Goal: Task Accomplishment & Management: Use online tool/utility

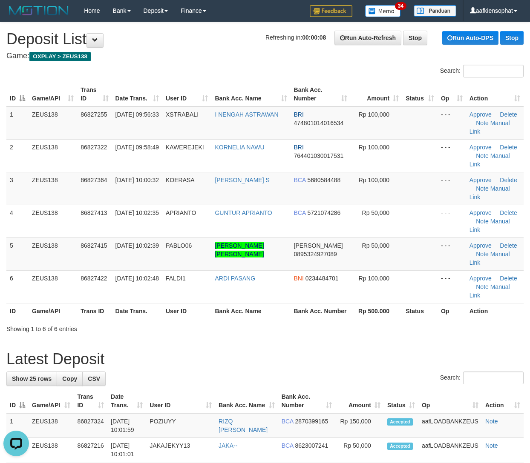
drag, startPoint x: 424, startPoint y: 355, endPoint x: 423, endPoint y: 346, distance: 8.6
click at [423, 389] on th "Op" at bounding box center [449, 401] width 63 height 24
click at [440, 372] on label "Search:" at bounding box center [481, 378] width 83 height 13
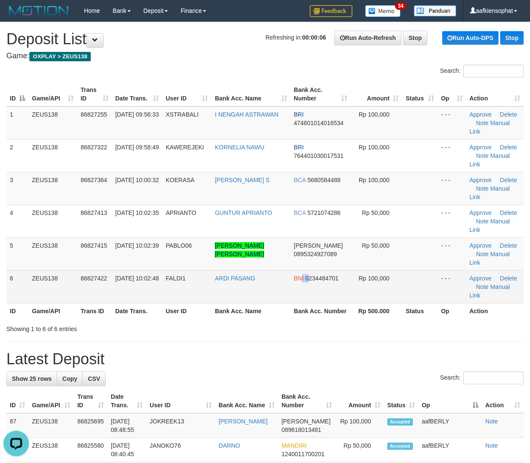
click at [300, 271] on td "BNI 0234484701" at bounding box center [321, 287] width 60 height 33
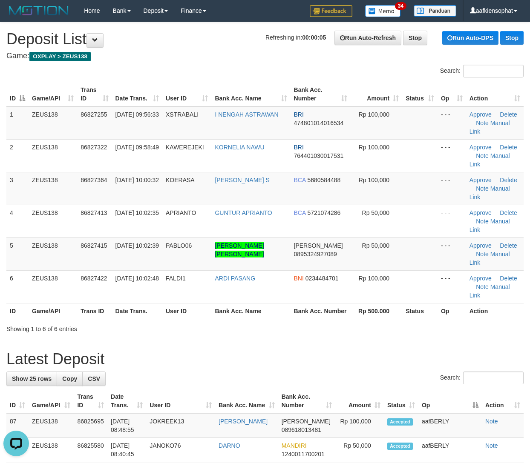
click at [367, 351] on h1 "Latest Deposit" at bounding box center [264, 359] width 517 height 17
click at [370, 351] on h1 "Latest Deposit" at bounding box center [264, 359] width 517 height 17
click at [386, 351] on h1 "Latest Deposit" at bounding box center [264, 359] width 517 height 17
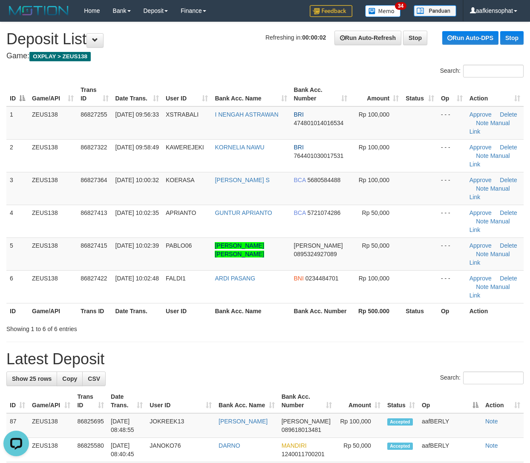
click at [380, 351] on h1 "Latest Deposit" at bounding box center [264, 359] width 517 height 17
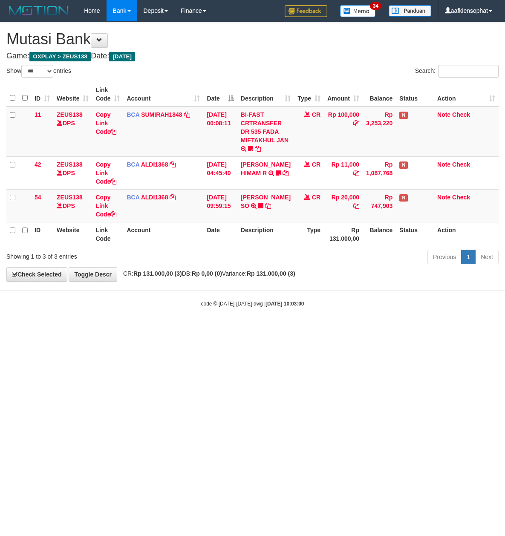
select select "***"
click at [279, 250] on div "Previous 1 Next" at bounding box center [358, 258] width 282 height 18
select select "***"
drag, startPoint x: 70, startPoint y: 362, endPoint x: 51, endPoint y: 330, distance: 37.3
click at [54, 329] on html "Toggle navigation Home Bank Account List Load By Website Group [OXPLAY] ZEUS138…" at bounding box center [252, 164] width 505 height 329
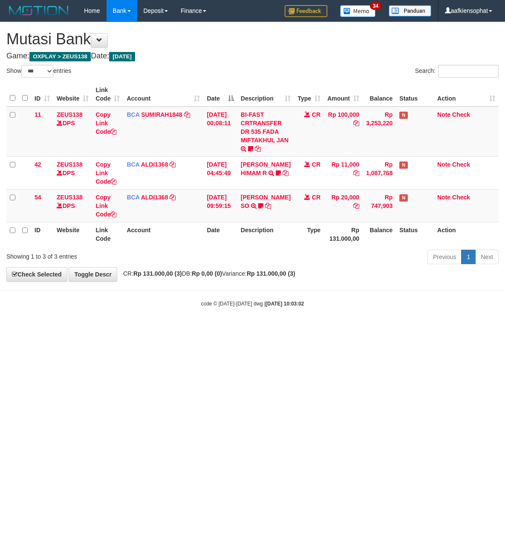
select select "***"
click at [114, 329] on html "Toggle navigation Home Bank Account List Load By Website Group [OXPLAY] ZEUS138…" at bounding box center [252, 164] width 505 height 329
select select "***"
drag, startPoint x: 227, startPoint y: 367, endPoint x: 154, endPoint y: 359, distance: 73.3
click at [220, 329] on html "Toggle navigation Home Bank Account List Load By Website Group [OXPLAY] ZEUS138…" at bounding box center [252, 164] width 505 height 329
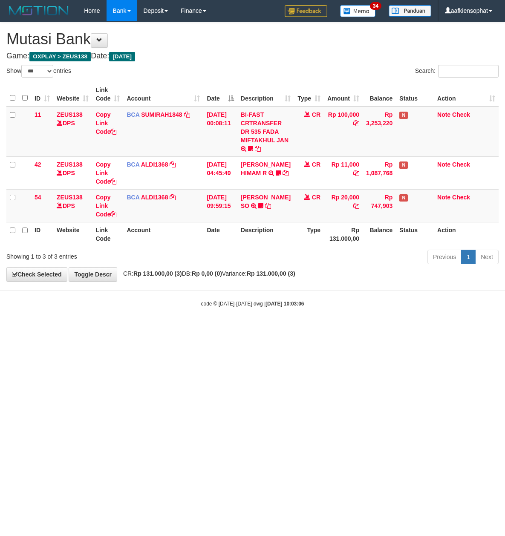
select select "***"
click at [256, 329] on html "Toggle navigation Home Bank Account List Load By Website Group [OXPLAY] ZEUS138…" at bounding box center [252, 164] width 505 height 329
click at [261, 329] on html "Toggle navigation Home Bank Account List Load By Website Group [OXPLAY] ZEUS138…" at bounding box center [252, 164] width 505 height 329
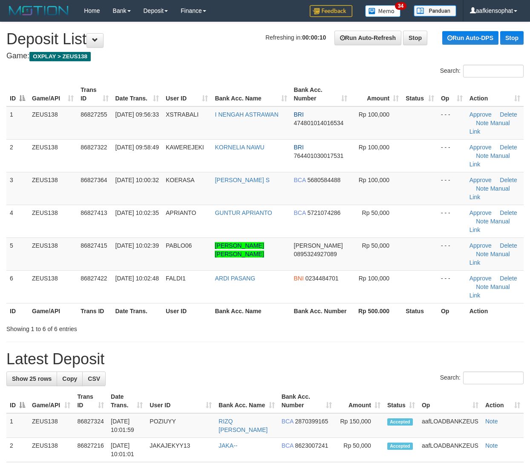
drag, startPoint x: 245, startPoint y: 304, endPoint x: 292, endPoint y: 305, distance: 47.3
click at [270, 351] on h1 "Latest Deposit" at bounding box center [264, 359] width 517 height 17
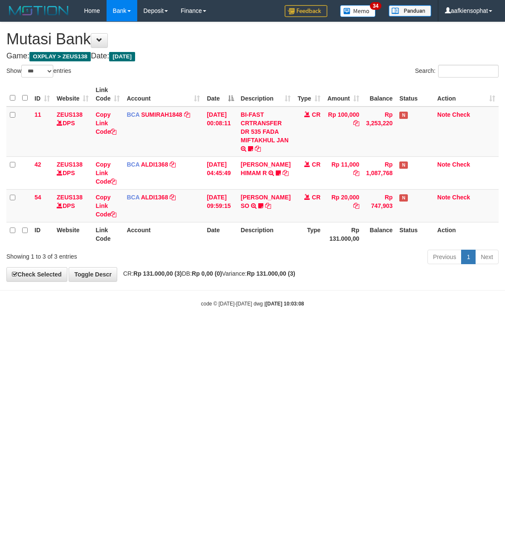
select select "***"
drag, startPoint x: 211, startPoint y: 320, endPoint x: 3, endPoint y: 314, distance: 208.8
click at [171, 321] on body "Toggle navigation Home Bank Account List Load By Website Group [OXPLAY] ZEUS138…" at bounding box center [252, 164] width 505 height 329
drag, startPoint x: 371, startPoint y: 367, endPoint x: 5, endPoint y: 344, distance: 367.1
click at [356, 329] on html "Toggle navigation Home Bank Account List Load By Website Group [OXPLAY] ZEUS138…" at bounding box center [252, 164] width 505 height 329
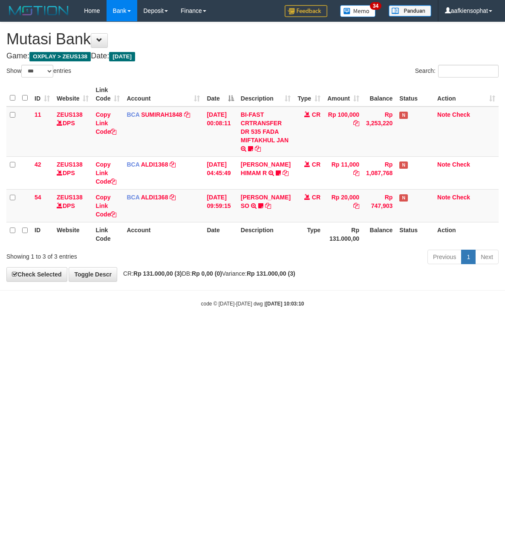
select select "***"
click at [392, 329] on html "Toggle navigation Home Bank Account List Load By Website Group [OXPLAY] ZEUS138…" at bounding box center [252, 164] width 505 height 329
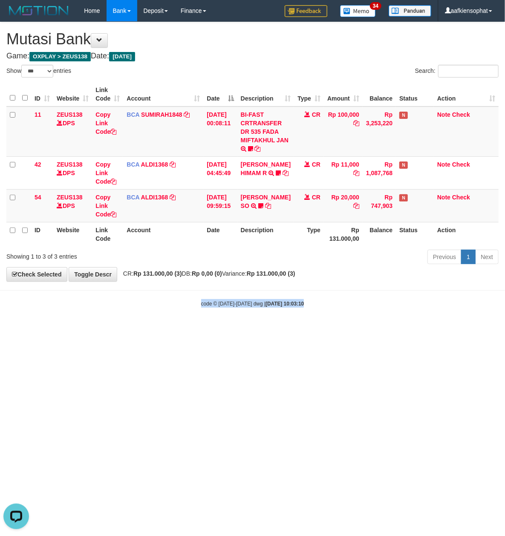
click at [392, 329] on html "Toggle navigation Home Bank Account List Load By Website Group [OXPLAY] ZEUS138…" at bounding box center [252, 164] width 505 height 329
click at [370, 329] on html "Toggle navigation Home Bank Account List Load By Website Group [OXPLAY] ZEUS138…" at bounding box center [252, 164] width 505 height 329
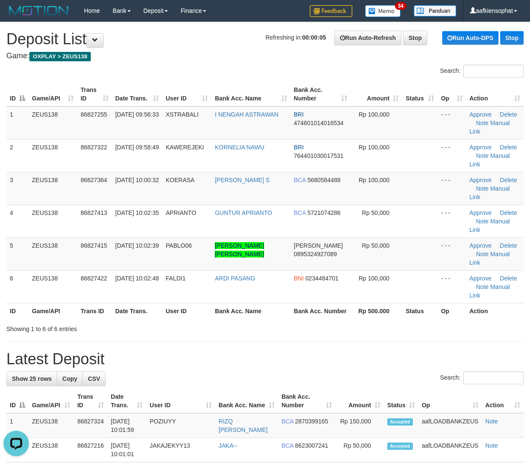
drag, startPoint x: 289, startPoint y: 342, endPoint x: 430, endPoint y: 341, distance: 141.0
click at [329, 389] on th "Bank Acc. Number" at bounding box center [306, 401] width 57 height 24
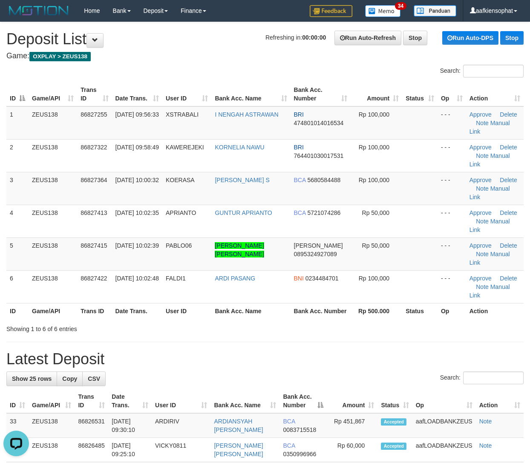
click at [351, 351] on h1 "Latest Deposit" at bounding box center [264, 359] width 517 height 17
drag, startPoint x: 352, startPoint y: 312, endPoint x: 464, endPoint y: 279, distance: 117.4
click at [371, 351] on h1 "Latest Deposit" at bounding box center [264, 359] width 517 height 17
click at [495, 251] on link "Manual Link" at bounding box center [489, 258] width 40 height 15
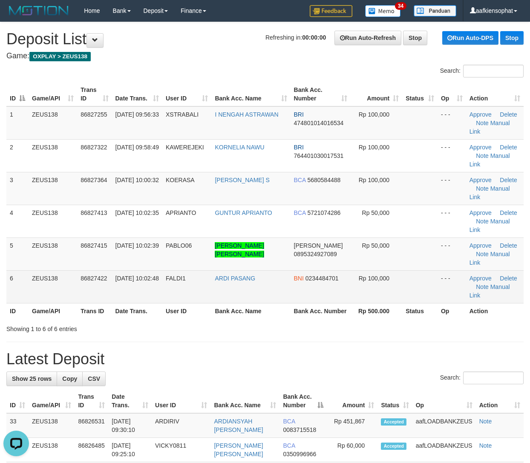
click at [192, 271] on td "FALDI1" at bounding box center [186, 287] width 49 height 33
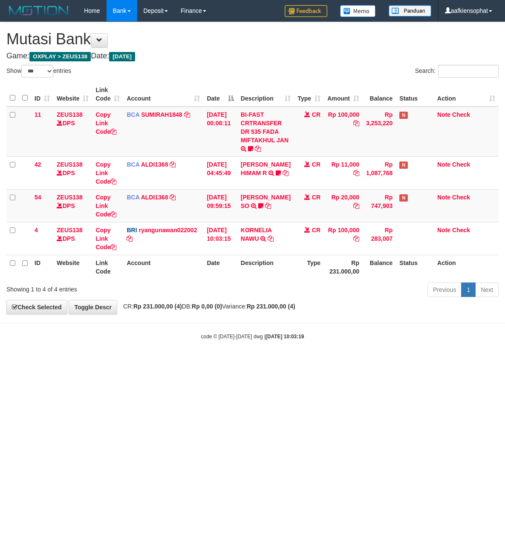
select select "***"
click at [303, 299] on div "Previous 1 Next" at bounding box center [358, 291] width 282 height 18
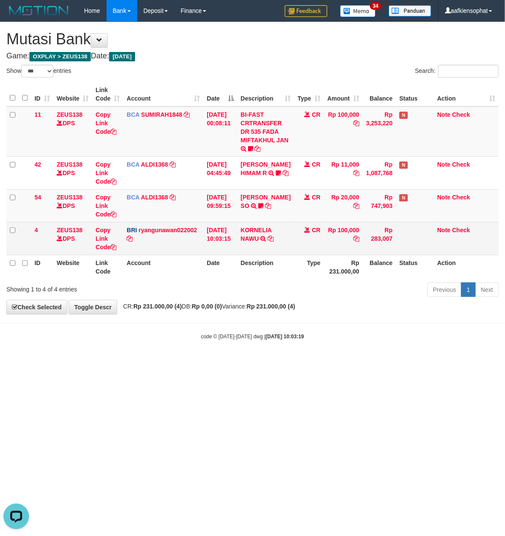
click at [273, 242] on td "KORNELIA NAWU TRANSFER NBMB KORNELIA NAWU TO RYAN GUNAWAN" at bounding box center [265, 238] width 57 height 33
click at [273, 242] on icon at bounding box center [271, 239] width 6 height 6
click at [273, 237] on icon at bounding box center [271, 239] width 6 height 6
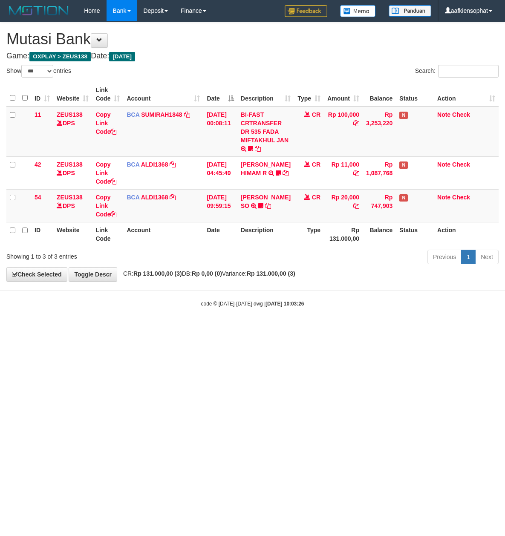
select select "***"
click at [356, 329] on html "Toggle navigation Home Bank Account List Load By Website Group [OXPLAY] ZEUS138…" at bounding box center [252, 164] width 505 height 329
drag, startPoint x: 352, startPoint y: 358, endPoint x: 210, endPoint y: 351, distance: 142.5
click at [343, 329] on html "Toggle navigation Home Bank Account List Load By Website Group [OXPLAY] ZEUS138…" at bounding box center [252, 164] width 505 height 329
drag, startPoint x: 84, startPoint y: 292, endPoint x: 84, endPoint y: 307, distance: 14.5
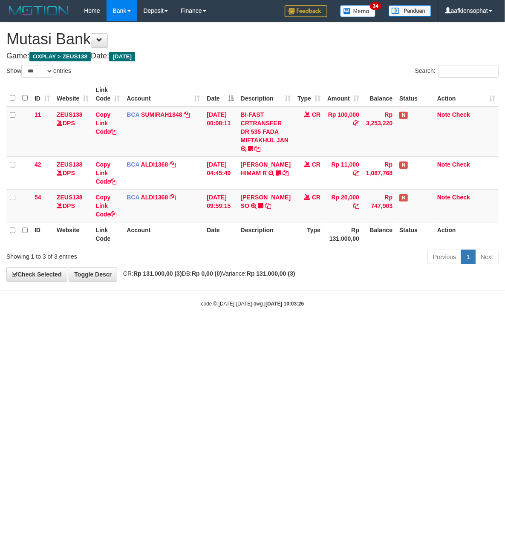
click at [84, 307] on body "Toggle navigation Home Bank Account List Load By Website Group [OXPLAY] ZEUS138…" at bounding box center [252, 164] width 505 height 329
click at [85, 306] on div "code © [DATE]-[DATE] dwg | [DATE] 10:03:26" at bounding box center [252, 303] width 505 height 9
drag, startPoint x: 94, startPoint y: 292, endPoint x: 95, endPoint y: 286, distance: 6.2
click at [95, 287] on body "Toggle navigation Home Bank Account List Load By Website Group [OXPLAY] ZEUS138…" at bounding box center [252, 164] width 505 height 329
click at [101, 217] on td "Copy Link Code" at bounding box center [107, 205] width 31 height 33
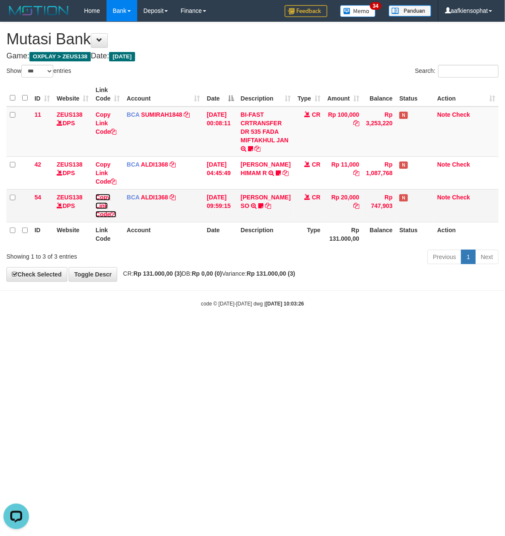
click at [101, 216] on link "Copy Link Code" at bounding box center [105, 206] width 21 height 24
click at [100, 217] on td "Copy Link Code" at bounding box center [107, 205] width 31 height 33
drag, startPoint x: 162, startPoint y: 297, endPoint x: 3, endPoint y: 287, distance: 158.8
click at [157, 297] on body "Toggle navigation Home Bank Account List Load By Website Group [OXPLAY] ZEUS138…" at bounding box center [252, 164] width 505 height 329
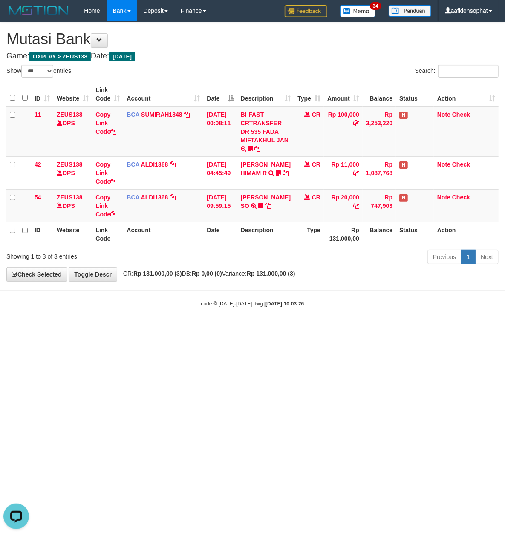
click at [278, 328] on body "Toggle navigation Home Bank Account List Load By Website Group [OXPLAY] ZEUS138…" at bounding box center [252, 164] width 505 height 329
click at [273, 328] on body "Toggle navigation Home Bank Account List Load By Website Group [OXPLAY] ZEUS138…" at bounding box center [252, 164] width 505 height 329
click at [271, 324] on body "Toggle navigation Home Bank Account List Load By Website Group [OXPLAY] ZEUS138…" at bounding box center [252, 164] width 505 height 329
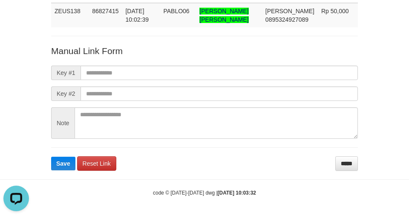
click at [210, 63] on form "Manual Link Form Key #1 Key #2 Note Save Reset Link *****" at bounding box center [204, 108] width 307 height 126
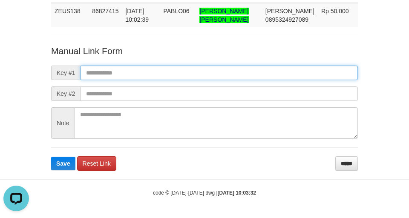
drag, startPoint x: 199, startPoint y: 72, endPoint x: 181, endPoint y: 73, distance: 17.9
click at [195, 73] on input "text" at bounding box center [219, 73] width 277 height 14
paste input "**********"
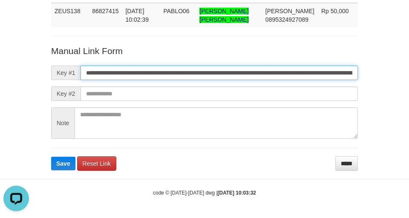
scroll to position [0, 488]
type input "**********"
click at [51, 157] on button "Save" at bounding box center [63, 164] width 24 height 14
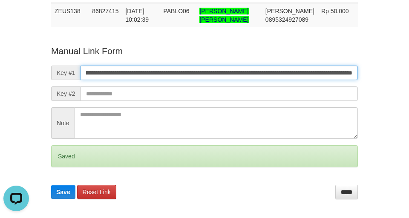
click at [51, 185] on button "Save" at bounding box center [63, 192] width 24 height 14
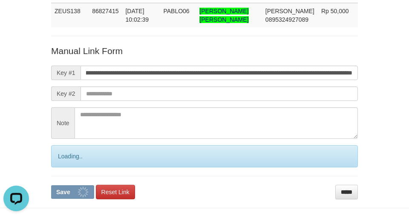
scroll to position [0, 0]
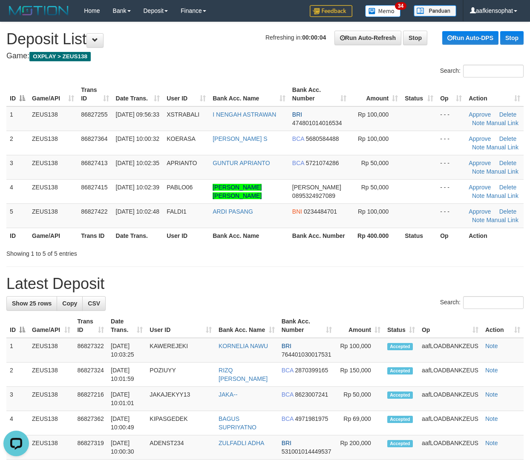
drag, startPoint x: 248, startPoint y: 317, endPoint x: 535, endPoint y: 333, distance: 288.4
click at [270, 315] on th "Bank Acc. Name" at bounding box center [246, 326] width 63 height 24
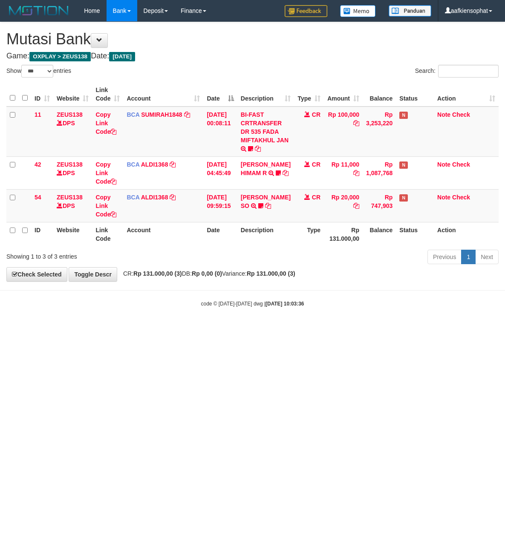
select select "***"
drag, startPoint x: 0, startPoint y: 0, endPoint x: 249, endPoint y: 338, distance: 419.6
click at [249, 329] on html "Toggle navigation Home Bank Account List Load By Website Group [OXPLAY] ZEUS138…" at bounding box center [252, 164] width 505 height 329
drag, startPoint x: 230, startPoint y: 358, endPoint x: 227, endPoint y: 363, distance: 5.6
click at [227, 329] on html "Toggle navigation Home Bank Account List Load By Website Group [OXPLAY] ZEUS138…" at bounding box center [252, 164] width 505 height 329
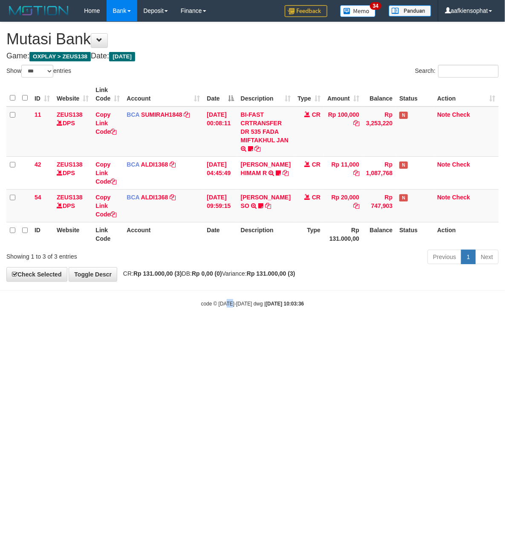
click at [227, 329] on html "Toggle navigation Home Bank Account List Load By Website Group [OXPLAY] ZEUS138…" at bounding box center [252, 164] width 505 height 329
click at [229, 329] on html "Toggle navigation Home Bank Account List Load By Website Group [OXPLAY] ZEUS138…" at bounding box center [252, 164] width 505 height 329
click at [228, 329] on html "Toggle navigation Home Bank Account List Load By Website Group [OXPLAY] ZEUS138…" at bounding box center [252, 164] width 505 height 329
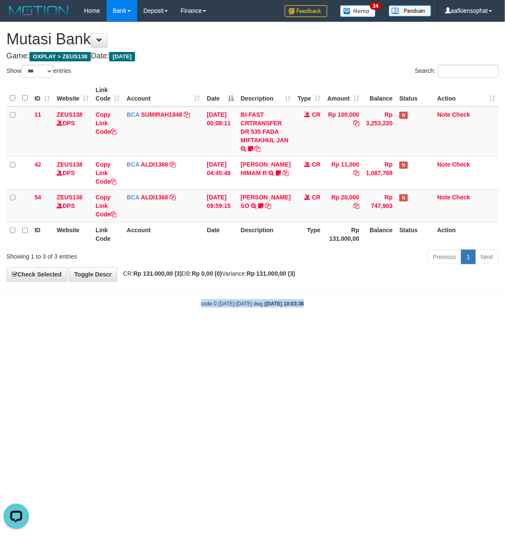
click at [228, 329] on html "Toggle navigation Home Bank Account List Load By Website Group [OXPLAY] ZEUS138…" at bounding box center [252, 164] width 505 height 329
select select "***"
click at [331, 329] on html "Toggle navigation Home Bank Account List Load By Website Group [OXPLAY] ZEUS138…" at bounding box center [252, 164] width 505 height 329
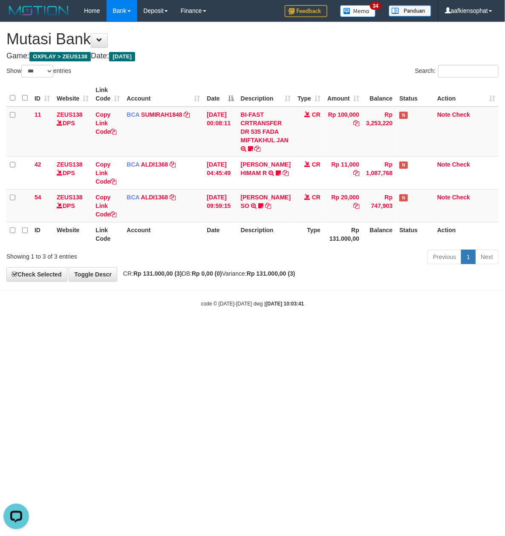
click at [331, 329] on html "Toggle navigation Home Bank Account List Load By Website Group [OXPLAY] ZEUS138…" at bounding box center [252, 164] width 505 height 329
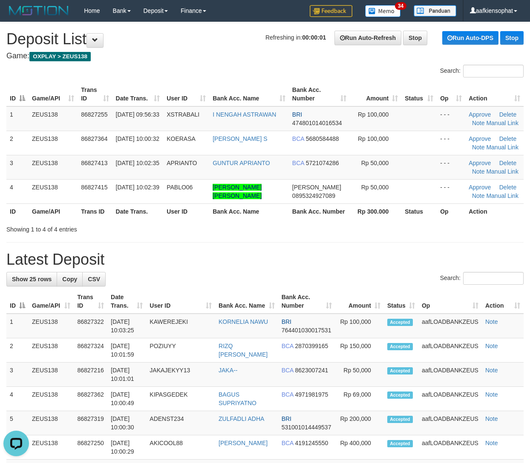
drag, startPoint x: 254, startPoint y: 297, endPoint x: 323, endPoint y: 278, distance: 71.5
click at [258, 294] on th "Bank Acc. Name" at bounding box center [246, 302] width 63 height 24
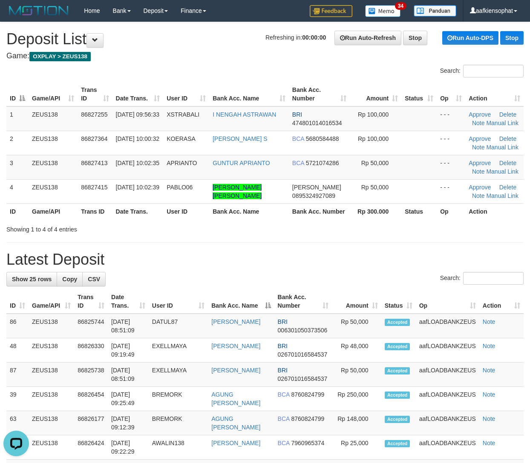
click at [355, 253] on h1 "Latest Deposit" at bounding box center [264, 259] width 517 height 17
drag, startPoint x: 292, startPoint y: 269, endPoint x: 528, endPoint y: 288, distance: 237.2
click at [352, 274] on div "Search:" at bounding box center [264, 279] width 517 height 15
drag, startPoint x: 170, startPoint y: 263, endPoint x: 535, endPoint y: 287, distance: 365.8
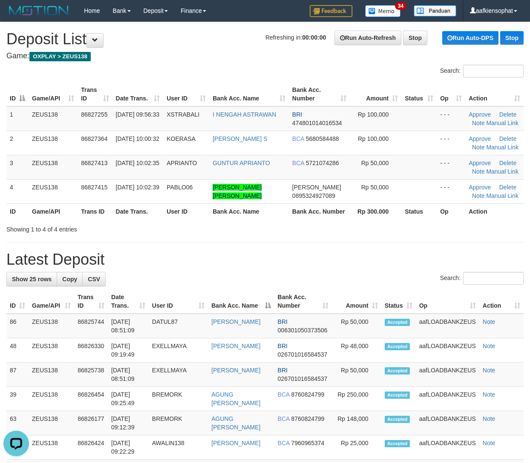
drag, startPoint x: 114, startPoint y: 300, endPoint x: 529, endPoint y: 338, distance: 416.3
click at [197, 304] on tr "ID Game/API Trans ID Date Trans. User ID Bank Acc. Name Bank Acc. Number Amount…" at bounding box center [264, 302] width 517 height 24
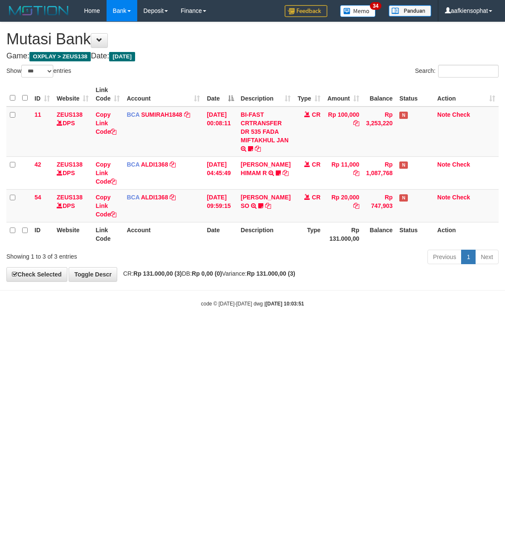
select select "***"
click at [159, 304] on body "Toggle navigation Home Bank Account List Load By Website Group [OXPLAY] ZEUS138…" at bounding box center [252, 164] width 505 height 329
drag, startPoint x: 261, startPoint y: 335, endPoint x: 1, endPoint y: 328, distance: 260.4
click at [194, 329] on html "Toggle navigation Home Bank Account List Load By Website Group [OXPLAY] ZEUS138…" at bounding box center [252, 164] width 505 height 329
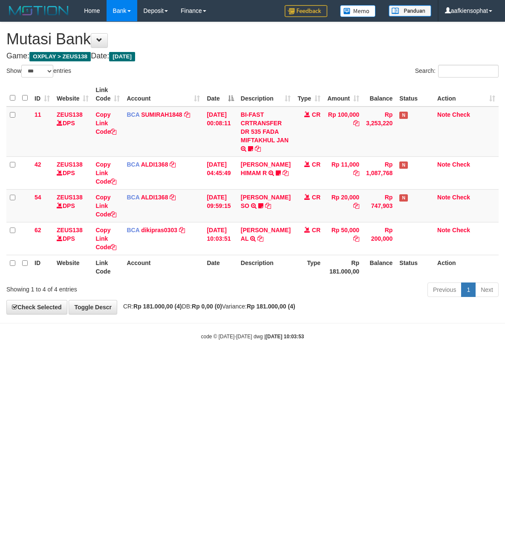
select select "***"
click at [113, 362] on html "Toggle navigation Home Bank Account List Load By Website Group [OXPLAY] ZEUS138…" at bounding box center [252, 181] width 505 height 362
select select "***"
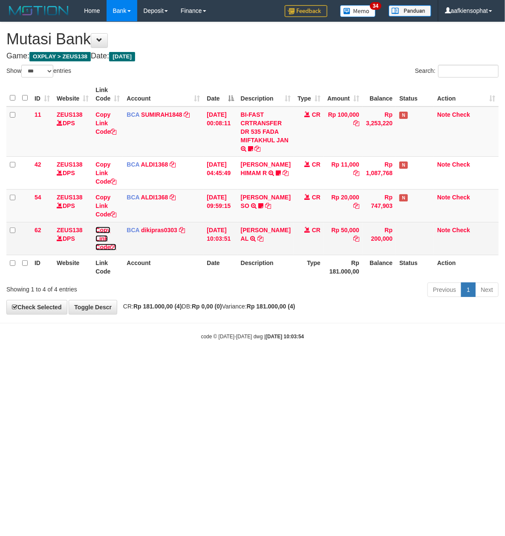
click at [101, 244] on link "Copy Link Code" at bounding box center [105, 239] width 21 height 24
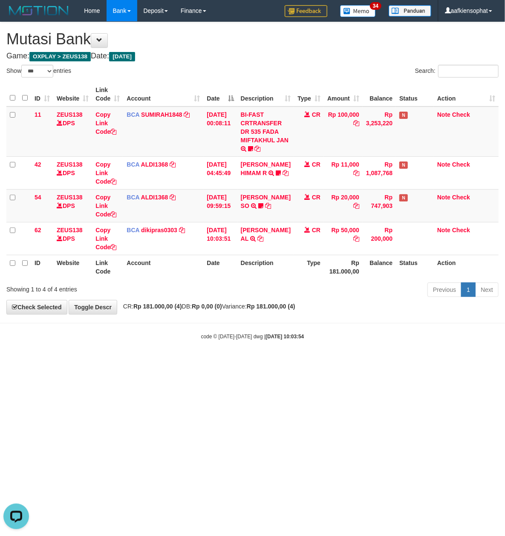
scroll to position [117, 0]
drag, startPoint x: 227, startPoint y: 84, endPoint x: 219, endPoint y: 98, distance: 15.5
click at [224, 94] on th "Date" at bounding box center [220, 94] width 34 height 24
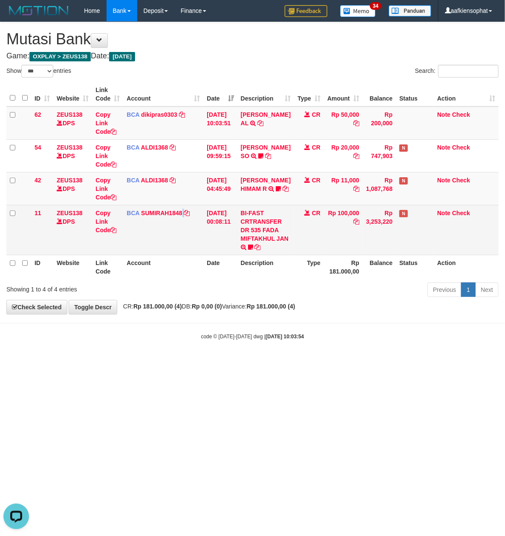
click at [181, 234] on td "BCA SUMIRAH1848 DPS SUMIRAH mutasi_20250831_4156 | 11 mutasi_20250831_4156 | 11" at bounding box center [163, 230] width 80 height 50
click at [161, 216] on td "BCA SUMIRAH1848 DPS SUMIRAH mutasi_20250831_4156 | 11 mutasi_20250831_4156 | 11" at bounding box center [163, 230] width 80 height 50
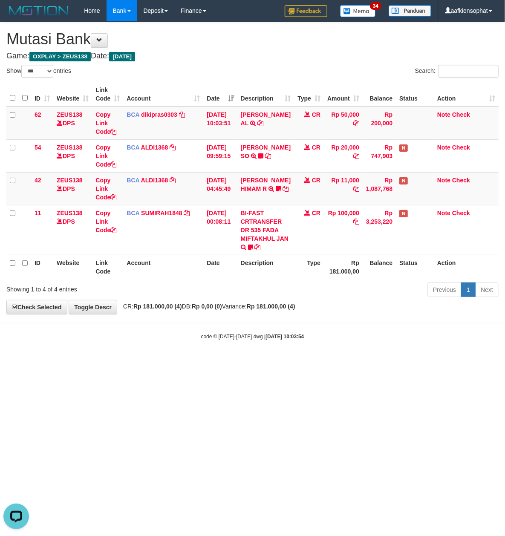
click at [162, 320] on body "Toggle navigation Home Bank Account List Load By Website Group [OXPLAY] ZEUS138…" at bounding box center [252, 181] width 505 height 362
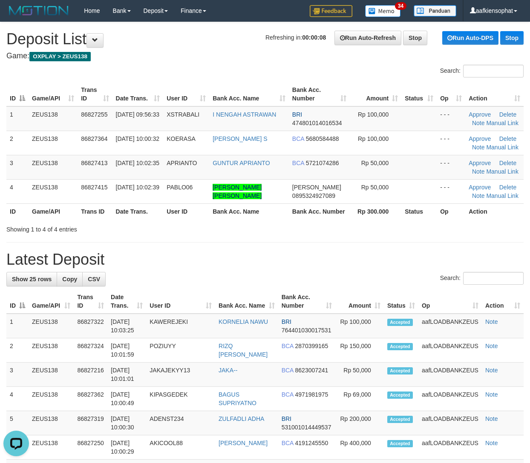
click at [198, 276] on div "Search:" at bounding box center [264, 279] width 517 height 15
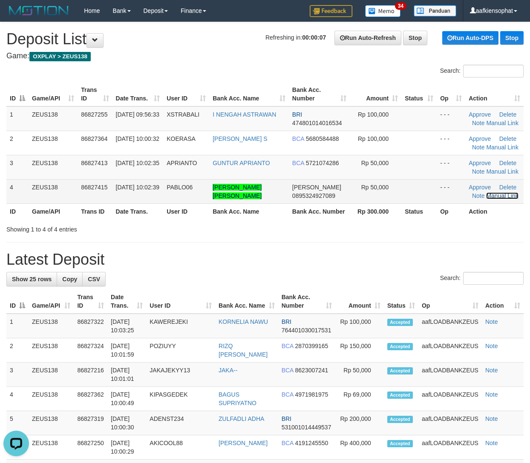
click at [486, 195] on link "Manual Link" at bounding box center [502, 196] width 32 height 7
click at [486, 193] on link "Manual Link" at bounding box center [502, 196] width 32 height 7
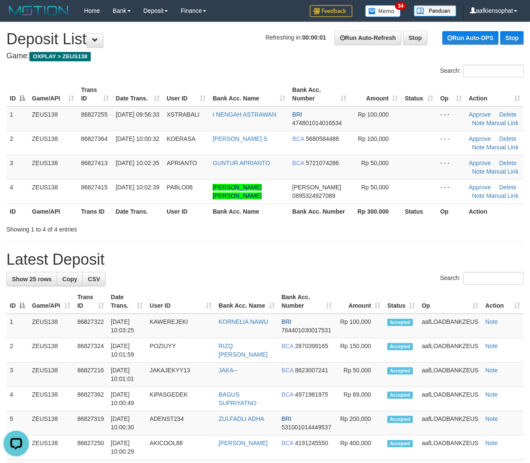
drag, startPoint x: 374, startPoint y: 271, endPoint x: 430, endPoint y: 273, distance: 56.7
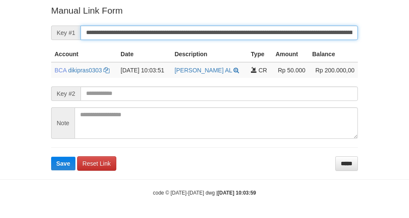
click at [196, 30] on input "**********" at bounding box center [219, 33] width 277 height 14
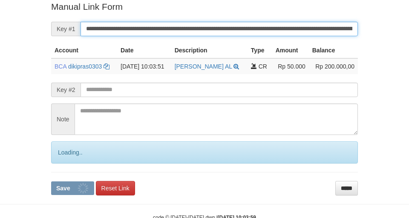
scroll to position [176, 0]
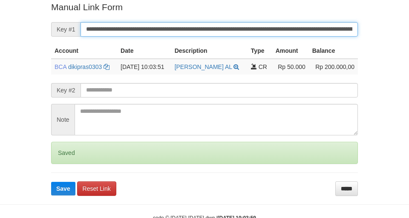
click at [51, 182] on button "Save" at bounding box center [63, 189] width 24 height 14
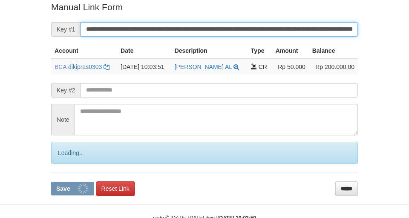
click at [51, 182] on button "Save" at bounding box center [72, 189] width 43 height 14
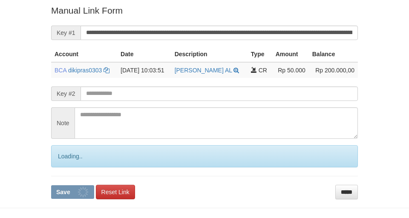
click at [230, 38] on input "**********" at bounding box center [219, 33] width 277 height 14
click at [233, 41] on form "**********" at bounding box center [204, 101] width 307 height 195
click at [51, 185] on button "Save" at bounding box center [72, 192] width 43 height 14
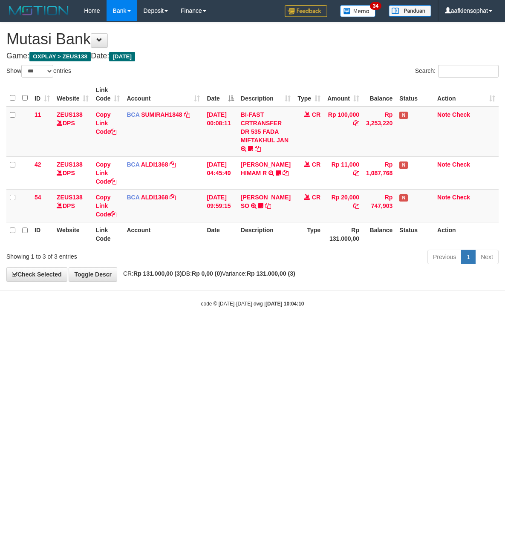
select select "***"
click at [231, 246] on div "Show ** ** ** *** entries Search: ID Website Link Code Account Date Description…" at bounding box center [252, 166] width 492 height 202
drag, startPoint x: 215, startPoint y: 203, endPoint x: 220, endPoint y: 237, distance: 34.0
click at [220, 237] on table "ID Website Link Code Account Date Description Type Amount Balance Status Action…" at bounding box center [252, 164] width 492 height 164
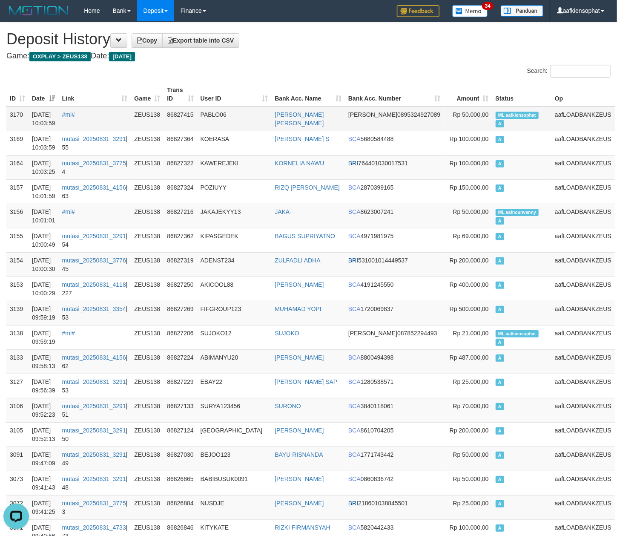
click at [527, 118] on span "ML aafkiensophat" at bounding box center [517, 115] width 43 height 7
copy td "aafkiensophat"
click at [527, 118] on span "ML aafkiensophat" at bounding box center [517, 115] width 43 height 7
copy td "ML aafkiensophat A"
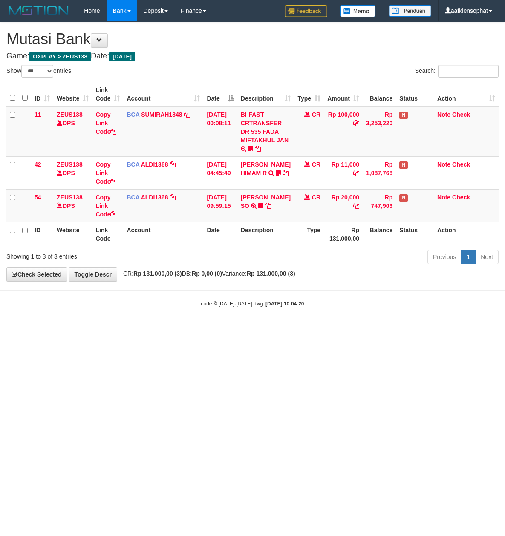
select select "***"
drag, startPoint x: 213, startPoint y: 285, endPoint x: 191, endPoint y: 285, distance: 22.6
click at [200, 286] on body "Toggle navigation Home Bank Account List Load By Website Group [OXPLAY] ZEUS138…" at bounding box center [252, 164] width 505 height 329
drag, startPoint x: 220, startPoint y: 271, endPoint x: 215, endPoint y: 268, distance: 5.6
click at [217, 271] on div "**********" at bounding box center [252, 151] width 505 height 259
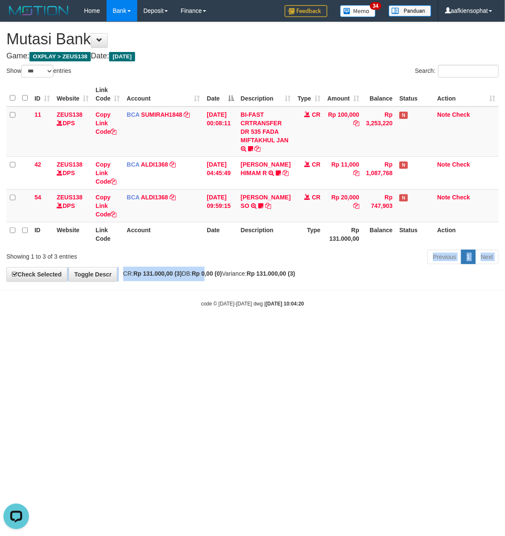
drag, startPoint x: 215, startPoint y: 268, endPoint x: 219, endPoint y: 244, distance: 24.6
click at [215, 268] on div "**********" at bounding box center [252, 151] width 505 height 259
click at [110, 215] on link "Copy Link Code" at bounding box center [105, 206] width 21 height 24
copy div "Previous 1 Next Check Selected Toggle Descr CR: Rp 131.000,00 (3) DB: Rp 0"
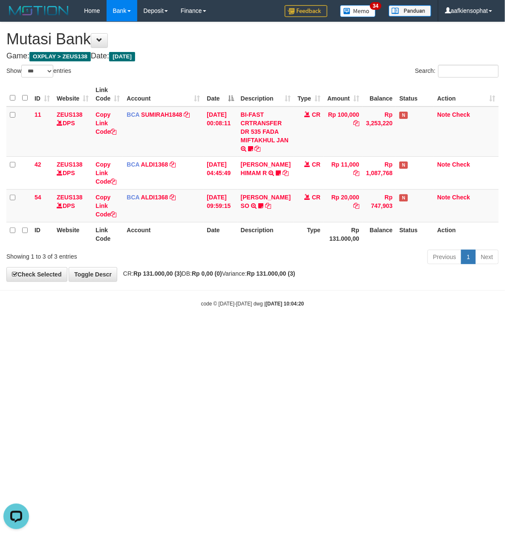
drag, startPoint x: 354, startPoint y: 299, endPoint x: 213, endPoint y: 277, distance: 142.7
click at [300, 295] on body "Toggle navigation Home Bank Account List Load By Website Group [OXPLAY] ZEUS138…" at bounding box center [252, 164] width 505 height 329
drag, startPoint x: 106, startPoint y: 362, endPoint x: 103, endPoint y: 368, distance: 7.2
click at [104, 329] on html "Toggle navigation Home Bank Account List Load By Website Group [OXPLAY] ZEUS138…" at bounding box center [252, 164] width 505 height 329
click at [74, 329] on html "Toggle navigation Home Bank Account List Load By Website Group [OXPLAY] ZEUS138…" at bounding box center [252, 164] width 505 height 329
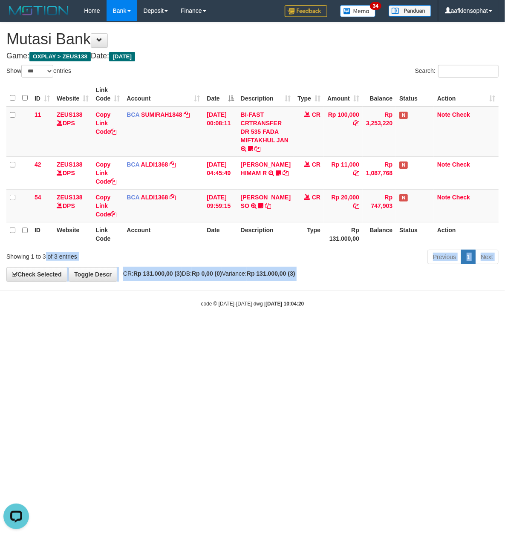
click at [33, 329] on html "Toggle navigation Home Bank Account List Load By Website Group [OXPLAY] ZEUS138…" at bounding box center [252, 164] width 505 height 329
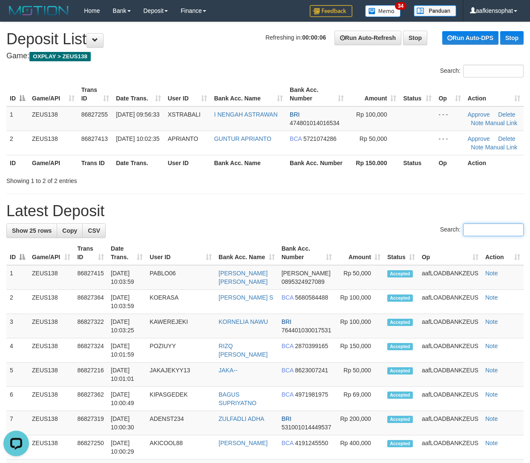
drag, startPoint x: 462, startPoint y: 232, endPoint x: 471, endPoint y: 231, distance: 9.5
click at [463, 233] on input "Search:" at bounding box center [493, 230] width 60 height 13
drag, startPoint x: 355, startPoint y: 217, endPoint x: 537, endPoint y: 249, distance: 185.0
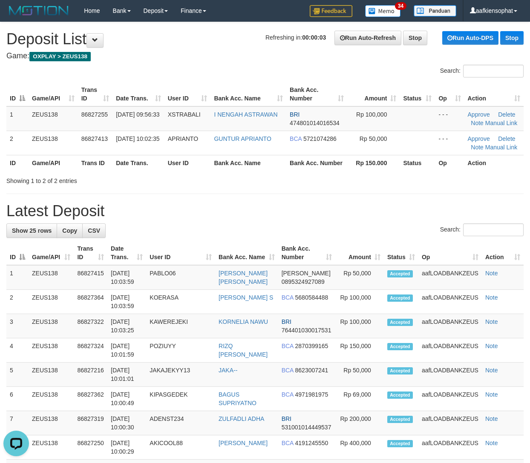
click at [292, 167] on th "Bank Acc. Number" at bounding box center [316, 163] width 61 height 16
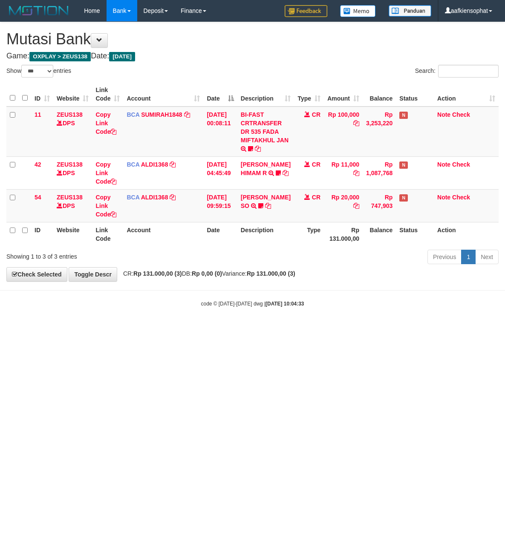
select select "***"
drag, startPoint x: 302, startPoint y: 455, endPoint x: 297, endPoint y: 430, distance: 25.6
click at [298, 329] on html "Toggle navigation Home Bank Account List Load By Website Group [OXPLAY] ZEUS138…" at bounding box center [252, 164] width 505 height 329
drag, startPoint x: 307, startPoint y: 398, endPoint x: 282, endPoint y: 371, distance: 36.5
click at [295, 329] on html "Toggle navigation Home Bank Account List Load By Website Group [OXPLAY] ZEUS138…" at bounding box center [252, 164] width 505 height 329
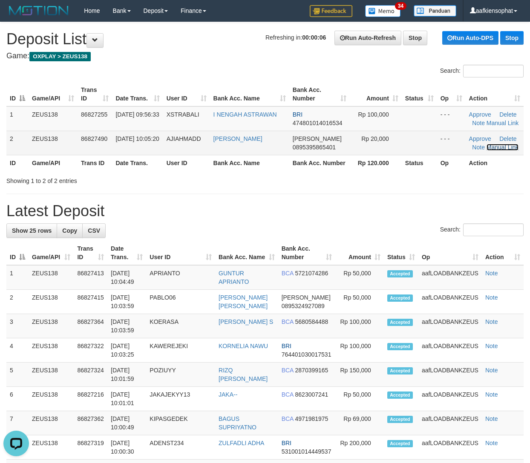
click at [501, 144] on link "Manual Link" at bounding box center [503, 147] width 32 height 7
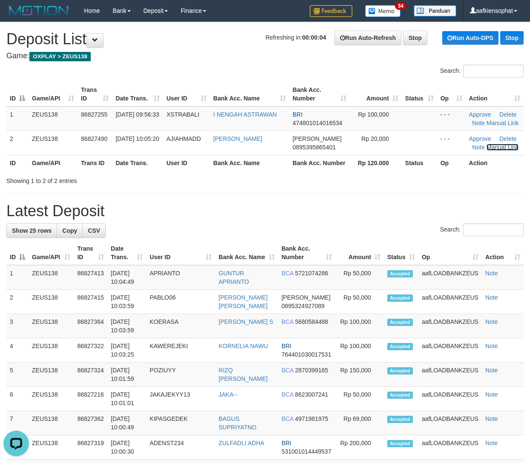
click at [487, 144] on link "Manual Link" at bounding box center [503, 147] width 32 height 7
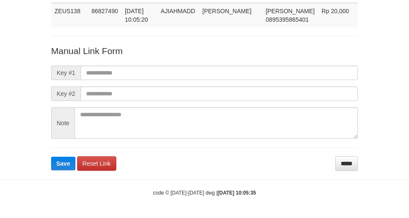
click at [183, 60] on form "Manual Link Form Key #1 Key #2 Note Save Reset Link *****" at bounding box center [204, 108] width 307 height 126
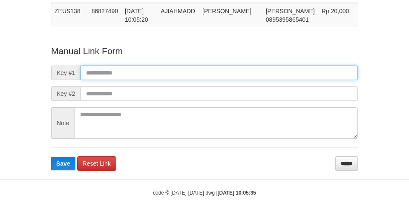
drag, startPoint x: 187, startPoint y: 67, endPoint x: 178, endPoint y: 74, distance: 11.2
click at [187, 67] on input "text" at bounding box center [219, 73] width 277 height 14
paste input "**********"
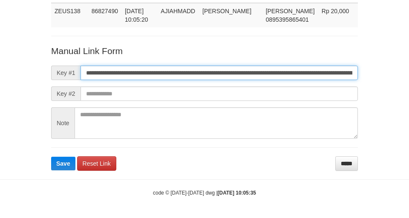
scroll to position [0, 467]
type input "**********"
click at [51, 157] on button "Save" at bounding box center [63, 164] width 24 height 14
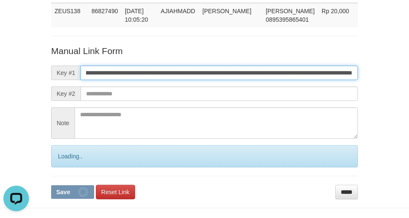
scroll to position [0, 0]
click at [51, 185] on button "Save" at bounding box center [72, 192] width 43 height 14
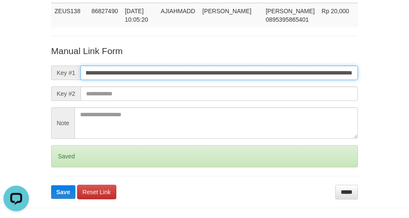
click at [51, 185] on button "Save" at bounding box center [63, 192] width 24 height 14
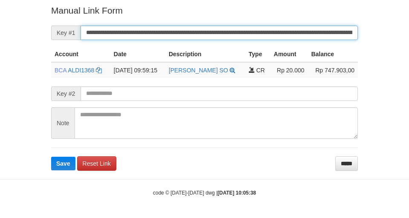
click at [51, 157] on button "Save" at bounding box center [63, 164] width 24 height 14
drag, startPoint x: 153, startPoint y: 38, endPoint x: 137, endPoint y: 41, distance: 16.9
click at [154, 40] on form "**********" at bounding box center [204, 87] width 307 height 166
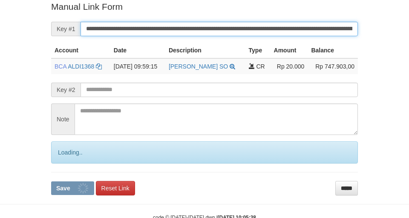
click at [51, 181] on button "Save" at bounding box center [72, 188] width 43 height 14
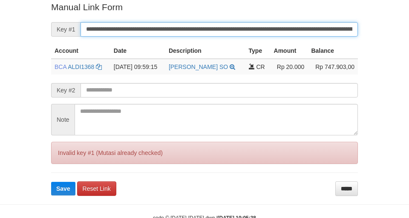
click at [51, 182] on button "Save" at bounding box center [63, 189] width 24 height 14
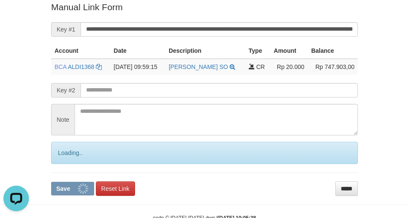
scroll to position [0, 0]
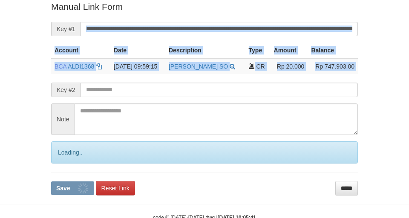
click at [233, 28] on form "**********" at bounding box center [204, 97] width 307 height 195
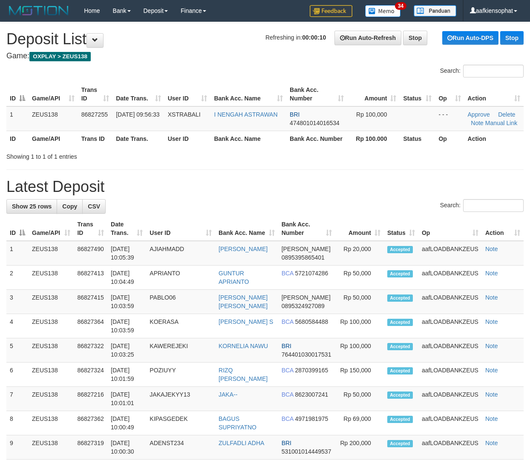
drag, startPoint x: 349, startPoint y: 185, endPoint x: 537, endPoint y: 193, distance: 187.6
click at [353, 184] on h1 "Latest Deposit" at bounding box center [264, 186] width 517 height 17
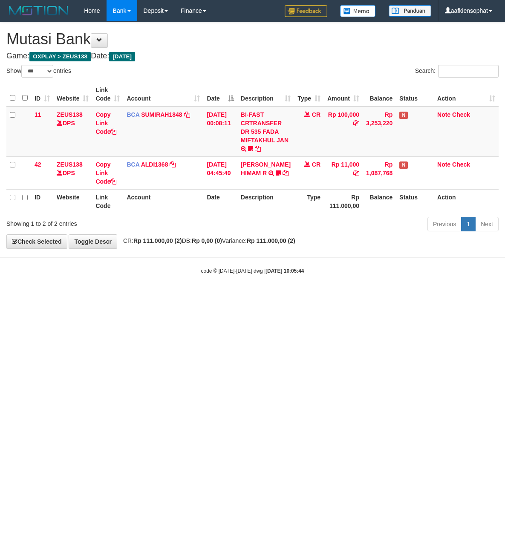
select select "***"
click at [230, 296] on html "Toggle navigation Home Bank Account List Load By Website Group [OXPLAY] ZEUS138…" at bounding box center [252, 148] width 505 height 296
drag, startPoint x: 350, startPoint y: 219, endPoint x: 171, endPoint y: 253, distance: 181.7
click at [343, 230] on div "Show ** ** ** *** entries Search: ID Website Link Code Account Date Description…" at bounding box center [252, 150] width 492 height 170
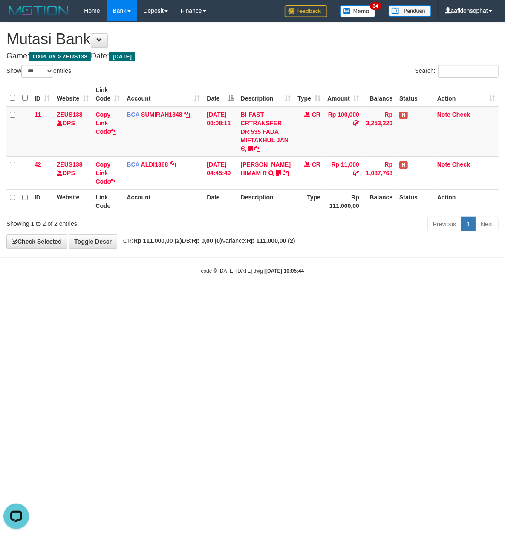
click at [102, 296] on html "Toggle navigation Home Bank Account List Load By Website Group [OXPLAY] ZEUS138…" at bounding box center [252, 148] width 505 height 296
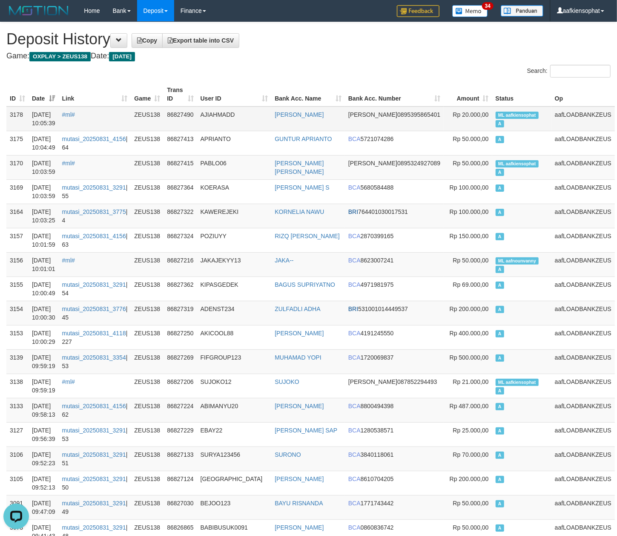
click at [502, 116] on span "ML aafkiensophat" at bounding box center [517, 115] width 43 height 7
copy td "aafkiensophat"
click at [502, 116] on span "ML aafkiensophat" at bounding box center [517, 115] width 43 height 7
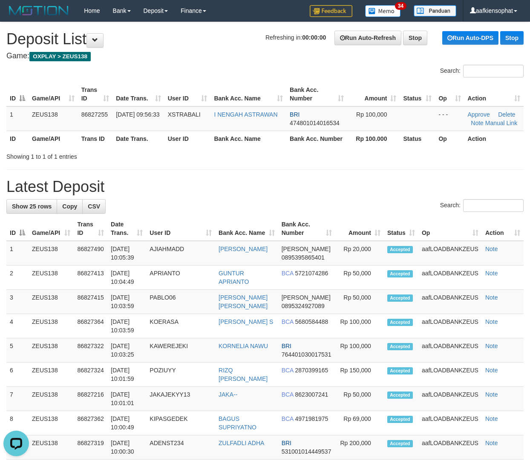
drag, startPoint x: 333, startPoint y: 74, endPoint x: 343, endPoint y: 78, distance: 10.9
click at [341, 78] on div "Search: ID Game/API Trans ID Date Trans. User ID Bank Acc. Name Bank Acc. Numbe…" at bounding box center [264, 113] width 517 height 96
drag, startPoint x: 336, startPoint y: 188, endPoint x: 535, endPoint y: 204, distance: 200.5
click at [354, 192] on h1 "Latest Deposit" at bounding box center [264, 186] width 517 height 17
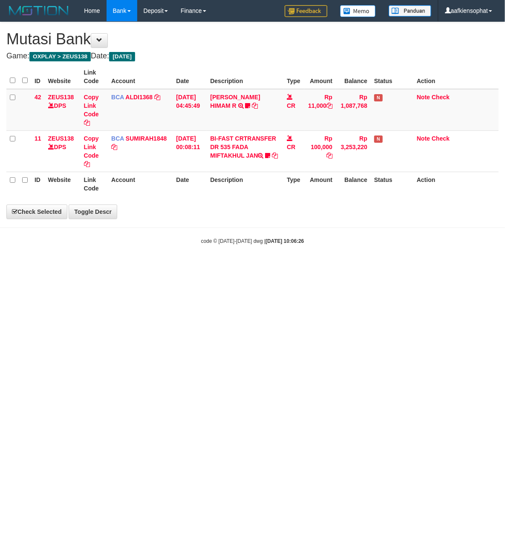
select select "***"
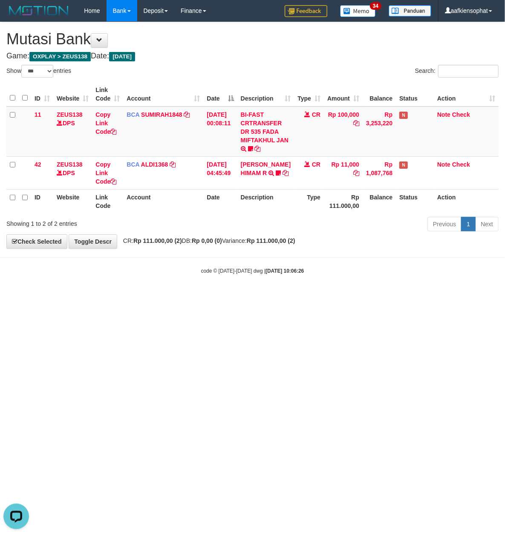
drag, startPoint x: 150, startPoint y: 417, endPoint x: 151, endPoint y: 412, distance: 4.3
click at [150, 296] on html "Toggle navigation Home Bank Account List Load By Website Group [OXPLAY] ZEUS138…" at bounding box center [252, 148] width 505 height 296
drag, startPoint x: 156, startPoint y: 401, endPoint x: 158, endPoint y: 365, distance: 36.3
click at [156, 296] on html "Toggle navigation Home Bank Account List Load By Website Group [OXPLAY] ZEUS138…" at bounding box center [252, 148] width 505 height 296
click at [164, 296] on html "Toggle navigation Home Bank Account List Load By Website Group [OXPLAY] ZEUS138…" at bounding box center [252, 148] width 505 height 296
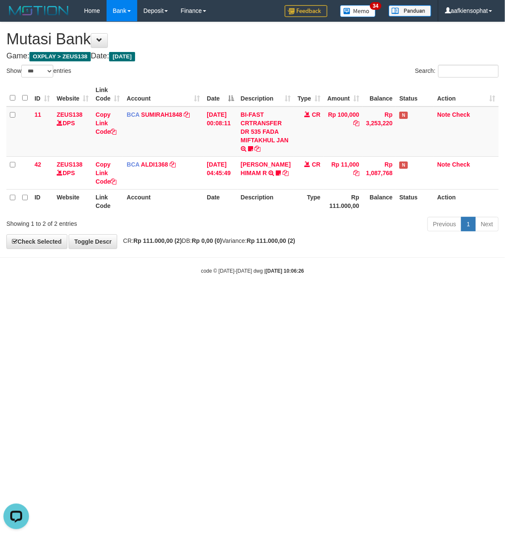
drag, startPoint x: 173, startPoint y: 311, endPoint x: 116, endPoint y: 287, distance: 61.1
click at [170, 296] on html "Toggle navigation Home Bank Account List Load By Website Group [OXPLAY] ZEUS138…" at bounding box center [252, 148] width 505 height 296
click at [140, 296] on html "Toggle navigation Home Bank Account List Load By Website Group [OXPLAY] ZEUS138…" at bounding box center [252, 148] width 505 height 296
drag, startPoint x: 140, startPoint y: 336, endPoint x: 104, endPoint y: 371, distance: 50.3
click at [135, 296] on html "Toggle navigation Home Bank Account List Load By Website Group [OXPLAY] ZEUS138…" at bounding box center [252, 148] width 505 height 296
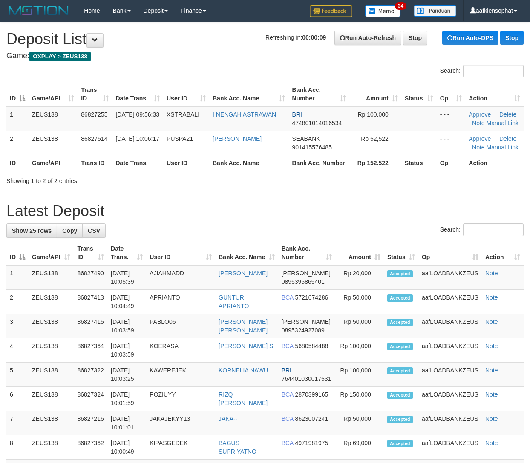
drag, startPoint x: 400, startPoint y: 208, endPoint x: 445, endPoint y: 206, distance: 45.2
click at [402, 203] on h1 "Latest Deposit" at bounding box center [264, 211] width 517 height 17
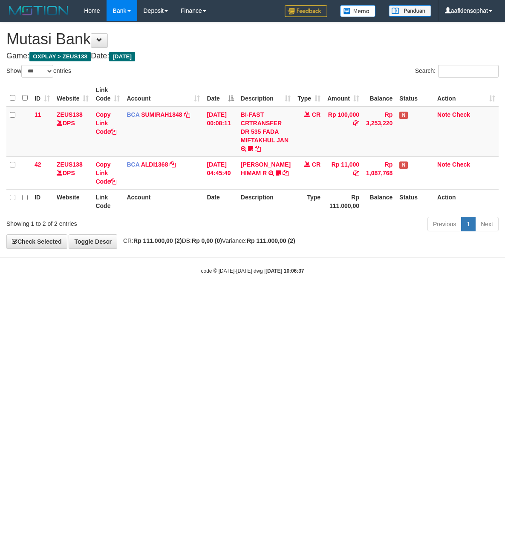
select select "***"
click at [275, 296] on html "Toggle navigation Home Bank Account List Load By Website Group [OXPLAY] ZEUS138…" at bounding box center [252, 148] width 505 height 296
drag, startPoint x: 266, startPoint y: 298, endPoint x: 245, endPoint y: 291, distance: 23.0
click at [249, 292] on body "Toggle navigation Home Bank Account List Load By Website Group [OXPLAY] ZEUS138…" at bounding box center [252, 148] width 505 height 296
drag, startPoint x: 271, startPoint y: 314, endPoint x: 138, endPoint y: 317, distance: 132.5
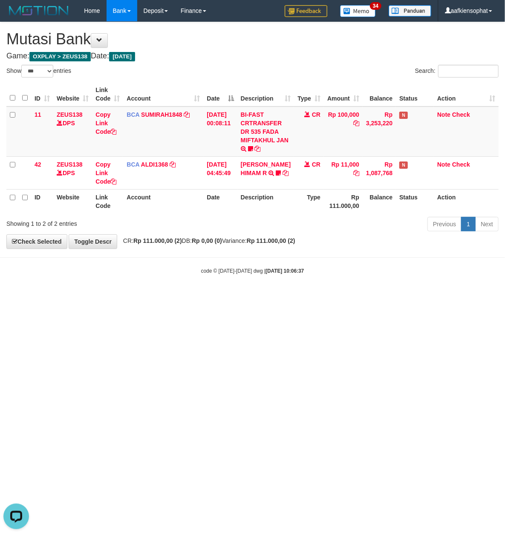
click at [256, 296] on html "Toggle navigation Home Bank Account List Load By Website Group [OXPLAY] ZEUS138…" at bounding box center [252, 148] width 505 height 296
drag, startPoint x: 133, startPoint y: 442, endPoint x: 115, endPoint y: 464, distance: 28.4
click at [128, 296] on html "Toggle navigation Home Bank Account List Load By Website Group [OXPLAY] ZEUS138…" at bounding box center [252, 148] width 505 height 296
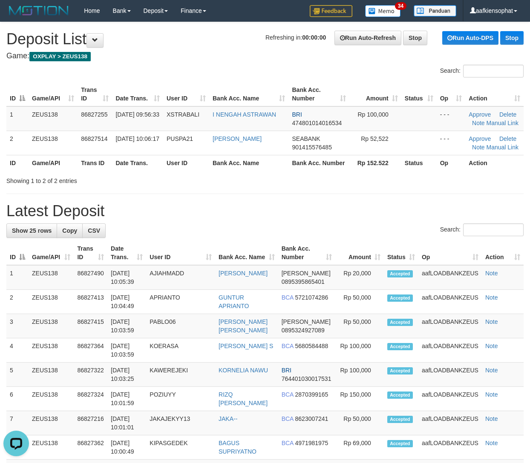
drag, startPoint x: 360, startPoint y: 236, endPoint x: 536, endPoint y: 259, distance: 177.5
click at [363, 237] on div "Search:" at bounding box center [264, 231] width 517 height 15
drag, startPoint x: 314, startPoint y: 199, endPoint x: 368, endPoint y: 204, distance: 54.9
drag, startPoint x: 310, startPoint y: 215, endPoint x: 490, endPoint y: 228, distance: 180.3
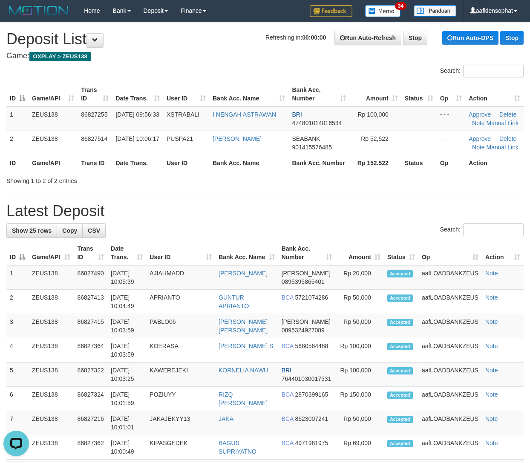
click at [326, 216] on h1 "Latest Deposit" at bounding box center [264, 211] width 517 height 17
drag, startPoint x: 249, startPoint y: 205, endPoint x: 535, endPoint y: 266, distance: 292.7
click at [262, 209] on h1 "Latest Deposit" at bounding box center [264, 211] width 517 height 17
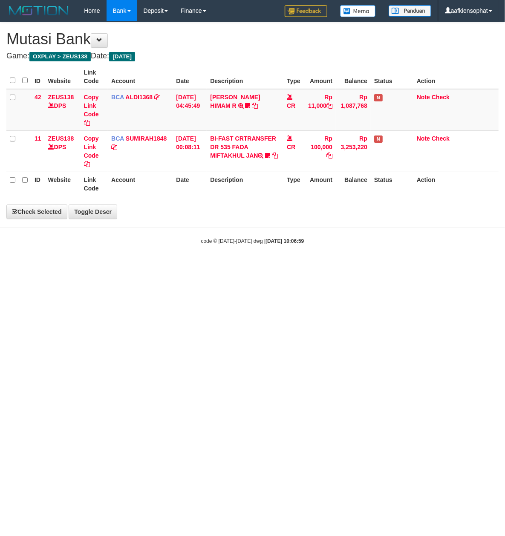
select select "***"
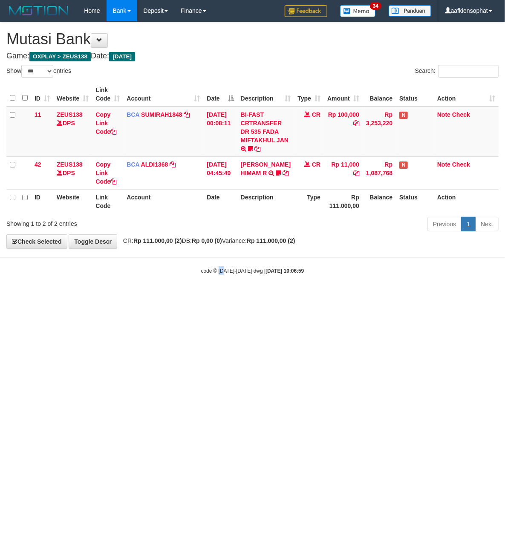
click at [212, 296] on html "Toggle navigation Home Bank Account List Load By Website Group [OXPLAY] ZEUS138…" at bounding box center [252, 148] width 505 height 296
click at [299, 267] on body "Toggle navigation Home Bank Account List Load By Website Group [OXPLAY] ZEUS138…" at bounding box center [252, 148] width 505 height 296
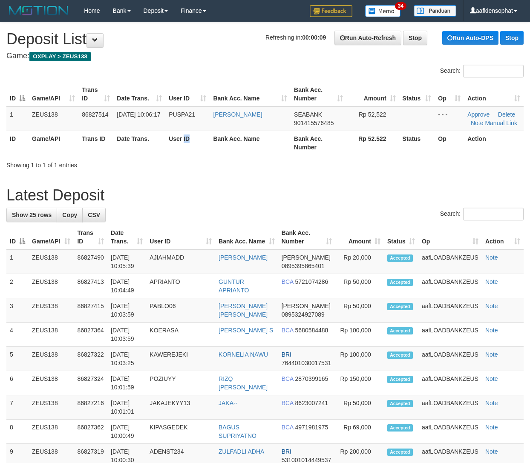
drag, startPoint x: 183, startPoint y: 147, endPoint x: 534, endPoint y: 188, distance: 353.5
click at [208, 147] on th "User ID" at bounding box center [187, 143] width 44 height 24
click at [239, 171] on div "**********" at bounding box center [265, 472] width 530 height 900
drag, startPoint x: 302, startPoint y: 176, endPoint x: 465, endPoint y: 205, distance: 165.3
click at [314, 181] on div "**********" at bounding box center [265, 472] width 530 height 900
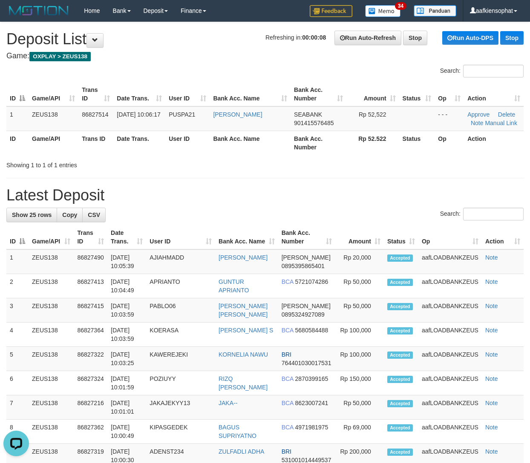
click at [341, 169] on div "Showing 1 to 1 of 1 entries" at bounding box center [265, 164] width 530 height 12
drag, startPoint x: 341, startPoint y: 169, endPoint x: 536, endPoint y: 189, distance: 195.8
click at [347, 169] on div "Showing 1 to 1 of 1 entries" at bounding box center [265, 164] width 530 height 12
click at [496, 121] on link "Manual Link" at bounding box center [501, 123] width 32 height 7
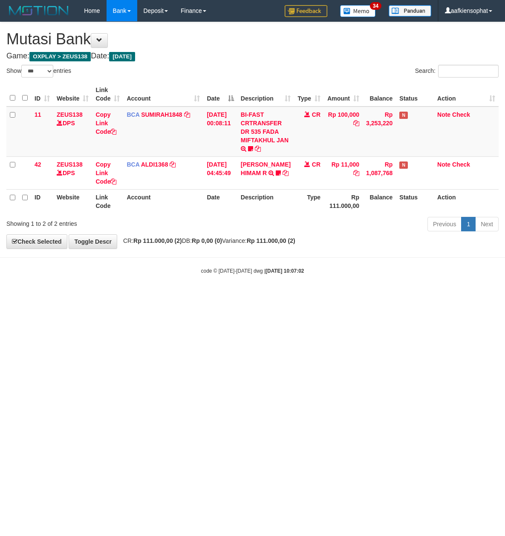
select select "***"
click at [200, 247] on div "**********" at bounding box center [252, 135] width 505 height 226
select select "***"
click at [260, 232] on div "Previous 1 Next" at bounding box center [358, 225] width 282 height 18
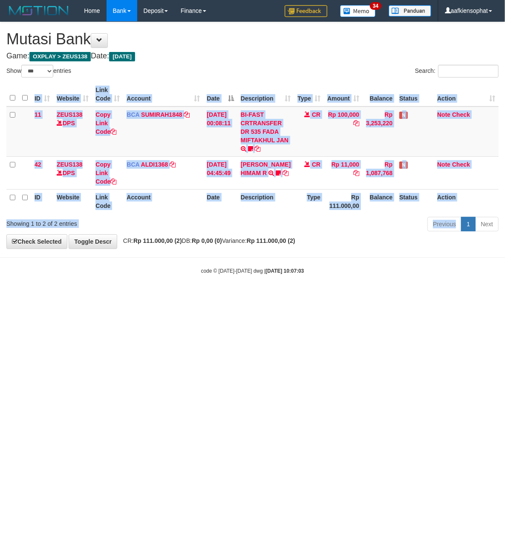
drag, startPoint x: 260, startPoint y: 232, endPoint x: 1, endPoint y: 150, distance: 271.6
click at [185, 204] on div "Show ** ** ** *** entries Search: ID Website Link Code Account Date Description…" at bounding box center [252, 150] width 492 height 170
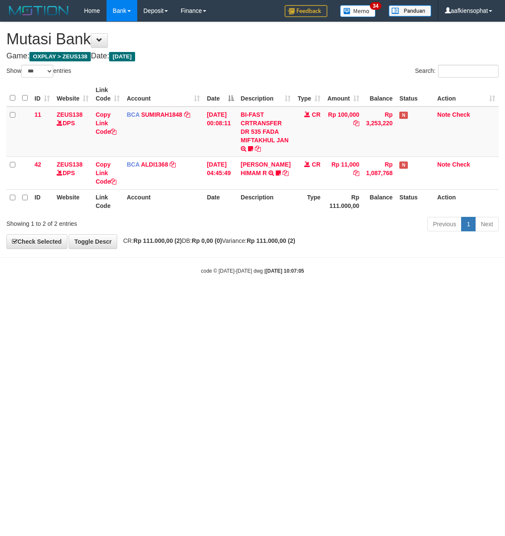
select select "***"
click at [285, 270] on body "Toggle navigation Home Bank Account List Load By Website Group [OXPLAY] ZEUS138…" at bounding box center [252, 148] width 505 height 296
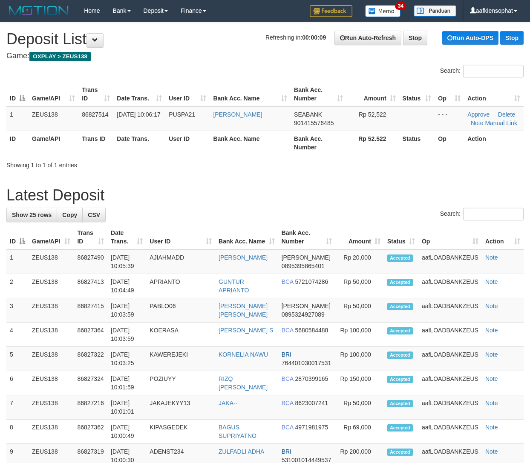
click at [362, 183] on div "**********" at bounding box center [265, 472] width 530 height 900
drag, startPoint x: 363, startPoint y: 184, endPoint x: 432, endPoint y: 183, distance: 68.6
click at [378, 182] on div "**********" at bounding box center [265, 472] width 530 height 900
drag, startPoint x: 233, startPoint y: 146, endPoint x: 536, endPoint y: 202, distance: 308.4
click at [260, 154] on th "Bank Acc. Name" at bounding box center [250, 143] width 81 height 24
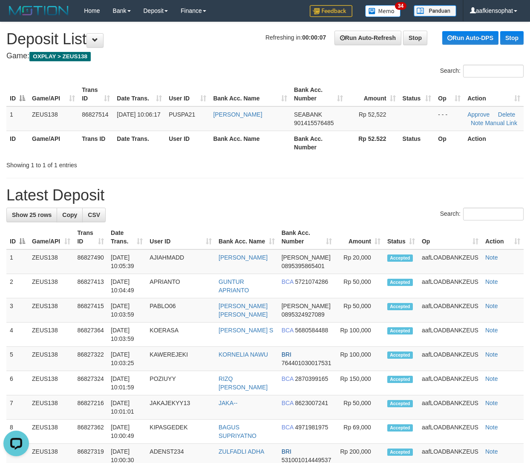
drag, startPoint x: 319, startPoint y: 181, endPoint x: 535, endPoint y: 216, distance: 219.2
click at [343, 185] on div "**********" at bounding box center [265, 472] width 530 height 900
drag, startPoint x: 401, startPoint y: 143, endPoint x: 536, endPoint y: 174, distance: 138.6
click at [425, 154] on th "Status" at bounding box center [417, 143] width 36 height 24
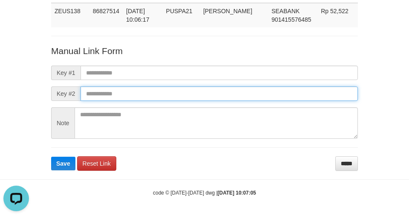
click at [218, 91] on input "text" at bounding box center [219, 93] width 277 height 14
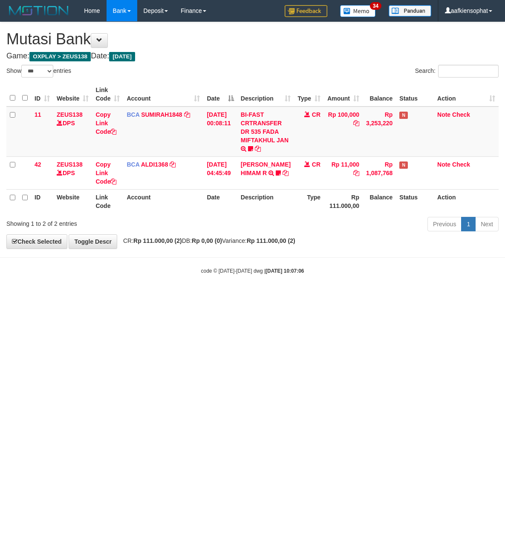
select select "***"
drag, startPoint x: 0, startPoint y: 0, endPoint x: 397, endPoint y: 235, distance: 461.8
click at [397, 235] on div "**********" at bounding box center [252, 135] width 505 height 226
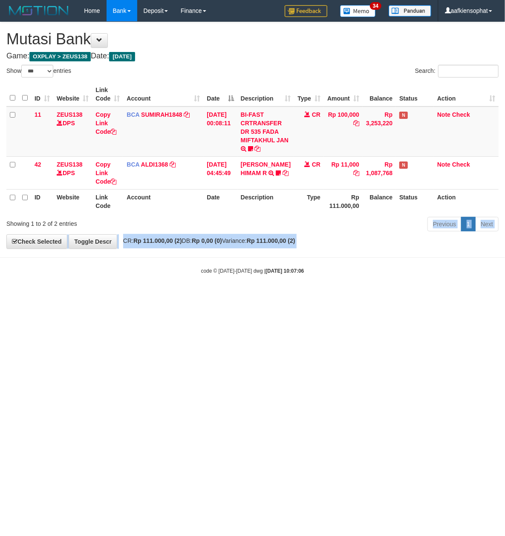
drag, startPoint x: 397, startPoint y: 235, endPoint x: 83, endPoint y: 203, distance: 315.6
click at [360, 229] on div "**********" at bounding box center [252, 135] width 505 height 226
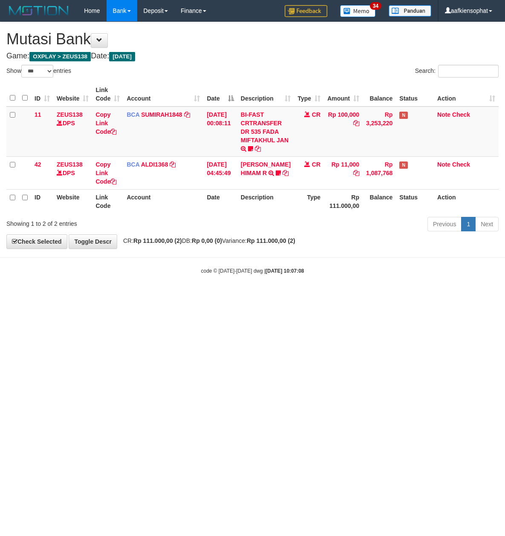
select select "***"
click at [328, 279] on body "Toggle navigation Home Bank Account List Load By Website Group [OXPLAY] ZEUS138…" at bounding box center [252, 148] width 505 height 296
select select "***"
click at [390, 230] on div "Previous 1 Next" at bounding box center [358, 225] width 282 height 18
drag, startPoint x: 389, startPoint y: 233, endPoint x: 342, endPoint y: 222, distance: 48.1
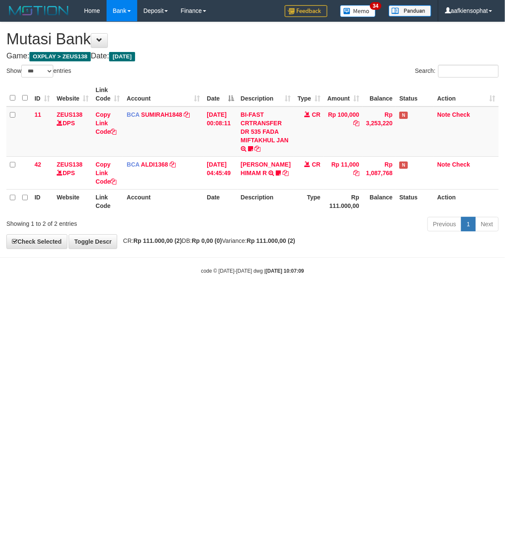
click at [380, 234] on div "Previous 1 Next" at bounding box center [358, 225] width 282 height 18
click at [342, 222] on div "Previous 1 Next" at bounding box center [358, 225] width 282 height 18
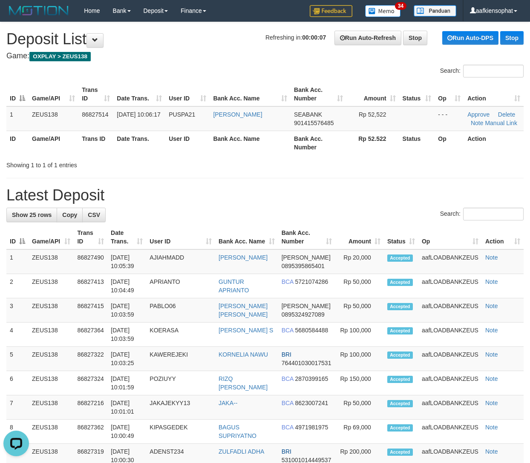
drag, startPoint x: 416, startPoint y: 159, endPoint x: 413, endPoint y: 164, distance: 5.7
click at [413, 164] on div "Showing 1 to 1 of 1 entries" at bounding box center [265, 164] width 530 height 12
click at [321, 192] on div "**********" at bounding box center [265, 472] width 530 height 900
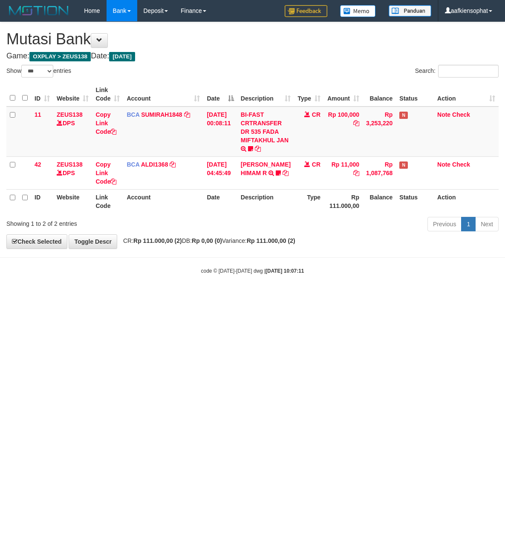
select select "***"
drag, startPoint x: 221, startPoint y: 215, endPoint x: 216, endPoint y: 218, distance: 5.2
click at [220, 216] on div "Show ** ** ** *** entries Search: ID Website Link Code Account Date Description…" at bounding box center [252, 150] width 492 height 170
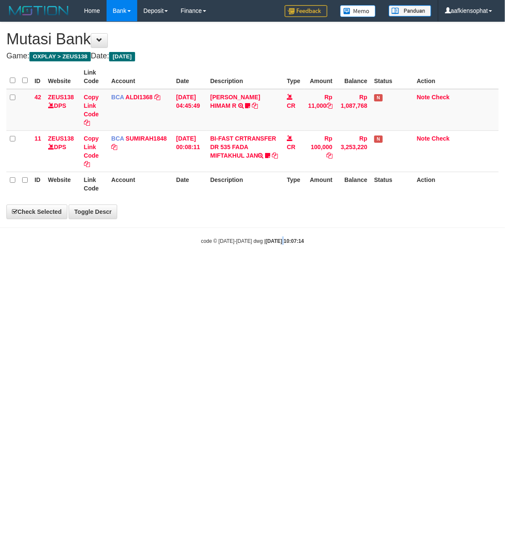
click at [275, 245] on div "code © 2012-2018 dwg | 2025/08/31 10:07:14" at bounding box center [252, 240] width 505 height 9
click at [265, 245] on body "Toggle navigation Home Bank Account List Load By Website Group [OXPLAY] ZEUS138…" at bounding box center [252, 133] width 505 height 266
select select "***"
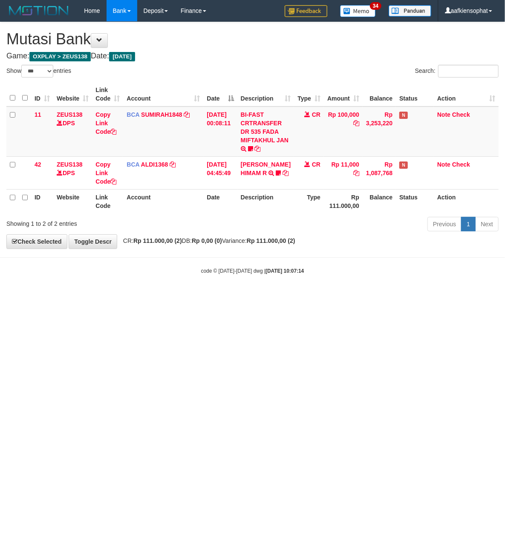
drag, startPoint x: 191, startPoint y: 335, endPoint x: 181, endPoint y: 350, distance: 18.0
click at [187, 296] on html "Toggle navigation Home Bank Account List Load By Website Group [OXPLAY] ZEUS138…" at bounding box center [252, 148] width 505 height 296
select select "***"
drag, startPoint x: 263, startPoint y: 463, endPoint x: 255, endPoint y: 430, distance: 34.7
click at [261, 296] on html "Toggle navigation Home Bank Account List Load By Website Group [OXPLAY] ZEUS138…" at bounding box center [252, 148] width 505 height 296
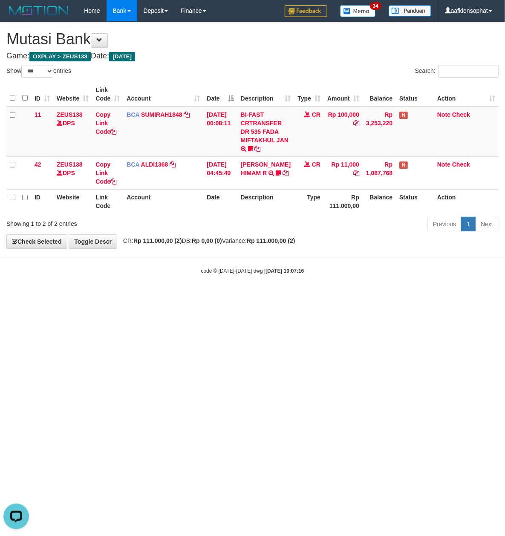
drag, startPoint x: 255, startPoint y: 425, endPoint x: 253, endPoint y: 418, distance: 7.0
click at [254, 296] on html "Toggle navigation Home Bank Account List Load By Website Group [OXPLAY] ZEUS138…" at bounding box center [252, 148] width 505 height 296
click at [245, 273] on div "code © 2012-2018 dwg | 2025/08/31 10:07:16" at bounding box center [252, 270] width 505 height 9
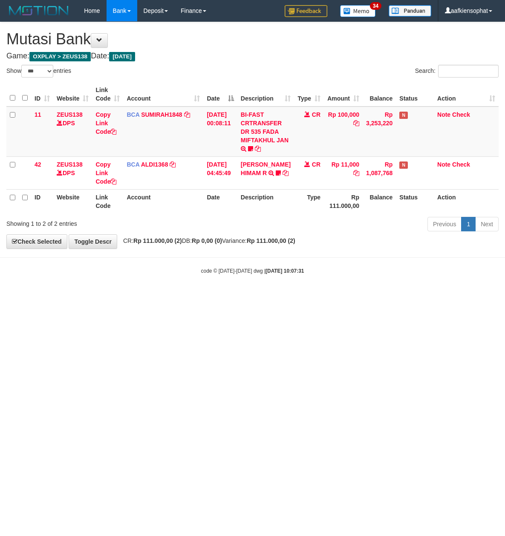
select select "***"
drag, startPoint x: 202, startPoint y: 367, endPoint x: 167, endPoint y: 402, distance: 49.4
click at [181, 296] on html "Toggle navigation Home Bank Account List Load By Website Group [OXPLAY] ZEUS138…" at bounding box center [252, 148] width 505 height 296
select select "***"
drag, startPoint x: 273, startPoint y: 435, endPoint x: 259, endPoint y: 434, distance: 14.1
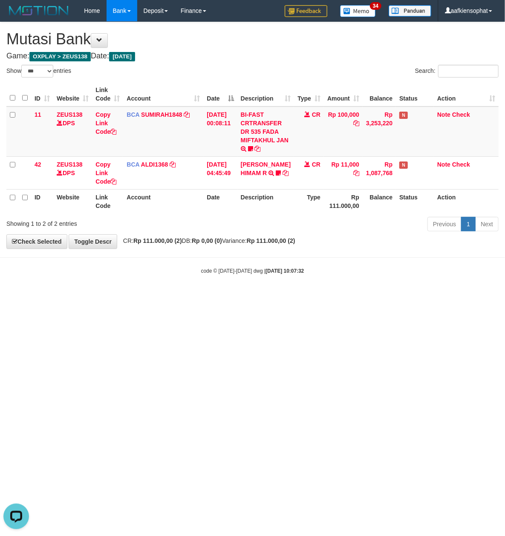
click at [262, 296] on html "Toggle navigation Home Bank Account List Load By Website Group [OXPLAY] ZEUS138…" at bounding box center [252, 148] width 505 height 296
drag, startPoint x: 252, startPoint y: 397, endPoint x: 222, endPoint y: 377, distance: 37.1
click at [237, 296] on html "Toggle navigation Home Bank Account List Load By Website Group [OXPLAY] ZEUS138…" at bounding box center [252, 148] width 505 height 296
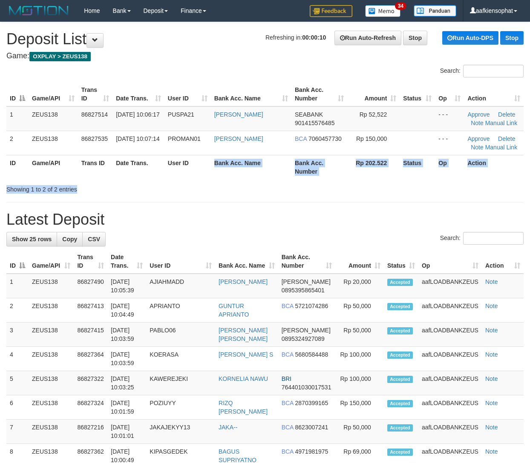
drag, startPoint x: 199, startPoint y: 174, endPoint x: 533, endPoint y: 198, distance: 335.7
click at [223, 170] on div "Search: ID Game/API Trans ID Date Trans. User ID Bank Acc. Name Bank Acc. Numbe…" at bounding box center [264, 129] width 517 height 129
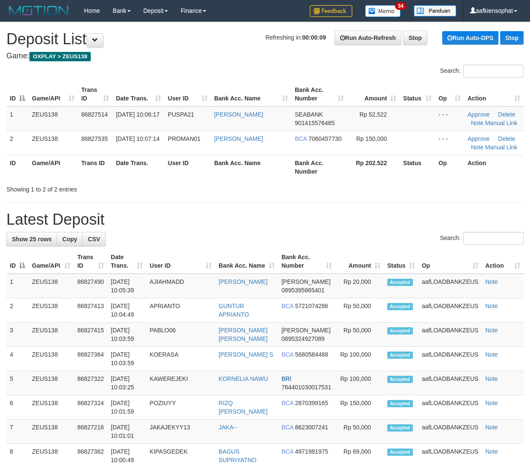
drag, startPoint x: 183, startPoint y: 193, endPoint x: 300, endPoint y: 188, distance: 116.8
drag, startPoint x: 249, startPoint y: 256, endPoint x: 283, endPoint y: 255, distance: 34.1
click at [264, 253] on th "Bank Acc. Name" at bounding box center [246, 262] width 63 height 24
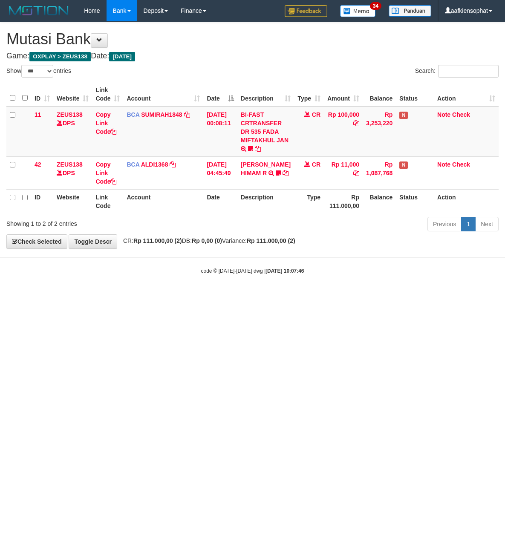
select select "***"
click at [210, 252] on body "Toggle navigation Home Bank Account List Load By Website Group [OXPLAY] ZEUS138…" at bounding box center [252, 148] width 505 height 296
click at [94, 296] on html "Toggle navigation Home Bank Account List Load By Website Group [OXPLAY] ZEUS138…" at bounding box center [252, 148] width 505 height 296
click at [199, 296] on html "Toggle navigation Home Bank Account List Load By Website Group [OXPLAY] ZEUS138…" at bounding box center [252, 148] width 505 height 296
drag, startPoint x: 268, startPoint y: 333, endPoint x: 132, endPoint y: 302, distance: 138.9
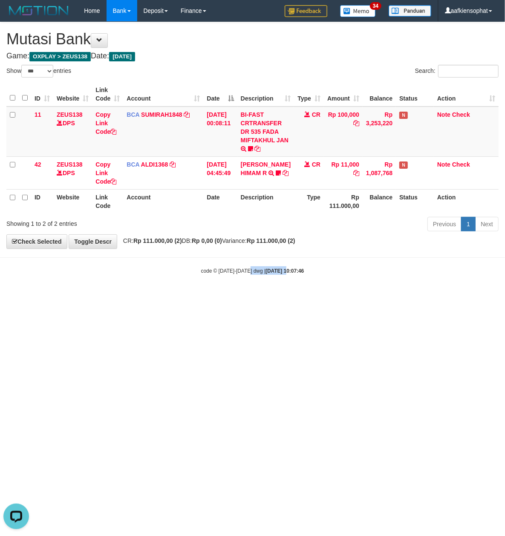
click at [208, 296] on html "Toggle navigation Home Bank Account List Load By Website Group [OXPLAY] ZEUS138…" at bounding box center [252, 148] width 505 height 296
click at [319, 296] on html "Toggle navigation Home Bank Account List Load By Website Group [OXPLAY] ZEUS138…" at bounding box center [252, 148] width 505 height 296
select select "***"
click at [319, 296] on html "Toggle navigation Home Bank Account List Load By Website Group [OXPLAY] ZEUS138…" at bounding box center [252, 148] width 505 height 296
click at [316, 296] on html "Toggle navigation Home Bank Account List Load By Website Group [OXPLAY] ZEUS138…" at bounding box center [252, 148] width 505 height 296
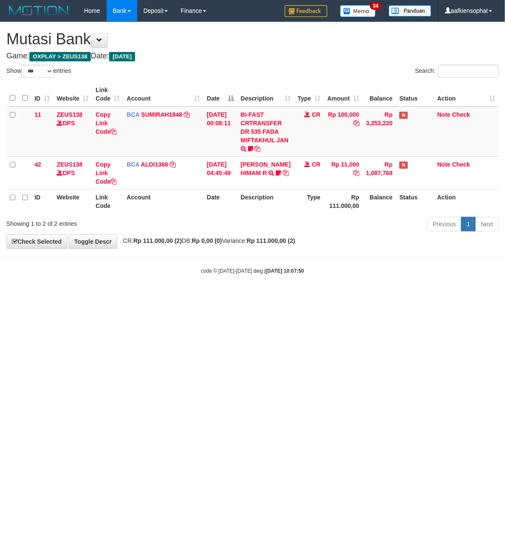
click at [360, 296] on html "Toggle navigation Home Bank Account List Load By Website Group [OXPLAY] ZEUS138…" at bounding box center [252, 148] width 505 height 296
click at [362, 296] on html "Toggle navigation Home Bank Account List Load By Website Group [OXPLAY] ZEUS138…" at bounding box center [252, 148] width 505 height 296
click at [353, 296] on html "Toggle navigation Home Bank Account List Load By Website Group [OXPLAY] ZEUS138…" at bounding box center [252, 148] width 505 height 296
click at [337, 296] on html "Toggle navigation Home Bank Account List Load By Website Group [OXPLAY] ZEUS138…" at bounding box center [252, 148] width 505 height 296
drag, startPoint x: 336, startPoint y: 413, endPoint x: 170, endPoint y: 464, distance: 174.2
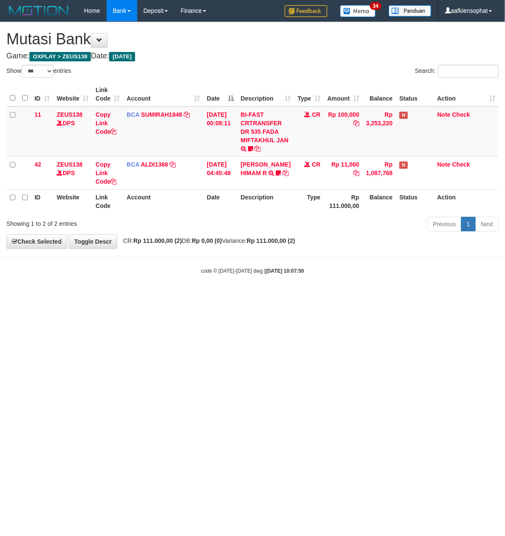
click at [328, 296] on html "Toggle navigation Home Bank Account List Load By Website Group [OXPLAY] ZEUS138…" at bounding box center [252, 148] width 505 height 296
select select "***"
drag, startPoint x: 346, startPoint y: 403, endPoint x: 329, endPoint y: 411, distance: 19.3
click at [330, 296] on html "Toggle navigation Home Bank Account List Load By Website Group [OXPLAY] ZEUS138…" at bounding box center [252, 148] width 505 height 296
drag, startPoint x: 286, startPoint y: 382, endPoint x: 63, endPoint y: 308, distance: 234.8
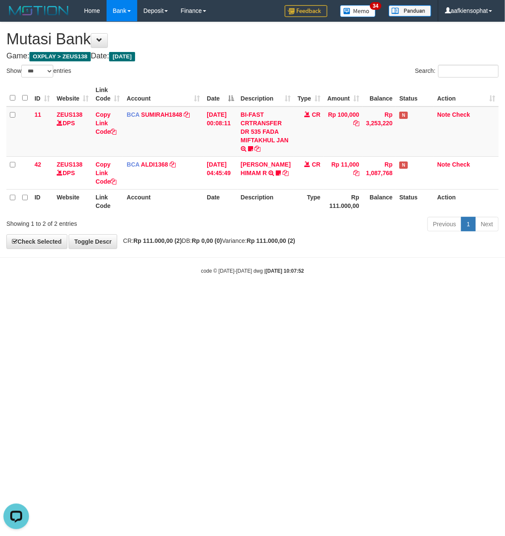
click at [208, 296] on html "Toggle navigation Home Bank Account List Load By Website Group [OXPLAY] ZEUS138…" at bounding box center [252, 148] width 505 height 296
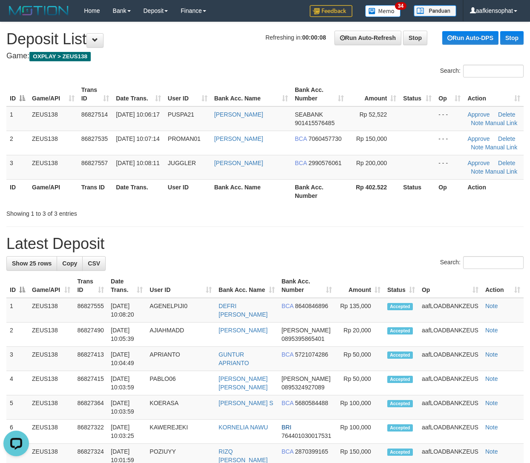
drag, startPoint x: 172, startPoint y: 216, endPoint x: 334, endPoint y: 222, distance: 162.4
click at [197, 216] on div "Showing 1 to 3 of 3 entries" at bounding box center [110, 212] width 208 height 12
drag, startPoint x: 164, startPoint y: 265, endPoint x: 485, endPoint y: 285, distance: 321.0
click at [202, 266] on div "Search:" at bounding box center [264, 263] width 517 height 15
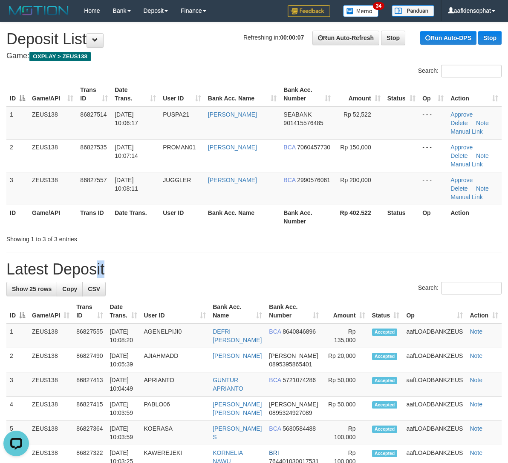
drag, startPoint x: 74, startPoint y: 259, endPoint x: 396, endPoint y: 276, distance: 322.1
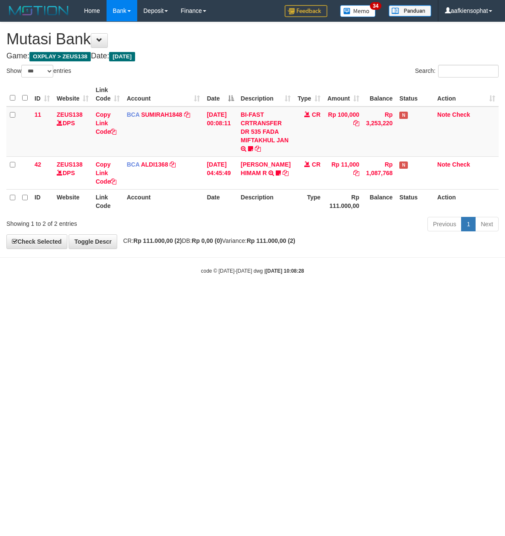
select select "***"
click at [103, 296] on html "Toggle navigation Home Bank Account List Load By Website Group [OXPLAY] ZEUS138…" at bounding box center [252, 148] width 505 height 296
click at [26, 296] on html "Toggle navigation Home Bank Account List Load By Website Group [OXPLAY] ZEUS138…" at bounding box center [252, 148] width 505 height 296
select select "***"
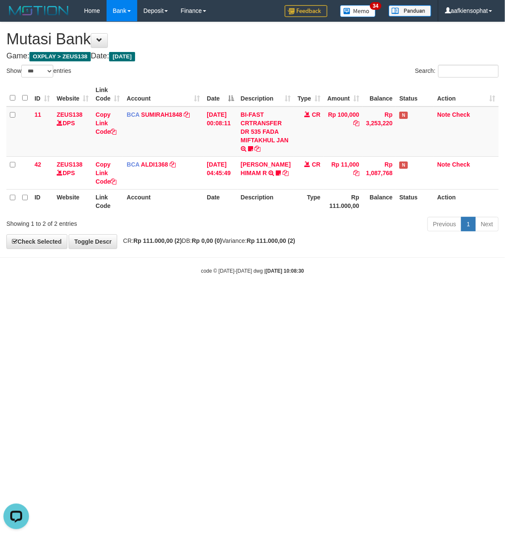
click at [115, 296] on html "Toggle navigation Home Bank Account List Load By Website Group [OXPLAY] ZEUS138…" at bounding box center [252, 148] width 505 height 296
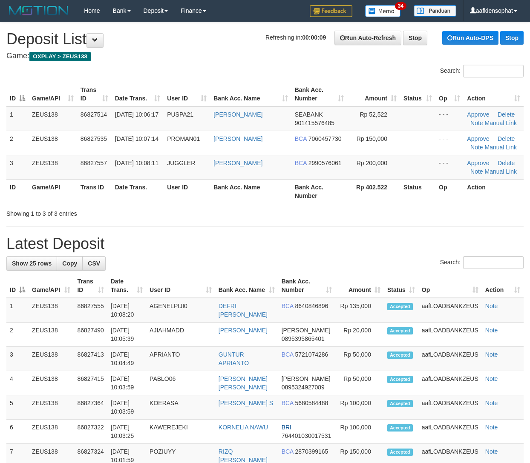
drag, startPoint x: 189, startPoint y: 257, endPoint x: 534, endPoint y: 313, distance: 349.5
click at [211, 260] on div "Search:" at bounding box center [264, 263] width 517 height 15
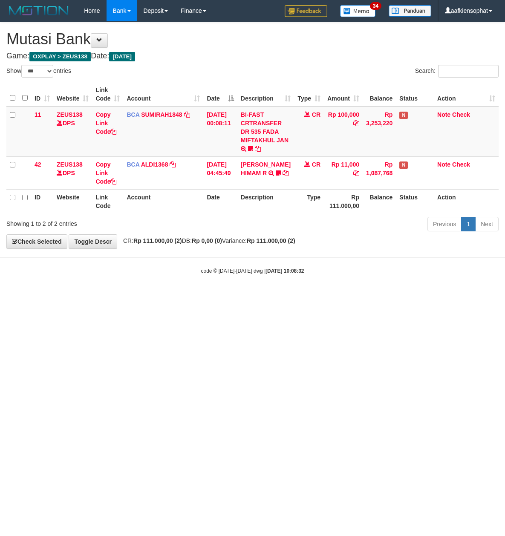
select select "***"
click at [67, 296] on html "Toggle navigation Home Bank Account List Load By Website Group [OXPLAY] ZEUS138…" at bounding box center [252, 148] width 505 height 296
select select "***"
drag, startPoint x: 268, startPoint y: 417, endPoint x: 0, endPoint y: 305, distance: 291.0
click at [253, 296] on html "Toggle navigation Home Bank Account List Load By Website Group [OXPLAY] ZEUS138…" at bounding box center [252, 148] width 505 height 296
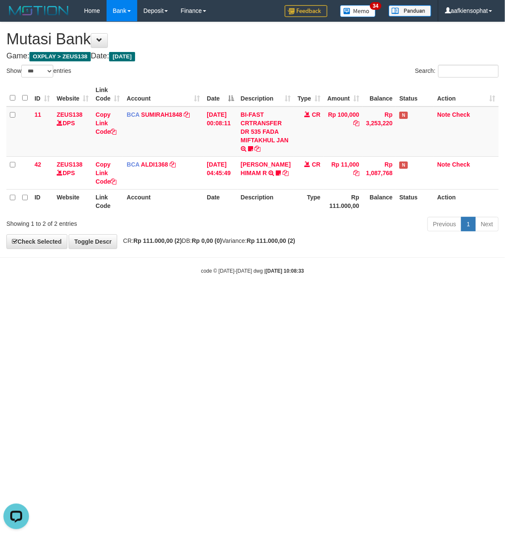
drag, startPoint x: 348, startPoint y: 281, endPoint x: 4, endPoint y: 254, distance: 344.9
click at [320, 283] on body "Toggle navigation Home Bank Account List Load By Website Group [OXPLAY] ZEUS138…" at bounding box center [252, 148] width 505 height 296
drag, startPoint x: 292, startPoint y: 289, endPoint x: 2, endPoint y: 292, distance: 290.1
click at [253, 292] on body "Toggle navigation Home Bank Account List Load By Website Group [OXPLAY] ZEUS138…" at bounding box center [252, 148] width 505 height 296
drag, startPoint x: 368, startPoint y: 341, endPoint x: 280, endPoint y: 365, distance: 90.8
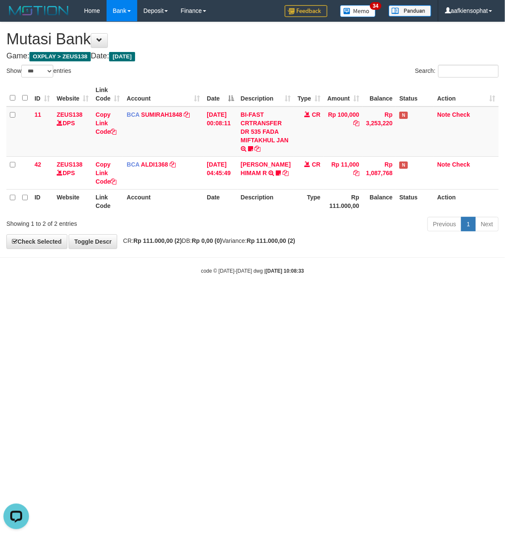
click at [336, 296] on html "Toggle navigation Home Bank Account List Load By Website Group [OXPLAY] ZEUS138…" at bounding box center [252, 148] width 505 height 296
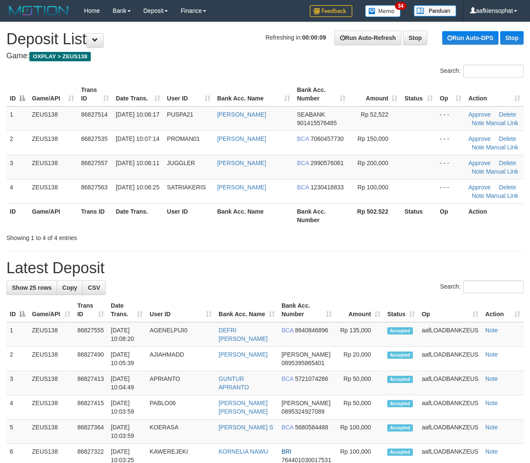
click at [262, 212] on tr "ID Game/API Trans ID Date Trans. User ID Bank Acc. Name Bank Acc. Number Rp 502…" at bounding box center [264, 216] width 517 height 24
drag, startPoint x: 278, startPoint y: 234, endPoint x: 515, endPoint y: 262, distance: 239.4
click at [291, 235] on div "Showing 1 to 4 of 4 entries" at bounding box center [265, 236] width 530 height 12
drag, startPoint x: 397, startPoint y: 259, endPoint x: 443, endPoint y: 274, distance: 48.9
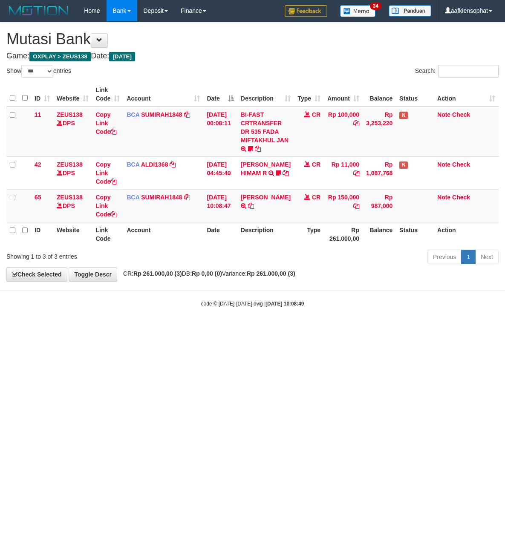
select select "***"
click at [251, 209] on icon at bounding box center [251, 206] width 6 height 6
drag, startPoint x: 241, startPoint y: 326, endPoint x: 133, endPoint y: 299, distance: 111.3
click at [156, 302] on body "Toggle navigation Home Bank Account List Load By Website Group [OXPLAY] ZEUS138…" at bounding box center [252, 164] width 505 height 329
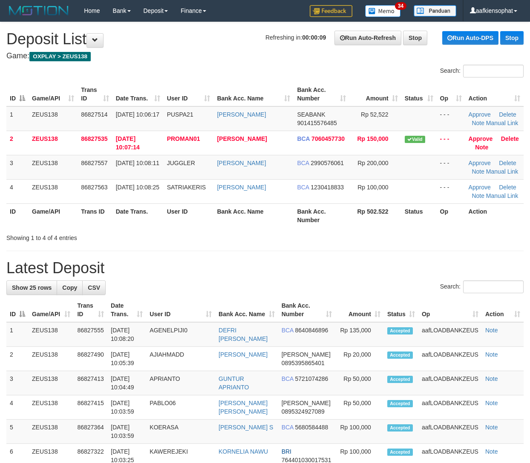
drag, startPoint x: 186, startPoint y: 225, endPoint x: 193, endPoint y: 222, distance: 7.3
click at [193, 222] on th "User ID" at bounding box center [189, 216] width 50 height 24
drag, startPoint x: 213, startPoint y: 216, endPoint x: 530, endPoint y: 293, distance: 326.5
click at [266, 232] on div "Search: ID Game/API Trans ID Date Trans. User ID Bank Acc. Name Bank Acc. Numbe…" at bounding box center [264, 154] width 517 height 178
drag, startPoint x: 178, startPoint y: 222, endPoint x: 537, endPoint y: 278, distance: 363.5
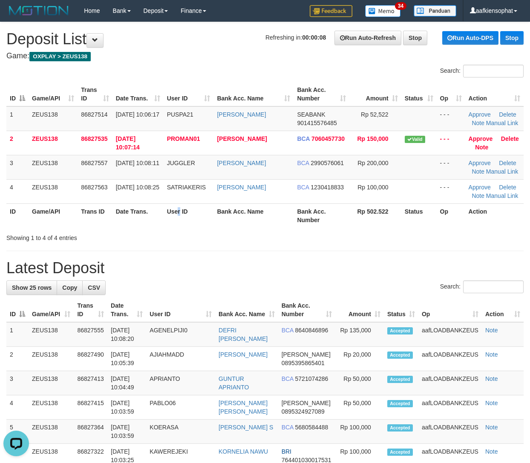
click at [253, 225] on tr "ID Game/API Trans ID Date Trans. User ID Bank Acc. Name Bank Acc. Number Rp 502…" at bounding box center [264, 216] width 517 height 24
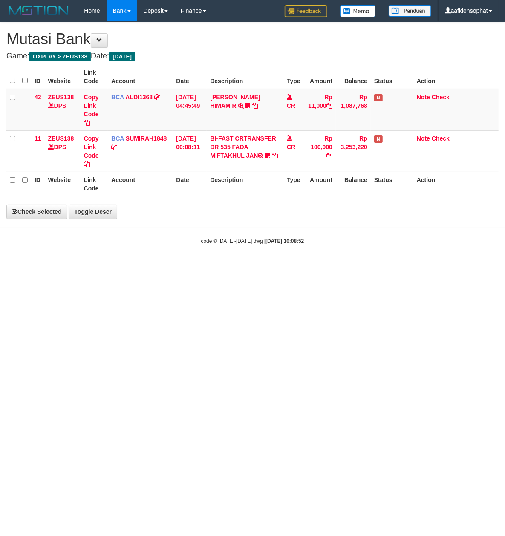
drag, startPoint x: 152, startPoint y: 372, endPoint x: 0, endPoint y: 340, distance: 155.4
click at [124, 266] on html "Toggle navigation Home Bank Account List Load By Website Group [OXPLAY] ZEUS138…" at bounding box center [252, 133] width 505 height 266
select select "***"
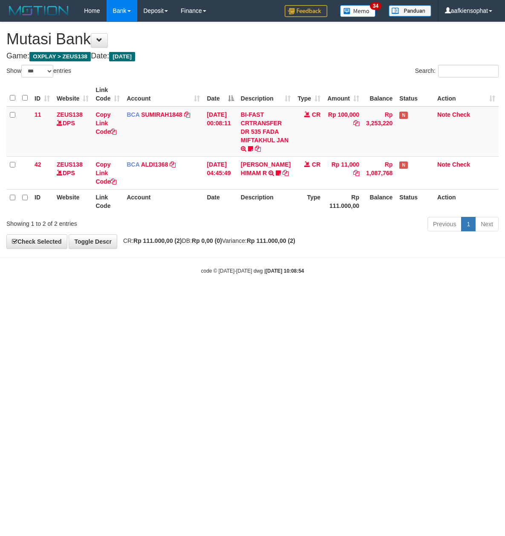
select select "***"
click at [273, 296] on html "Toggle navigation Home Bank Account List Load By Website Group [OXPLAY] ZEUS138…" at bounding box center [252, 148] width 505 height 296
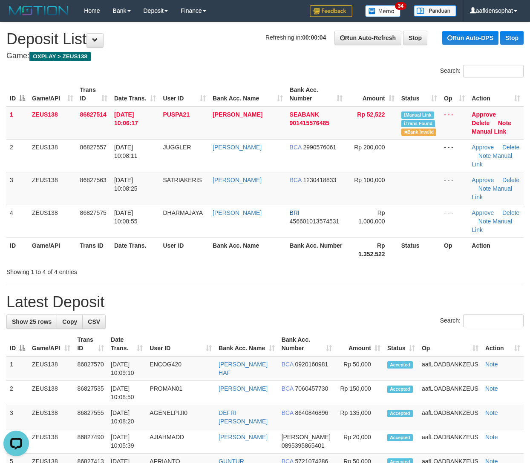
drag, startPoint x: 266, startPoint y: 282, endPoint x: 536, endPoint y: 294, distance: 270.4
click at [186, 318] on div "Search:" at bounding box center [264, 322] width 517 height 15
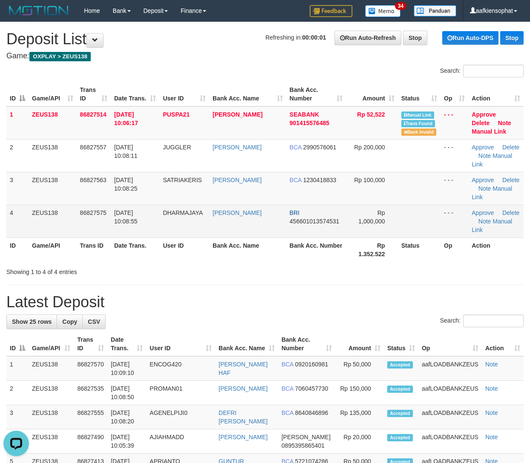
drag, startPoint x: 500, startPoint y: 216, endPoint x: 493, endPoint y: 217, distance: 6.4
click at [500, 216] on td "Approve Delete Note Manual Link" at bounding box center [495, 221] width 55 height 33
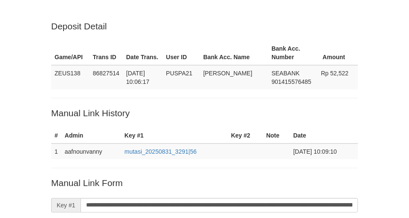
scroll to position [62, 0]
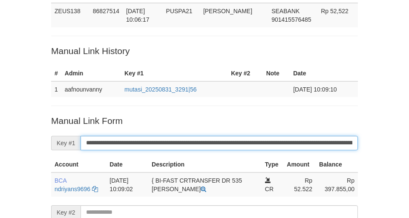
click at [150, 140] on input "**********" at bounding box center [219, 143] width 277 height 14
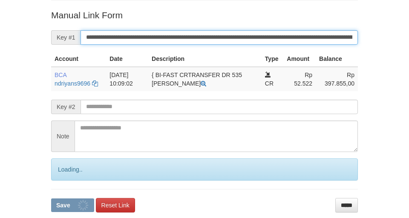
scroll to position [210, 0]
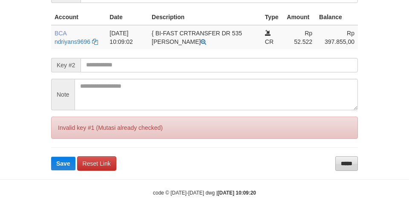
click at [330, 157] on form "**********" at bounding box center [204, 68] width 307 height 203
click at [348, 161] on input "*****" at bounding box center [346, 163] width 23 height 14
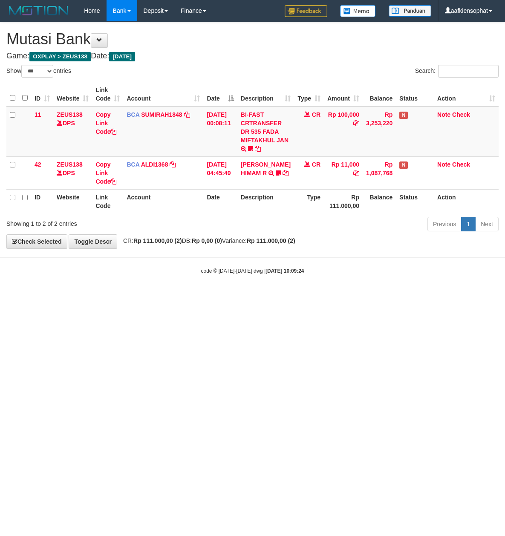
select select "***"
drag, startPoint x: 299, startPoint y: 372, endPoint x: 2, endPoint y: 346, distance: 298.1
click at [265, 296] on html "Toggle navigation Home Bank Account List Load By Website Group [OXPLAY] ZEUS138…" at bounding box center [252, 148] width 505 height 296
click at [267, 296] on html "Toggle navigation Home Bank Account List Load By Website Group [OXPLAY] ZEUS138…" at bounding box center [252, 148] width 505 height 296
drag, startPoint x: 205, startPoint y: 412, endPoint x: 186, endPoint y: 419, distance: 20.3
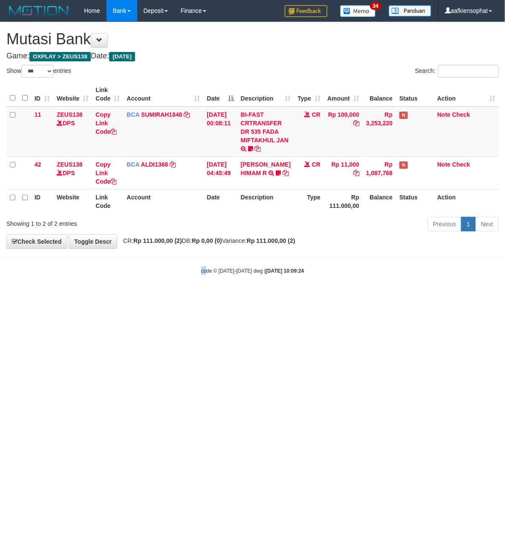
click at [189, 296] on html "Toggle navigation Home Bank Account List Load By Website Group [OXPLAY] ZEUS138…" at bounding box center [252, 148] width 505 height 296
select select "***"
drag, startPoint x: 176, startPoint y: 390, endPoint x: 1, endPoint y: 331, distance: 184.4
click at [121, 296] on html "Toggle navigation Home Bank Account List Load By Website Group [OXPLAY] ZEUS138…" at bounding box center [252, 148] width 505 height 296
select select "***"
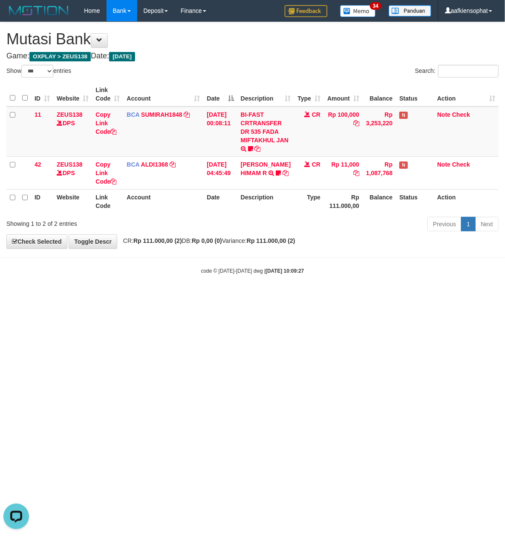
drag, startPoint x: 331, startPoint y: 246, endPoint x: 278, endPoint y: 275, distance: 59.7
click at [290, 264] on body "Toggle navigation Home Bank Account List Load By Website Group [OXPLAY] ZEUS138…" at bounding box center [252, 148] width 505 height 296
drag, startPoint x: 326, startPoint y: 423, endPoint x: 297, endPoint y: 416, distance: 30.8
click at [325, 296] on html "Toggle navigation Home Bank Account List Load By Website Group [OXPLAY] ZEUS138…" at bounding box center [252, 148] width 505 height 296
drag, startPoint x: 295, startPoint y: 334, endPoint x: 9, endPoint y: 324, distance: 285.6
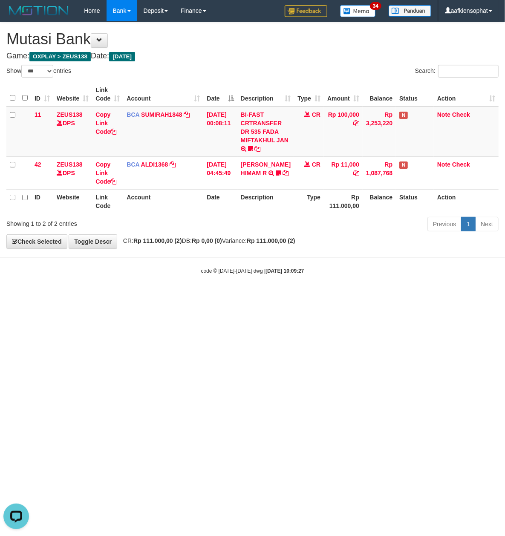
click at [250, 296] on html "Toggle navigation Home Bank Account List Load By Website Group [OXPLAY] ZEUS138…" at bounding box center [252, 148] width 505 height 296
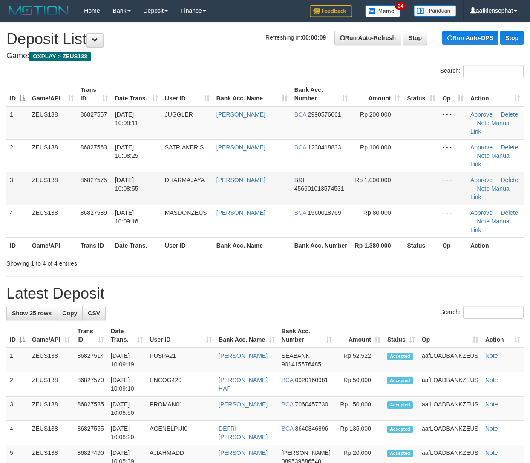
click at [504, 193] on td "Approve [GEOGRAPHIC_DATA] Note Manual Link" at bounding box center [495, 188] width 57 height 33
click at [501, 183] on link "Delete" at bounding box center [509, 180] width 17 height 7
drag, startPoint x: 495, startPoint y: 184, endPoint x: 469, endPoint y: 190, distance: 25.7
click at [494, 184] on td "Approve [GEOGRAPHIC_DATA] Note Manual Link" at bounding box center [495, 188] width 57 height 33
click at [496, 188] on link "Manual Link" at bounding box center [490, 192] width 40 height 15
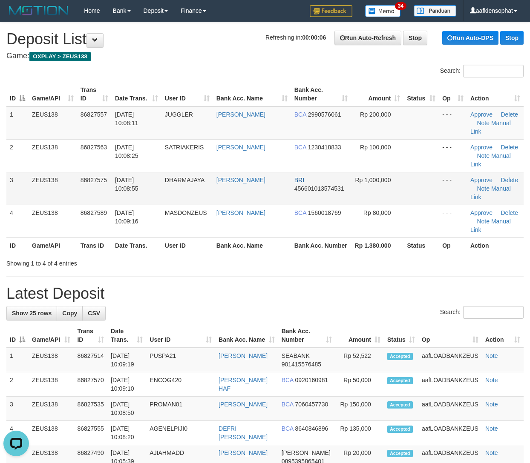
click at [291, 191] on td "BRI 456601013574531" at bounding box center [321, 188] width 60 height 33
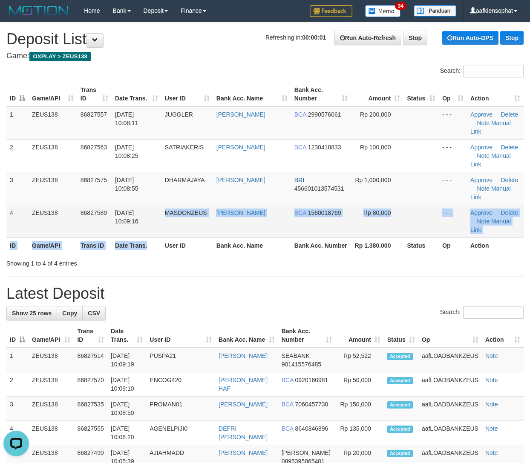
drag, startPoint x: 141, startPoint y: 222, endPoint x: 368, endPoint y: 228, distance: 226.7
click at [187, 216] on table "ID Game/API Trans ID Date Trans. User ID Bank Acc. Name Bank Acc. Number Amount…" at bounding box center [264, 167] width 517 height 171
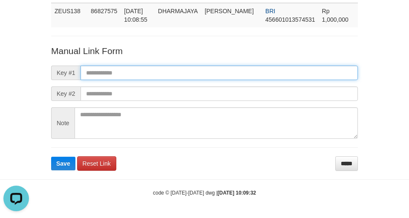
click at [206, 70] on input "text" at bounding box center [219, 73] width 277 height 14
paste input "**********"
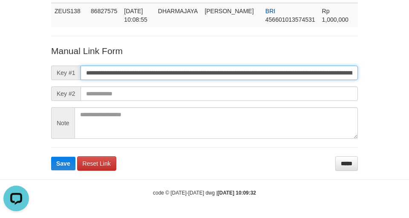
type input "**********"
click at [51, 157] on button "Save" at bounding box center [63, 164] width 24 height 14
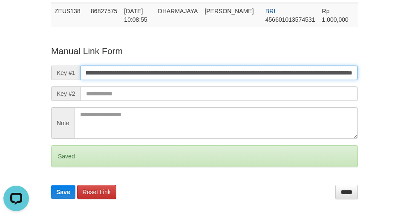
click at [51, 185] on button "Save" at bounding box center [63, 192] width 24 height 14
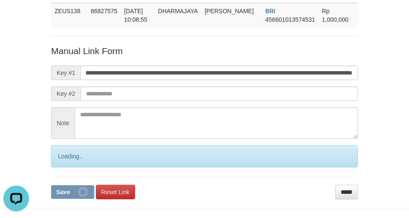
scroll to position [0, 0]
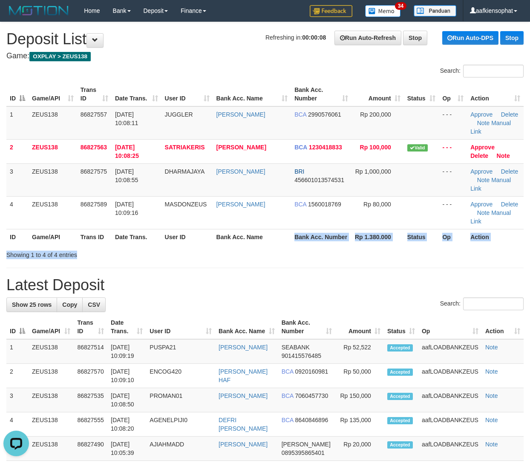
drag, startPoint x: 282, startPoint y: 242, endPoint x: 328, endPoint y: 263, distance: 50.3
click at [302, 256] on div "Search: ID Game/API Trans ID Date Trans. User ID Bank Acc. Name Bank Acc. Numbe…" at bounding box center [264, 162] width 517 height 195
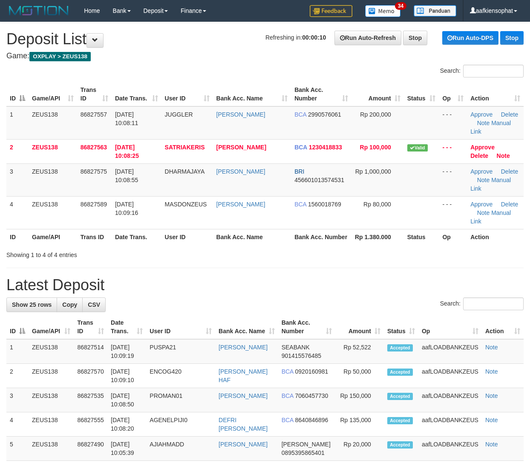
drag, startPoint x: 158, startPoint y: 281, endPoint x: 536, endPoint y: 300, distance: 377.9
click at [278, 283] on h1 "Latest Deposit" at bounding box center [264, 285] width 517 height 17
drag, startPoint x: 213, startPoint y: 325, endPoint x: 249, endPoint y: 326, distance: 36.2
click at [241, 326] on tr "ID Game/API Trans ID Date Trans. User ID Bank Acc. Name Bank Acc. Number Amount…" at bounding box center [264, 327] width 517 height 24
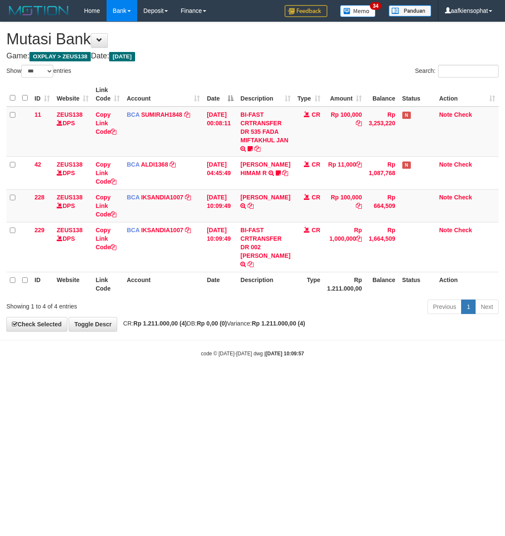
select select "***"
click at [138, 379] on html "Toggle navigation Home Bank Account List Load By Website Group [OXPLAY] ZEUS138…" at bounding box center [252, 189] width 505 height 379
select select "***"
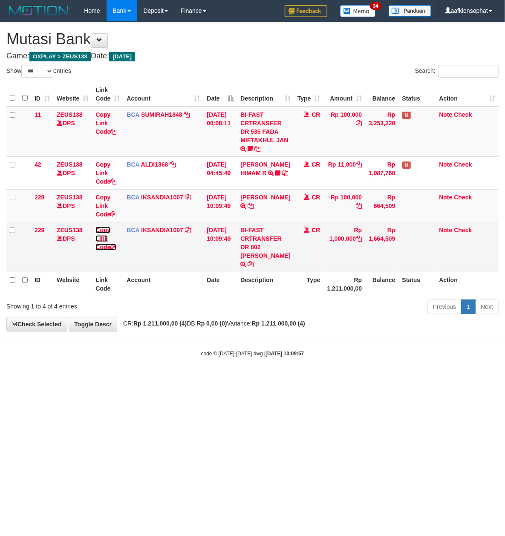
click at [101, 246] on link "Copy Link Code" at bounding box center [105, 239] width 21 height 24
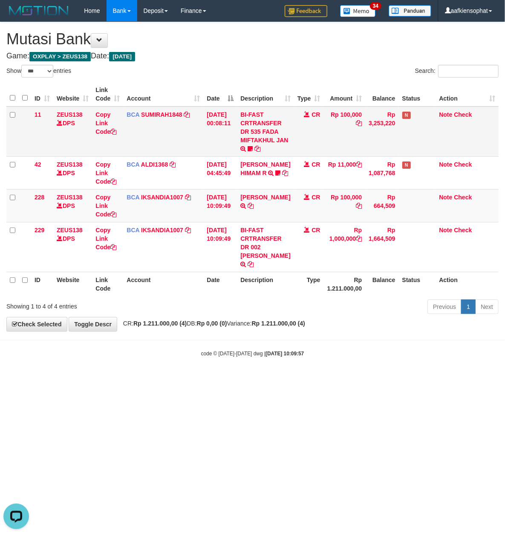
drag, startPoint x: 299, startPoint y: 110, endPoint x: 302, endPoint y: 133, distance: 23.3
click at [300, 115] on td "CR" at bounding box center [309, 132] width 30 height 50
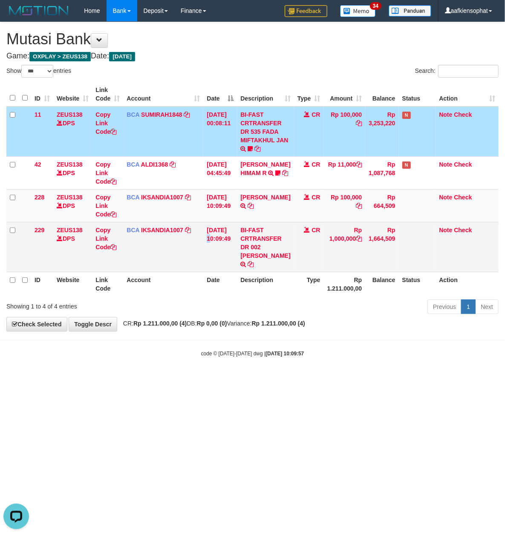
click at [214, 224] on td "[DATE] 10:09:49" at bounding box center [220, 247] width 34 height 50
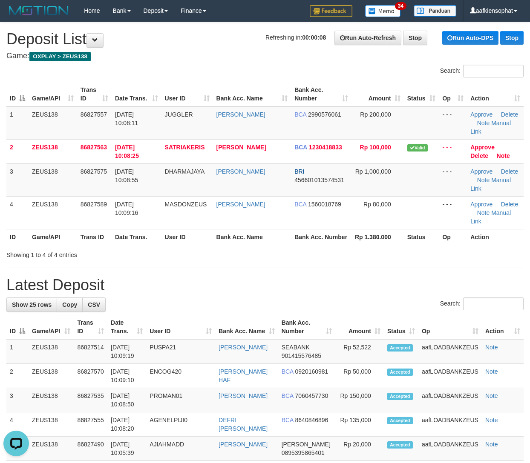
click at [505, 181] on link "Manual Link" at bounding box center [490, 184] width 40 height 15
click at [470, 177] on link "Manual Link" at bounding box center [490, 184] width 40 height 15
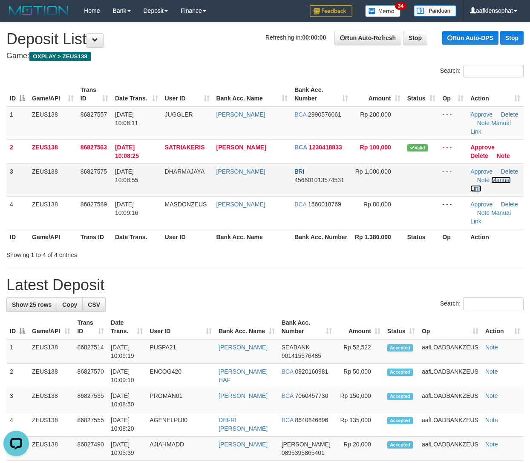
click at [470, 177] on link "Manual Link" at bounding box center [490, 184] width 40 height 15
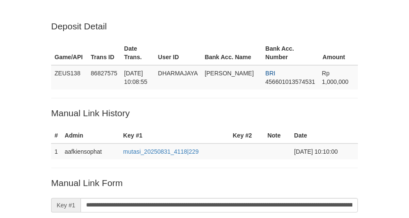
click at [191, 198] on input "**********" at bounding box center [219, 205] width 277 height 14
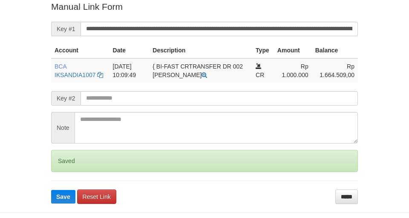
click at [51, 190] on button "Save" at bounding box center [63, 197] width 24 height 14
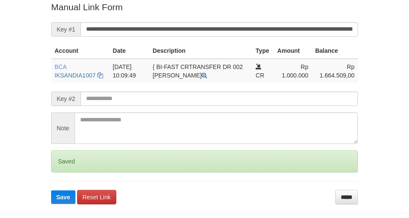
click at [51, 190] on button "Save" at bounding box center [63, 197] width 24 height 14
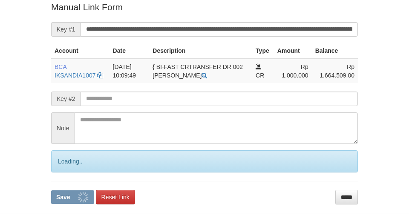
click at [51, 190] on button "Save" at bounding box center [72, 197] width 43 height 14
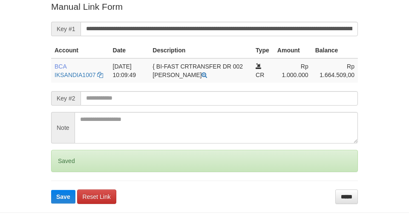
click at [51, 190] on button "Save" at bounding box center [63, 197] width 24 height 14
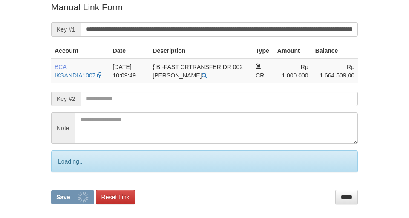
click at [51, 190] on button "Save" at bounding box center [72, 197] width 43 height 14
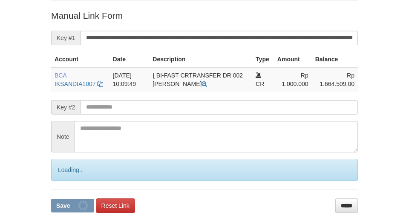
click at [51, 199] on button "Save" at bounding box center [72, 206] width 43 height 14
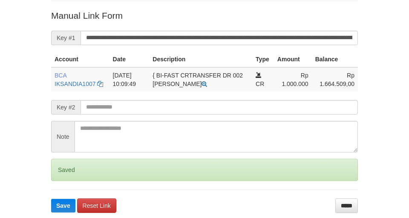
click at [51, 199] on button "Save" at bounding box center [63, 206] width 24 height 14
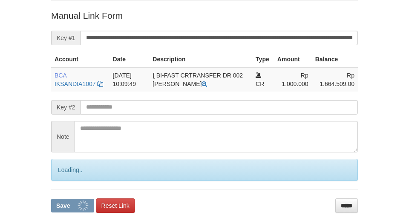
scroll to position [167, 0]
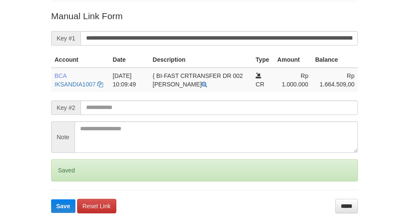
click at [51, 199] on button "Save" at bounding box center [63, 206] width 24 height 14
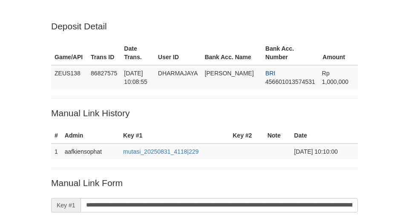
click at [239, 198] on input "**********" at bounding box center [219, 205] width 277 height 14
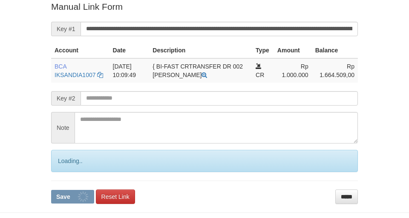
click at [242, 32] on input "**********" at bounding box center [219, 29] width 277 height 14
click at [51, 190] on button "Save" at bounding box center [72, 197] width 43 height 14
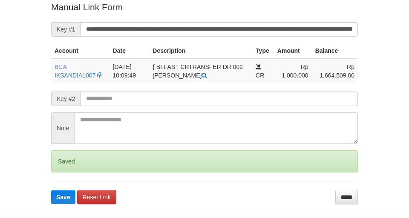
click at [51, 190] on button "Save" at bounding box center [63, 197] width 24 height 14
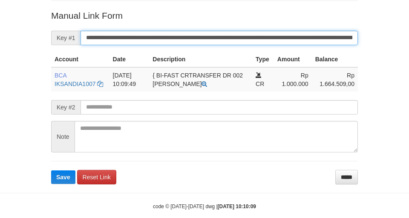
click at [51, 170] on button "Save" at bounding box center [63, 177] width 24 height 14
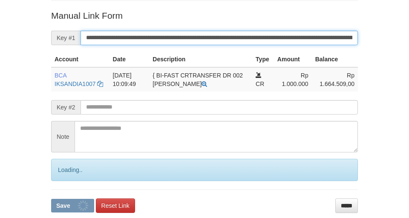
click at [230, 37] on input "**********" at bounding box center [219, 38] width 277 height 14
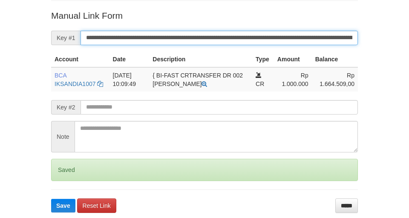
click at [51, 199] on button "Save" at bounding box center [63, 206] width 24 height 14
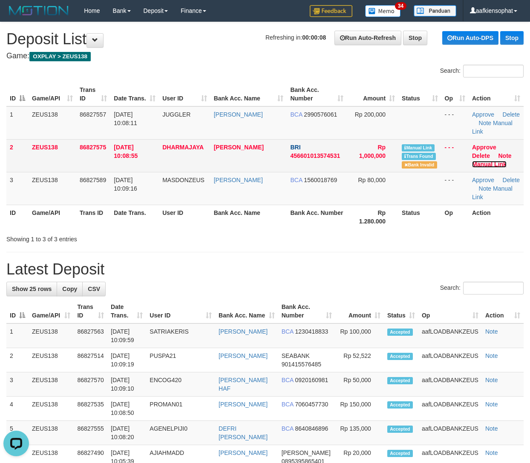
click at [485, 162] on link "Manual Link" at bounding box center [489, 164] width 35 height 7
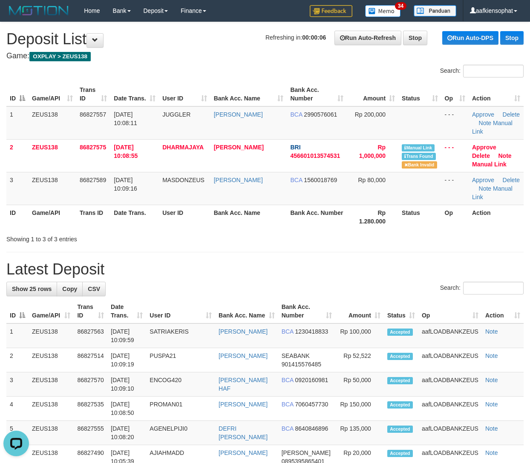
drag, startPoint x: 194, startPoint y: 240, endPoint x: 199, endPoint y: 240, distance: 5.1
click at [195, 240] on div "Showing 1 to 3 of 3 entries" at bounding box center [110, 238] width 208 height 12
drag, startPoint x: 222, startPoint y: 252, endPoint x: 268, endPoint y: 233, distance: 49.3
click at [224, 252] on hr at bounding box center [264, 252] width 517 height 0
click at [279, 233] on div "Showing 1 to 3 of 3 entries" at bounding box center [265, 238] width 530 height 12
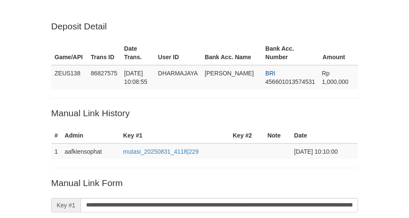
scroll to position [176, 0]
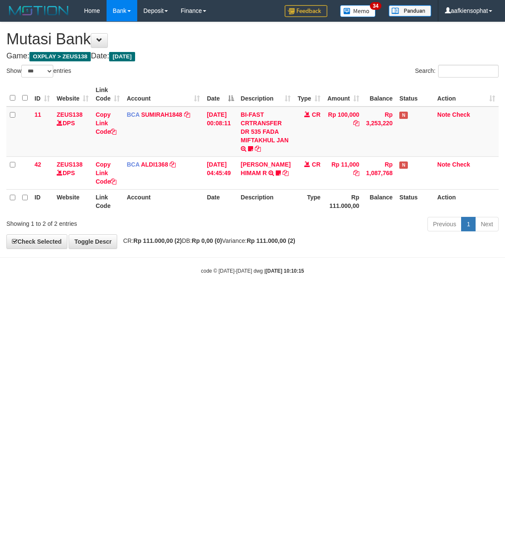
select select "***"
click at [325, 259] on body "Toggle navigation Home Bank Account List Load By Website Group [OXPLAY] ZEUS138…" at bounding box center [252, 148] width 505 height 296
drag, startPoint x: 145, startPoint y: 312, endPoint x: 2, endPoint y: 284, distance: 145.9
click at [133, 296] on html "Toggle navigation Home Bank Account List Load By Website Group [OXPLAY] ZEUS138…" at bounding box center [252, 148] width 505 height 296
drag, startPoint x: 324, startPoint y: 340, endPoint x: 229, endPoint y: 348, distance: 95.3
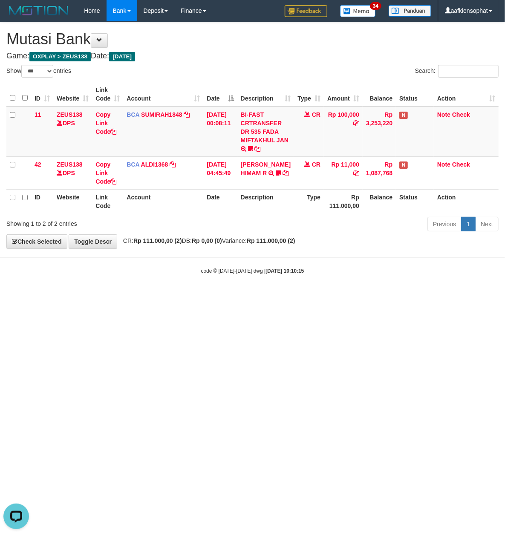
click at [304, 296] on html "Toggle navigation Home Bank Account List Load By Website Group [OXPLAY] ZEUS138…" at bounding box center [252, 148] width 505 height 296
drag, startPoint x: 211, startPoint y: 355, endPoint x: 127, endPoint y: 425, distance: 109.9
click at [205, 296] on html "Toggle navigation Home Bank Account List Load By Website Group [OXPLAY] ZEUS138…" at bounding box center [252, 148] width 505 height 296
drag, startPoint x: 127, startPoint y: 425, endPoint x: 90, endPoint y: 438, distance: 38.5
click at [130, 296] on html "Toggle navigation Home Bank Account List Load By Website Group [OXPLAY] ZEUS138…" at bounding box center [252, 148] width 505 height 296
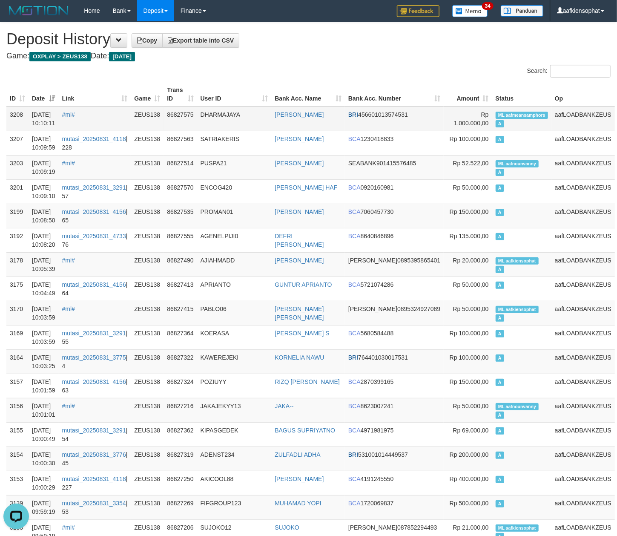
click at [519, 123] on td "ML aafmeansamphors A" at bounding box center [521, 119] width 59 height 25
copy td "ML aafmeansamphors A"
click at [519, 123] on td "ML aafmeansamphors A" at bounding box center [521, 119] width 59 height 25
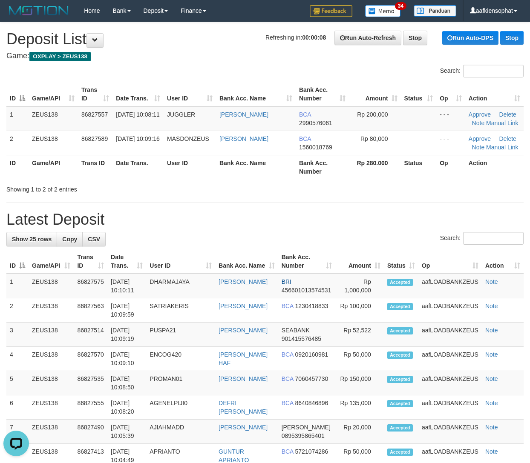
drag, startPoint x: 248, startPoint y: 207, endPoint x: 533, endPoint y: 235, distance: 287.2
click at [342, 171] on th "Bank Acc. Number" at bounding box center [322, 167] width 53 height 24
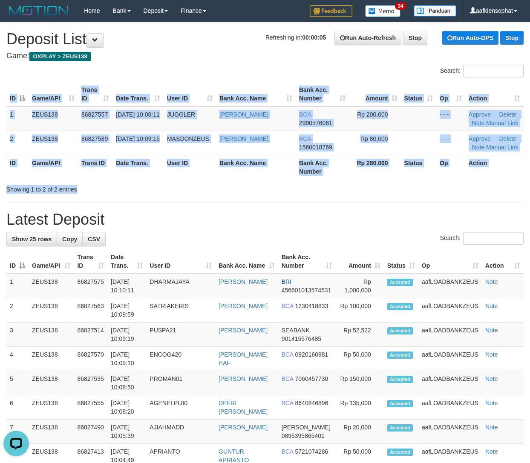
drag, startPoint x: 326, startPoint y: 181, endPoint x: 534, endPoint y: 210, distance: 210.2
click at [371, 185] on div "Showing 1 to 2 of 2 entries" at bounding box center [265, 188] width 530 height 12
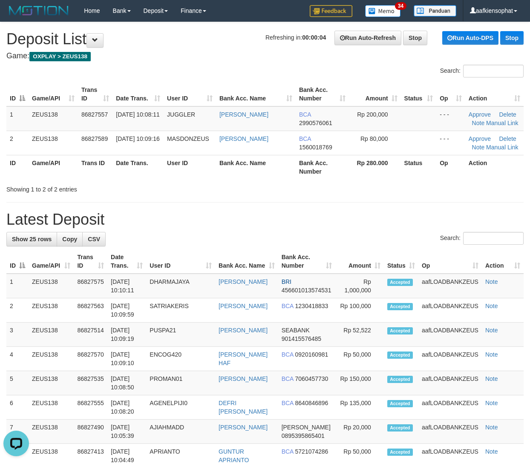
drag, startPoint x: 377, startPoint y: 217, endPoint x: 536, endPoint y: 233, distance: 159.3
click at [410, 222] on h1 "Latest Deposit" at bounding box center [264, 219] width 517 height 17
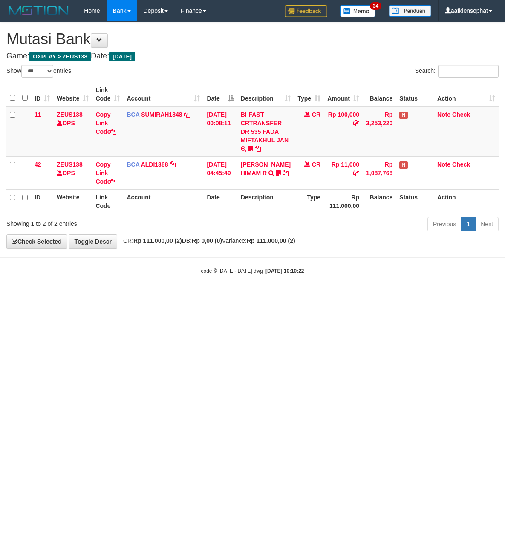
select select "***"
drag, startPoint x: 259, startPoint y: 412, endPoint x: 236, endPoint y: 403, distance: 25.4
click at [257, 296] on html "Toggle navigation Home Bank Account List Load By Website Group [OXPLAY] ZEUS138…" at bounding box center [252, 148] width 505 height 296
drag, startPoint x: 212, startPoint y: 246, endPoint x: 5, endPoint y: 230, distance: 207.6
click at [141, 242] on div "**********" at bounding box center [252, 135] width 505 height 226
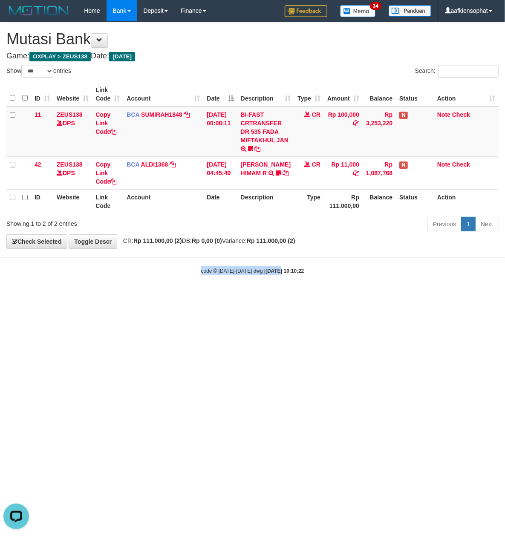
drag, startPoint x: 270, startPoint y: 261, endPoint x: 2, endPoint y: 236, distance: 269.2
click at [196, 258] on body "Toggle navigation Home Bank Account List Load By Website Group [OXPLAY] ZEUS138…" at bounding box center [252, 148] width 505 height 296
drag, startPoint x: 294, startPoint y: 278, endPoint x: 3, endPoint y: 252, distance: 292.1
click at [203, 272] on body "Toggle navigation Home Bank Account List Load By Website Group [OXPLAY] ZEUS138…" at bounding box center [252, 148] width 505 height 296
drag, startPoint x: 217, startPoint y: 280, endPoint x: 130, endPoint y: 379, distance: 132.2
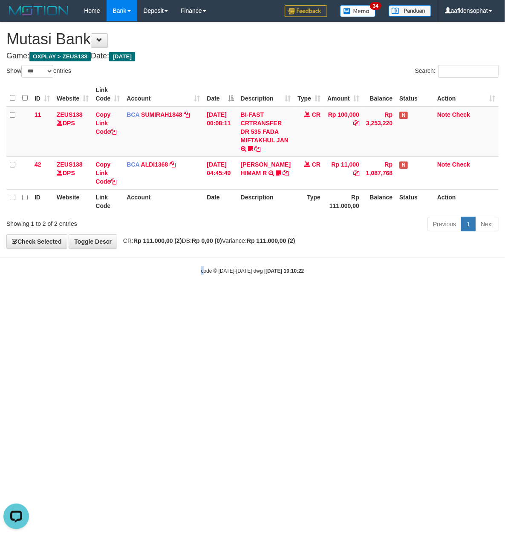
click at [181, 296] on html "Toggle navigation Home Bank Account List Load By Website Group [OXPLAY] ZEUS138…" at bounding box center [252, 148] width 505 height 296
select select "***"
drag, startPoint x: 297, startPoint y: 403, endPoint x: 289, endPoint y: 403, distance: 8.5
click at [292, 296] on html "Toggle navigation Home Bank Account List Load By Website Group [OXPLAY] ZEUS138…" at bounding box center [252, 148] width 505 height 296
drag, startPoint x: 343, startPoint y: 233, endPoint x: 501, endPoint y: 136, distance: 185.4
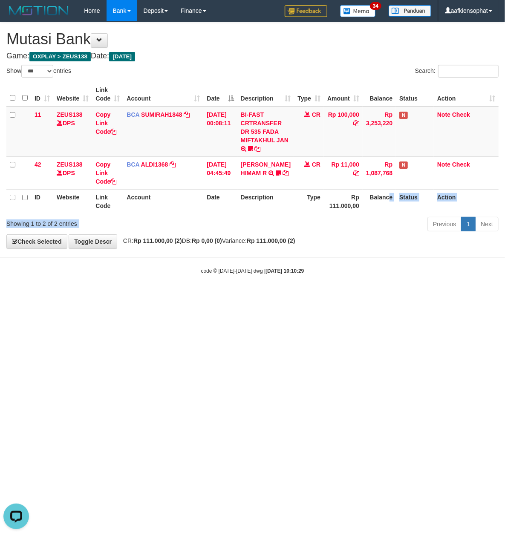
click at [420, 175] on div "Show ** ** ** *** entries Search: ID Website Link Code Account Date Description…" at bounding box center [252, 150] width 492 height 170
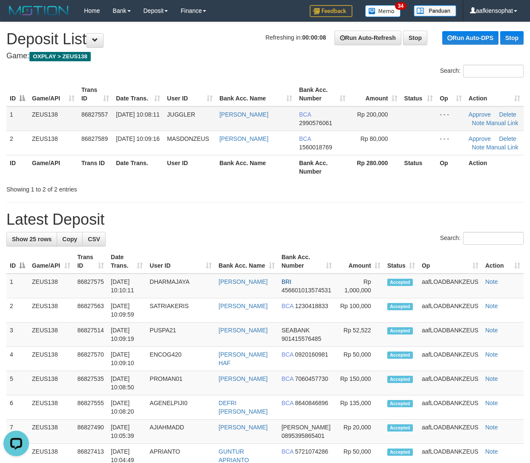
drag, startPoint x: 183, startPoint y: 117, endPoint x: 384, endPoint y: 143, distance: 203.2
click at [192, 116] on td "JUGGLER" at bounding box center [190, 119] width 52 height 25
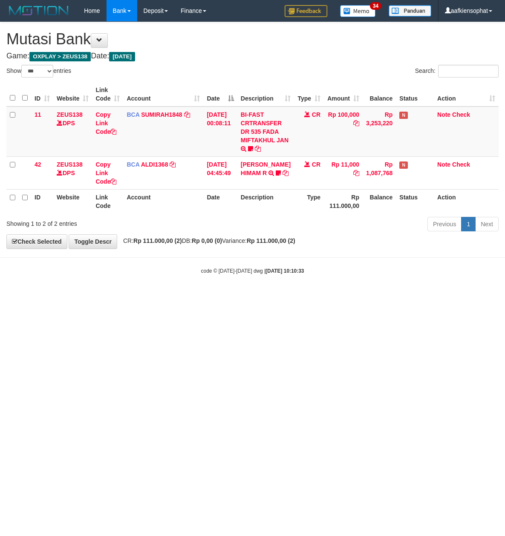
select select "***"
click at [285, 255] on body "Toggle navigation Home Bank Account List Load By Website Group [OXPLAY] ZEUS138…" at bounding box center [252, 148] width 505 height 296
drag, startPoint x: 279, startPoint y: 253, endPoint x: 348, endPoint y: 260, distance: 68.9
click at [297, 253] on body "Toggle navigation Home Bank Account List Load By Website Group [OXPLAY] ZEUS138…" at bounding box center [252, 148] width 505 height 296
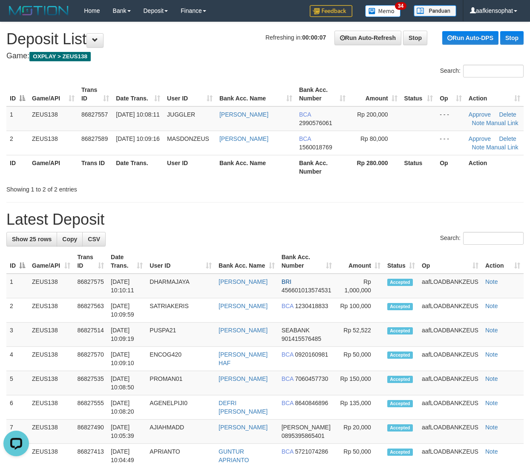
drag, startPoint x: 222, startPoint y: 158, endPoint x: 537, endPoint y: 215, distance: 320.8
click at [343, 180] on div "ID Game/API Trans ID Date Trans. User ID Bank Acc. Name Bank Acc. Number Amount…" at bounding box center [265, 131] width 530 height 102
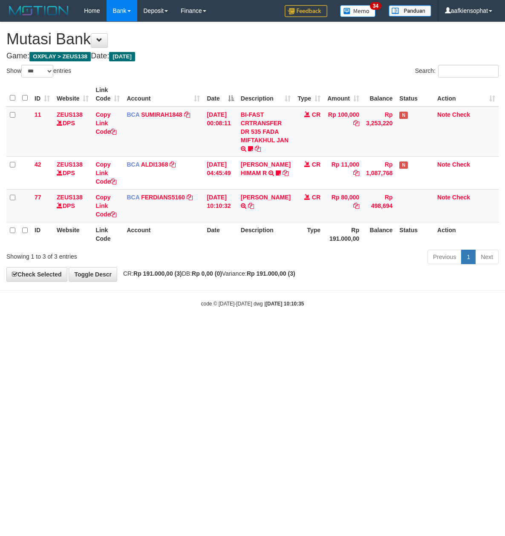
select select "***"
drag, startPoint x: 116, startPoint y: 288, endPoint x: 140, endPoint y: 264, distance: 34.0
click at [121, 282] on body "Toggle navigation Home Bank Account List Load By Website Group [OXPLAY] ZEUS138…" at bounding box center [252, 164] width 505 height 329
click at [154, 256] on div "Showing 1 to 3 of 3 entries" at bounding box center [105, 255] width 198 height 12
drag, startPoint x: 235, startPoint y: 298, endPoint x: 141, endPoint y: 347, distance: 105.6
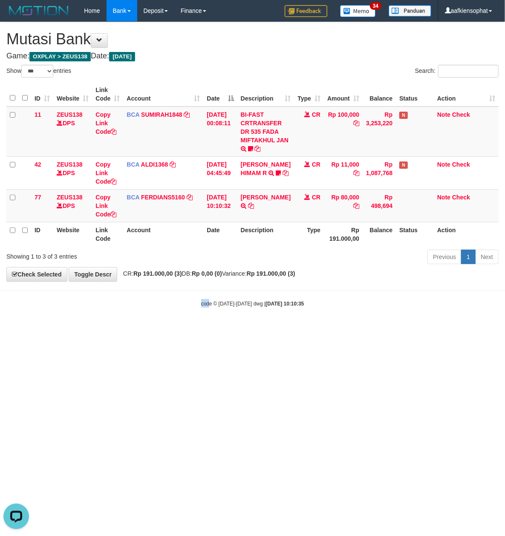
click at [187, 316] on body "Toggle navigation Home Bank Account List Load By Website Group [OXPLAY] ZEUS138…" at bounding box center [252, 164] width 505 height 329
select select "***"
drag, startPoint x: 269, startPoint y: 439, endPoint x: 249, endPoint y: 414, distance: 31.8
click at [259, 329] on html "Toggle navigation Home Bank Account List Load By Website Group [OXPLAY] ZEUS138…" at bounding box center [252, 164] width 505 height 329
drag, startPoint x: 162, startPoint y: 294, endPoint x: 115, endPoint y: 338, distance: 64.2
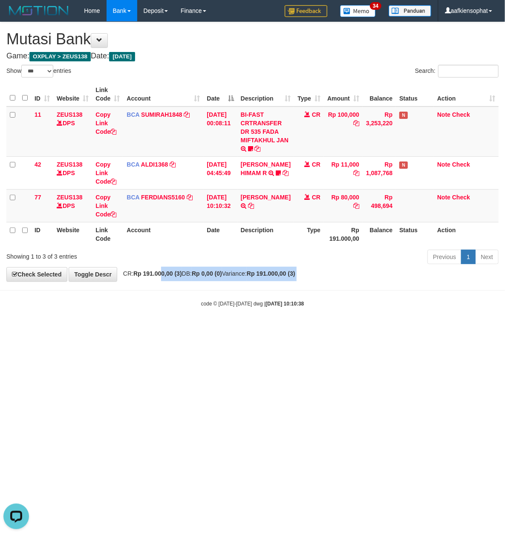
click at [137, 314] on body "Toggle navigation Home Bank Account List Load By Website Group [OXPLAY] ZEUS138…" at bounding box center [252, 164] width 505 height 329
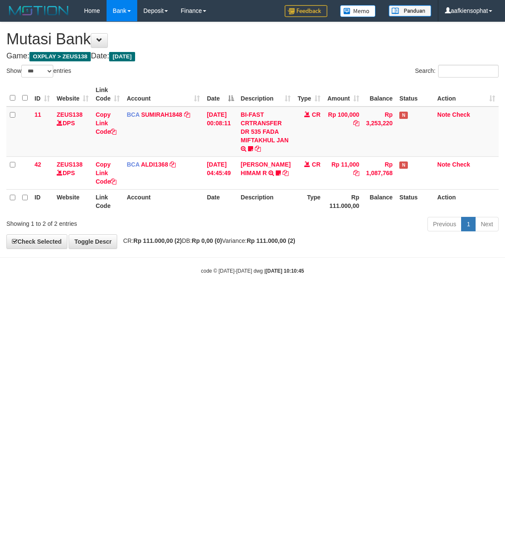
select select "***"
drag, startPoint x: 350, startPoint y: 334, endPoint x: 74, endPoint y: 279, distance: 281.6
click at [341, 296] on html "Toggle navigation Home Bank Account List Load By Website Group [OXPLAY] ZEUS138…" at bounding box center [252, 148] width 505 height 296
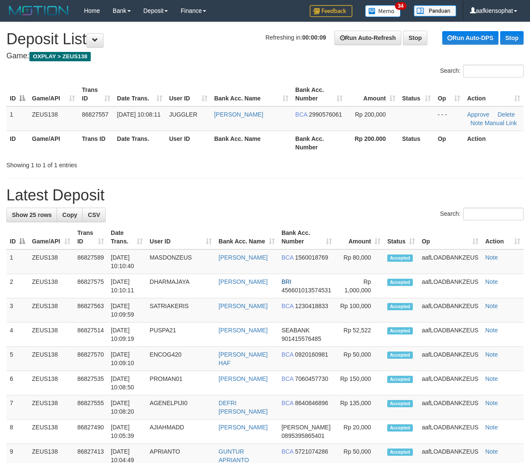
drag, startPoint x: 355, startPoint y: 174, endPoint x: 536, endPoint y: 202, distance: 183.1
click at [366, 176] on div "**********" at bounding box center [265, 468] width 530 height 892
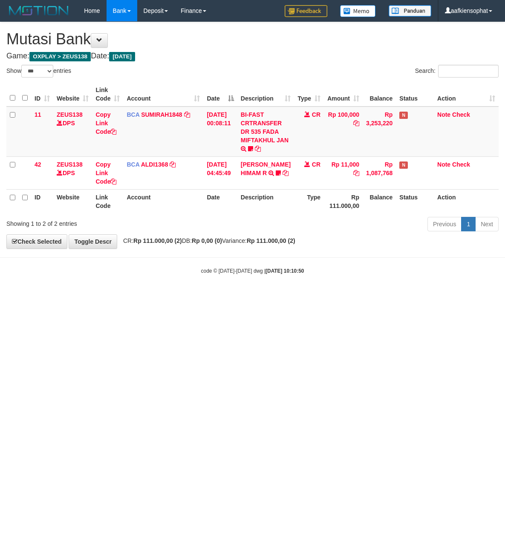
select select "***"
drag, startPoint x: 220, startPoint y: 291, endPoint x: 191, endPoint y: 244, distance: 56.0
click at [216, 291] on body "Toggle navigation Home Bank Account List Load By Website Group [OXPLAY] ZEUS138…" at bounding box center [252, 148] width 505 height 296
drag, startPoint x: 191, startPoint y: 244, endPoint x: 179, endPoint y: 235, distance: 14.7
click at [181, 235] on body "Toggle navigation Home Bank Account List Load By Website Group [OXPLAY] ZEUS138…" at bounding box center [252, 148] width 505 height 296
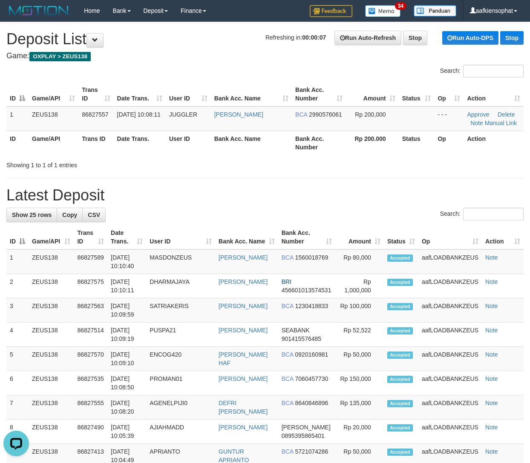
drag, startPoint x: 333, startPoint y: 184, endPoint x: 536, endPoint y: 277, distance: 222.9
click at [351, 205] on div "**********" at bounding box center [265, 468] width 530 height 892
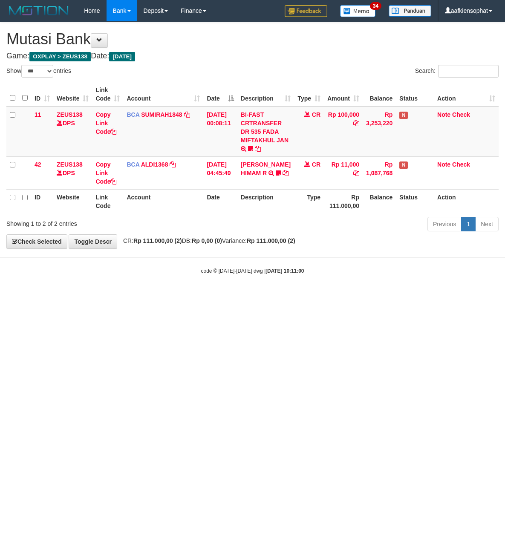
select select "***"
click at [147, 294] on body "Toggle navigation Home Bank Account List Load By Website Group [OXPLAY] ZEUS138…" at bounding box center [252, 148] width 505 height 296
select select "***"
click at [93, 296] on html "Toggle navigation Home Bank Account List Load By Website Group [OXPLAY] ZEUS138…" at bounding box center [252, 148] width 505 height 296
drag, startPoint x: 278, startPoint y: 435, endPoint x: 268, endPoint y: 414, distance: 23.4
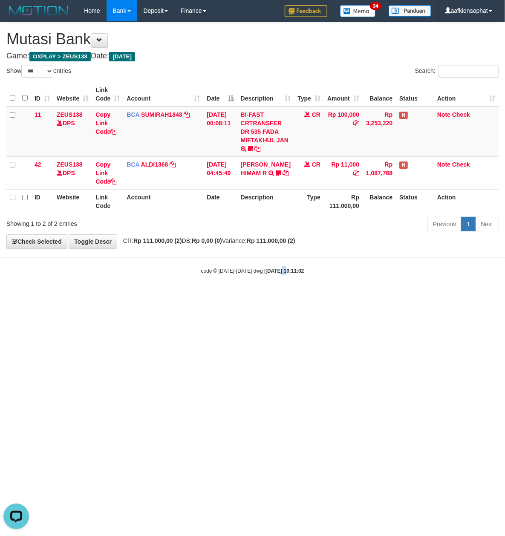
click at [268, 296] on html "Toggle navigation Home Bank Account List Load By Website Group [OXPLAY] ZEUS138…" at bounding box center [252, 148] width 505 height 296
drag, startPoint x: 331, startPoint y: 408, endPoint x: 324, endPoint y: 407, distance: 7.3
click at [329, 296] on html "Toggle navigation Home Bank Account List Load By Website Group [OXPLAY] ZEUS138…" at bounding box center [252, 148] width 505 height 296
click at [256, 277] on body "Toggle navigation Home Bank Account List Load By Website Group [OXPLAY] ZEUS138…" at bounding box center [252, 148] width 505 height 296
drag, startPoint x: 256, startPoint y: 278, endPoint x: 203, endPoint y: 286, distance: 53.5
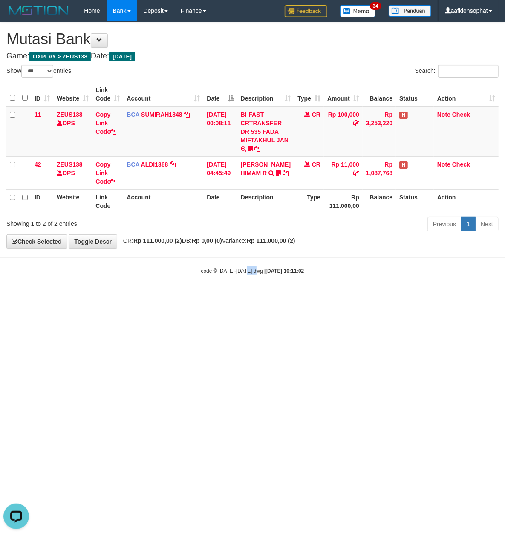
click at [256, 278] on body "Toggle navigation Home Bank Account List Load By Website Group [OXPLAY] ZEUS138…" at bounding box center [252, 148] width 505 height 296
click at [250, 296] on html "Toggle navigation Home Bank Account List Load By Website Group [OXPLAY] ZEUS138…" at bounding box center [252, 148] width 505 height 296
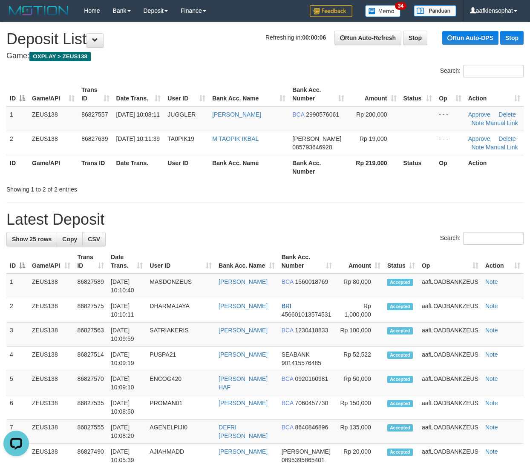
drag, startPoint x: 237, startPoint y: 228, endPoint x: 535, endPoint y: 256, distance: 299.1
drag, startPoint x: 151, startPoint y: 233, endPoint x: 427, endPoint y: 255, distance: 276.9
click at [280, 241] on div "Search:" at bounding box center [264, 239] width 517 height 15
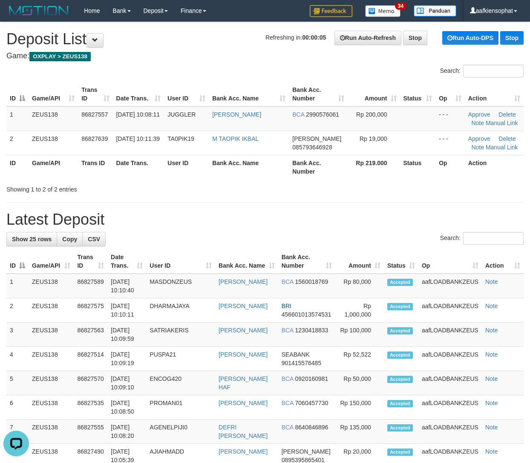
drag, startPoint x: 211, startPoint y: 239, endPoint x: 537, endPoint y: 263, distance: 326.4
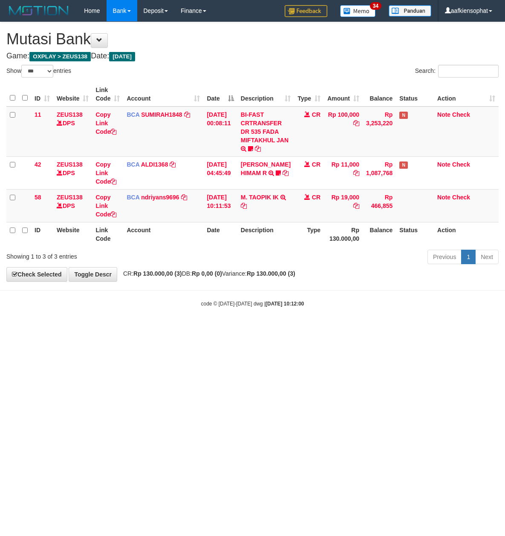
select select "***"
drag, startPoint x: 225, startPoint y: 340, endPoint x: 0, endPoint y: 305, distance: 227.9
click at [198, 329] on html "Toggle navigation Home Bank Account List Load By Website Group [OXPLAY] ZEUS138…" at bounding box center [252, 164] width 505 height 329
select select "***"
drag, startPoint x: 404, startPoint y: 299, endPoint x: 226, endPoint y: 248, distance: 185.7
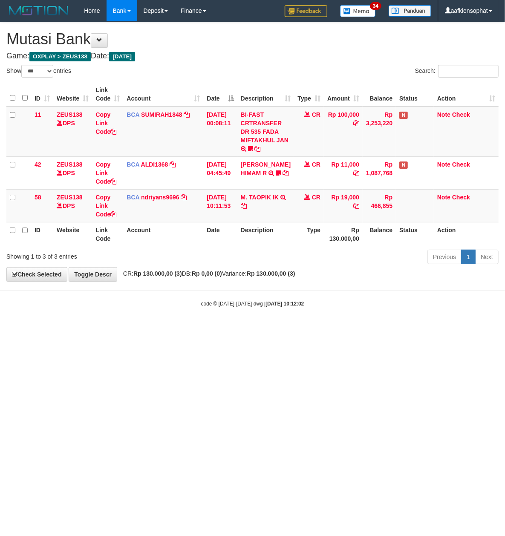
click at [380, 297] on body "Toggle navigation Home Bank Account List Load By Website Group [OXPLAY] ZEUS138…" at bounding box center [252, 164] width 505 height 329
click at [101, 212] on link "Copy Link Code" at bounding box center [105, 206] width 21 height 24
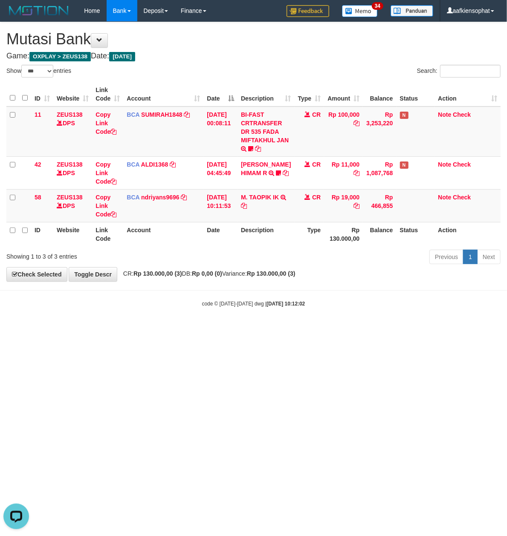
click at [247, 265] on div "Show ** ** ** *** entries Search: ID Website Link Code Account Date Description…" at bounding box center [253, 166] width 494 height 202
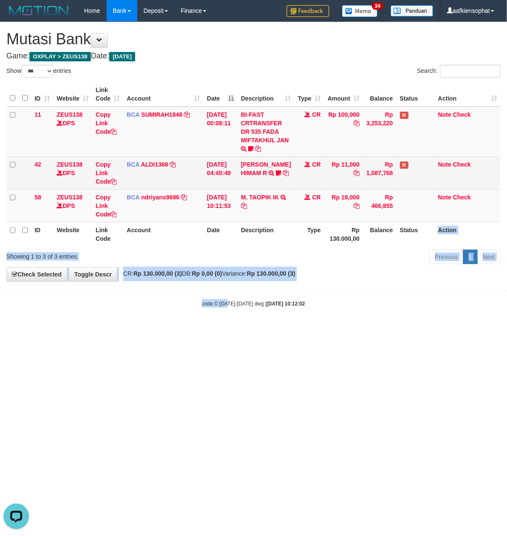
drag, startPoint x: 290, startPoint y: 293, endPoint x: 476, endPoint y: 158, distance: 229.7
click at [446, 194] on body "Toggle navigation Home Bank Account List Load By Website Group [OXPLAY] ZEUS138…" at bounding box center [253, 164] width 507 height 329
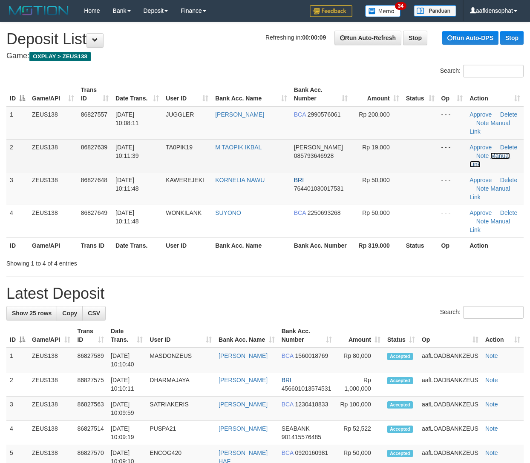
click at [498, 153] on link "Manual Link" at bounding box center [489, 160] width 40 height 15
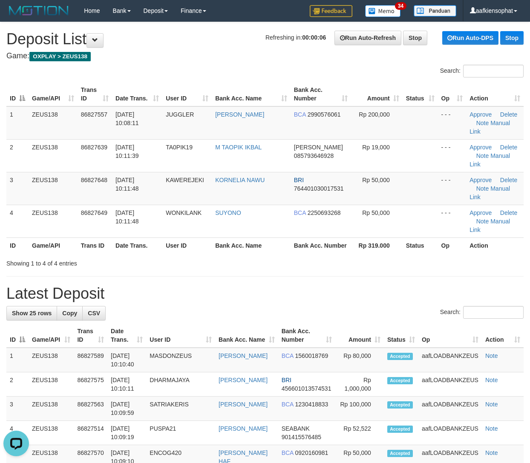
click at [186, 285] on h1 "Latest Deposit" at bounding box center [264, 293] width 517 height 17
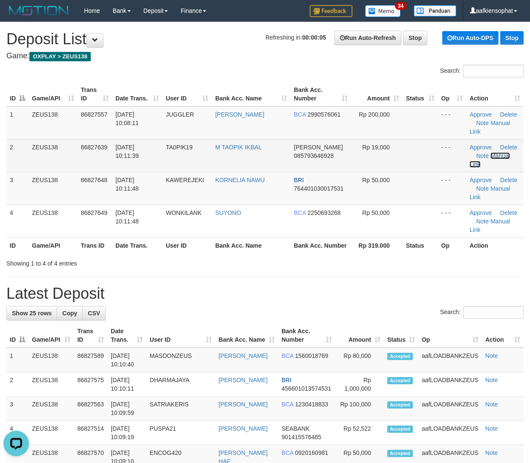
click at [497, 153] on link "Manual Link" at bounding box center [489, 160] width 40 height 15
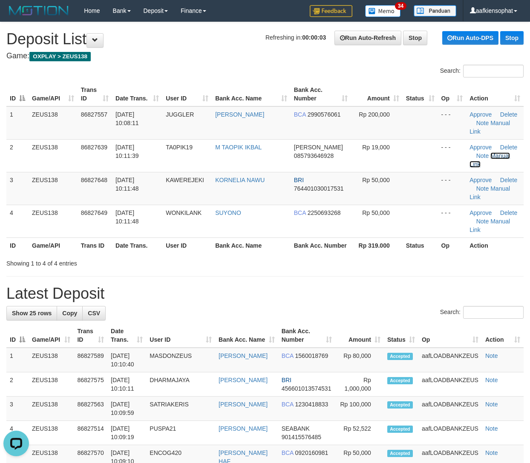
click at [469, 153] on link "Manual Link" at bounding box center [489, 160] width 40 height 15
click at [239, 256] on div "Showing 1 to 4 of 4 entries" at bounding box center [265, 262] width 530 height 12
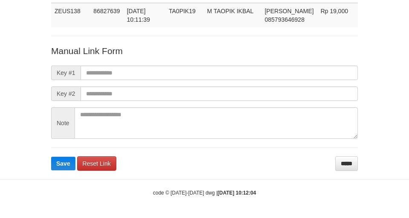
scroll to position [62, 0]
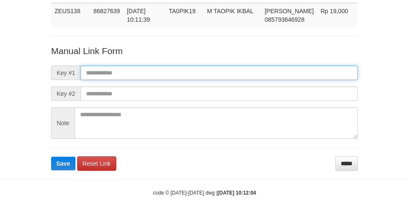
paste input "**********"
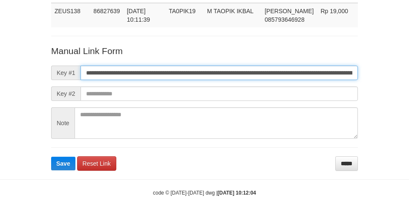
drag, startPoint x: 215, startPoint y: 74, endPoint x: 2, endPoint y: 117, distance: 217.7
click at [16, 114] on div "**********" at bounding box center [204, 54] width 409 height 233
type input "**********"
click at [51, 157] on button "Save" at bounding box center [63, 164] width 24 height 14
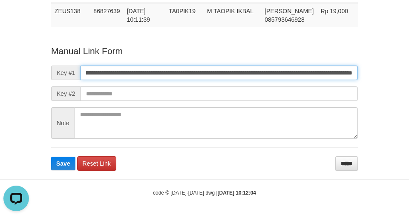
scroll to position [0, 0]
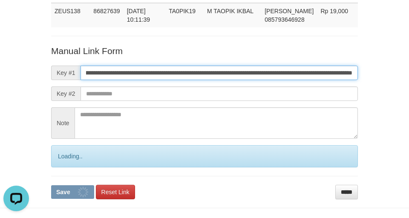
click at [51, 185] on button "Save" at bounding box center [72, 192] width 43 height 14
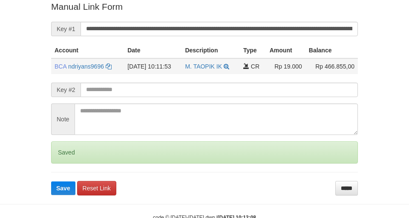
click at [51, 181] on button "Save" at bounding box center [63, 188] width 24 height 14
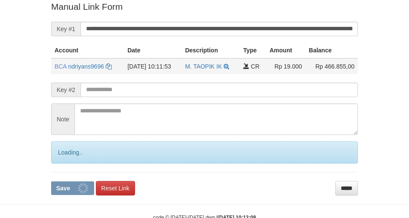
click at [51, 181] on button "Save" at bounding box center [72, 188] width 43 height 14
drag, startPoint x: 227, startPoint y: 58, endPoint x: 233, endPoint y: 60, distance: 6.5
click at [233, 60] on td "M. TAOPIK IK TRSF E-BANKING CR 3108/FTSCY/WS95051 19000.002025083143600556 TRFD…" at bounding box center [210, 66] width 58 height 16
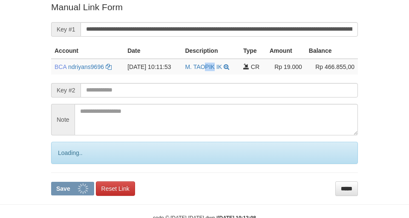
drag, startPoint x: 220, startPoint y: 60, endPoint x: 211, endPoint y: 57, distance: 9.7
click at [216, 59] on td "M. TAOPIK IK TRSF E-BANKING CR 3108/FTSCY/WS95051 19000.002025083143600556 TRFD…" at bounding box center [210, 67] width 58 height 16
drag, startPoint x: 200, startPoint y: 52, endPoint x: 188, endPoint y: 48, distance: 12.4
click at [195, 50] on th "Description" at bounding box center [210, 51] width 58 height 16
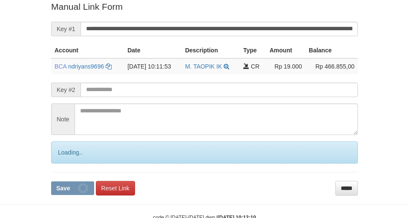
scroll to position [176, 0]
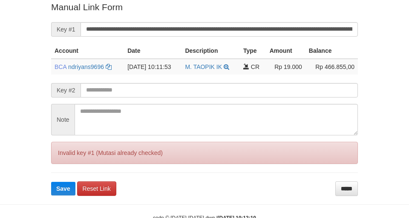
click at [51, 182] on button "Save" at bounding box center [63, 189] width 24 height 14
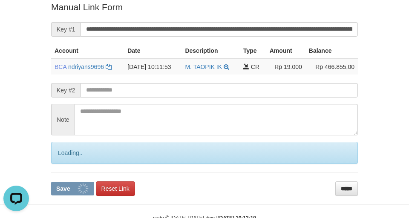
click at [51, 182] on button "Save" at bounding box center [72, 189] width 43 height 14
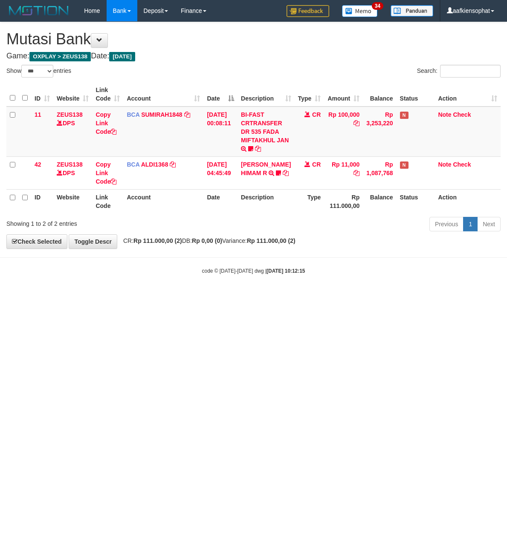
select select "***"
drag, startPoint x: 338, startPoint y: 270, endPoint x: 344, endPoint y: 258, distance: 13.3
click at [338, 270] on div "code © 2012-2018 dwg | 2025/08/31 10:12:15" at bounding box center [253, 270] width 507 height 9
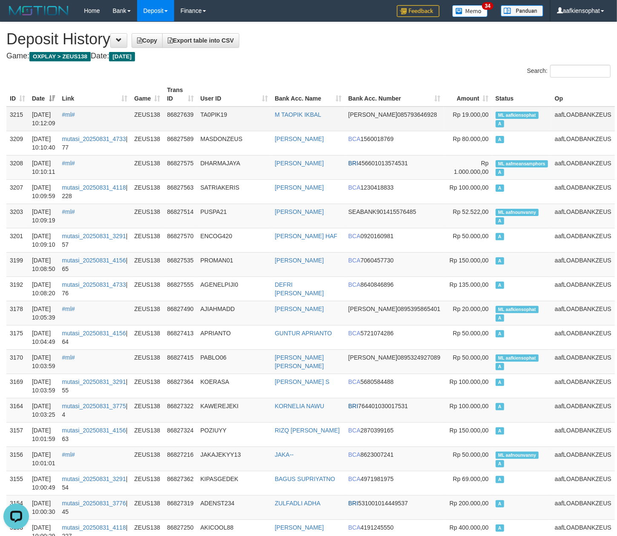
click at [512, 120] on td "ML aafkiensophat A" at bounding box center [521, 119] width 59 height 25
copy td "ML aafkiensophat A"
click at [512, 120] on td "ML aafkiensophat A" at bounding box center [521, 119] width 59 height 25
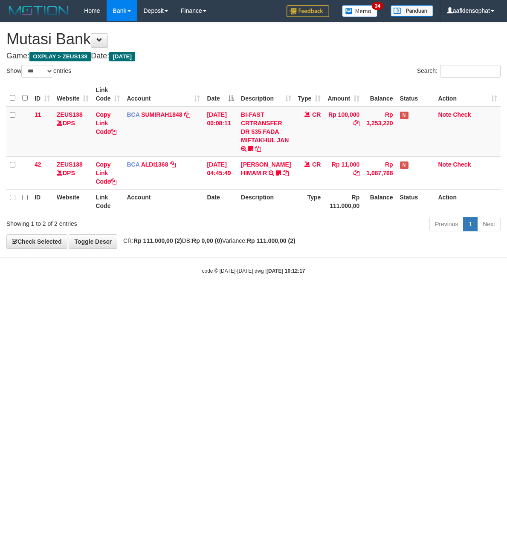
select select "***"
click at [179, 296] on html "Toggle navigation Home Bank Account List Load By Website Group [OXPLAY] ZEUS138…" at bounding box center [253, 148] width 507 height 296
drag, startPoint x: 176, startPoint y: 367, endPoint x: 0, endPoint y: 316, distance: 182.8
click at [152, 296] on html "Toggle navigation Home Bank Account List Load By Website Group [OXPLAY] ZEUS138…" at bounding box center [253, 148] width 507 height 296
click at [313, 256] on body "Toggle navigation Home Bank Account List Load By Website Group [OXPLAY] ZEUS138…" at bounding box center [253, 148] width 507 height 296
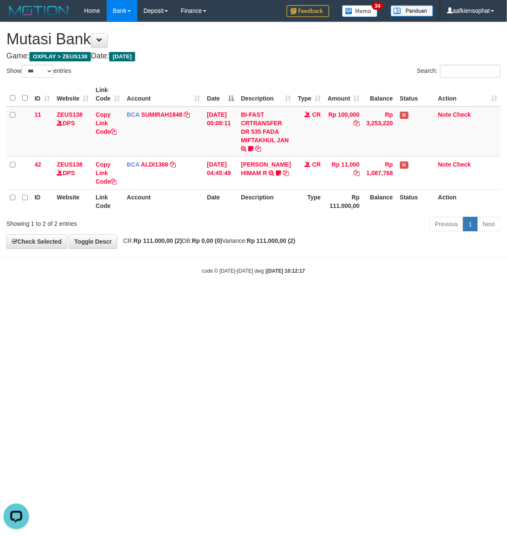
drag, startPoint x: 304, startPoint y: 256, endPoint x: 273, endPoint y: 249, distance: 31.6
click at [299, 255] on body "Toggle navigation Home Bank Account List Load By Website Group [OXPLAY] ZEUS138…" at bounding box center [253, 148] width 507 height 296
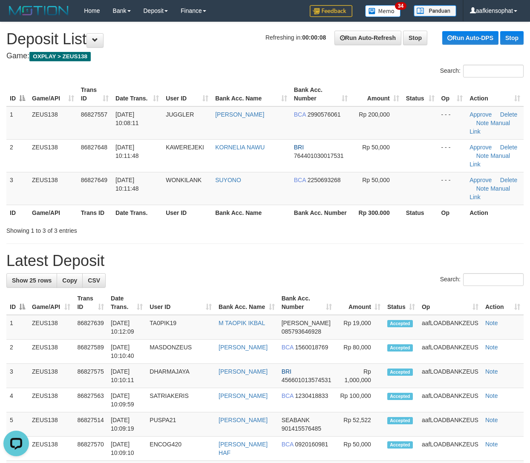
drag, startPoint x: 362, startPoint y: 185, endPoint x: 417, endPoint y: 176, distance: 56.5
click at [365, 205] on th "Rp 300.000" at bounding box center [377, 213] width 52 height 16
drag, startPoint x: 262, startPoint y: 227, endPoint x: 535, endPoint y: 275, distance: 277.6
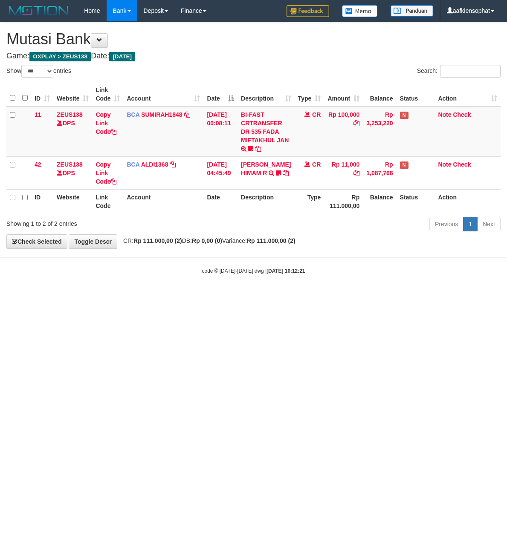
select select "***"
drag, startPoint x: 164, startPoint y: 254, endPoint x: 161, endPoint y: 258, distance: 4.9
click at [161, 258] on body "Toggle navigation Home Bank Account List Load By Website Group [OXPLAY] ZEUS138…" at bounding box center [253, 148] width 507 height 296
click at [165, 256] on body "Toggle navigation Home Bank Account List Load By Website Group [OXPLAY] ZEUS138…" at bounding box center [253, 148] width 507 height 296
click at [169, 258] on body "Toggle navigation Home Bank Account List Load By Website Group [OXPLAY] ZEUS138…" at bounding box center [253, 148] width 507 height 296
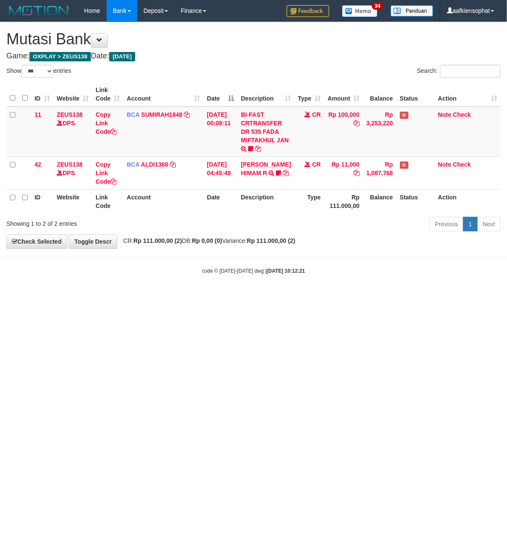
click at [168, 255] on body "Toggle navigation Home Bank Account List Load By Website Group [OXPLAY] ZEUS138…" at bounding box center [253, 148] width 507 height 296
click at [236, 276] on body "Toggle navigation Home Bank Account List Load By Website Group [OXPLAY] ZEUS138…" at bounding box center [253, 148] width 507 height 296
click at [238, 283] on body "Toggle navigation Home Bank Account List Load By Website Group [OXPLAY] ZEUS138…" at bounding box center [253, 148] width 507 height 296
drag, startPoint x: 238, startPoint y: 283, endPoint x: 239, endPoint y: 292, distance: 9.1
click at [244, 288] on body "Toggle navigation Home Bank Account List Load By Website Group [OXPLAY] ZEUS138…" at bounding box center [253, 148] width 507 height 296
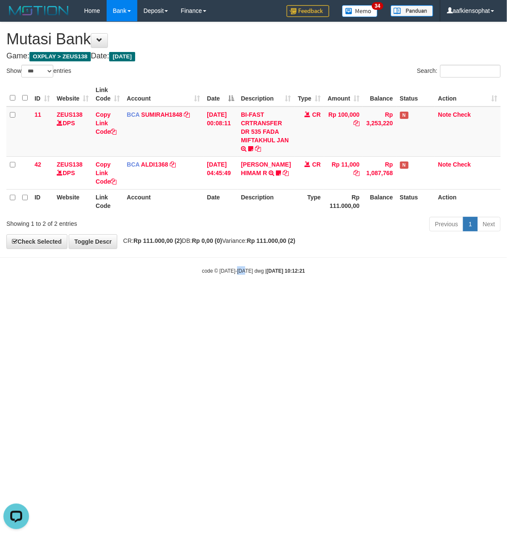
click at [239, 292] on body "Toggle navigation Home Bank Account List Load By Website Group [OXPLAY] ZEUS138…" at bounding box center [253, 148] width 507 height 296
drag, startPoint x: 239, startPoint y: 292, endPoint x: 237, endPoint y: 305, distance: 12.8
click at [238, 296] on html "Toggle navigation Home Bank Account List Load By Website Group [OXPLAY] ZEUS138…" at bounding box center [253, 148] width 507 height 296
click at [235, 296] on html "Toggle navigation Home Bank Account List Load By Website Group [OXPLAY] ZEUS138…" at bounding box center [253, 148] width 507 height 296
drag, startPoint x: 121, startPoint y: 309, endPoint x: 89, endPoint y: 309, distance: 32.4
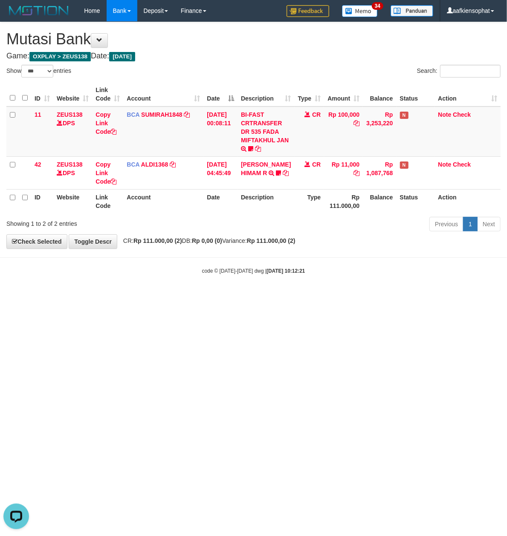
click at [108, 296] on html "Toggle navigation Home Bank Account List Load By Website Group [OXPLAY] ZEUS138…" at bounding box center [253, 148] width 507 height 296
drag, startPoint x: 184, startPoint y: 392, endPoint x: 118, endPoint y: 458, distance: 93.1
click at [147, 296] on html "Toggle navigation Home Bank Account List Load By Website Group [OXPLAY] ZEUS138…" at bounding box center [253, 148] width 507 height 296
select select "***"
drag, startPoint x: 329, startPoint y: 416, endPoint x: 324, endPoint y: 417, distance: 5.8
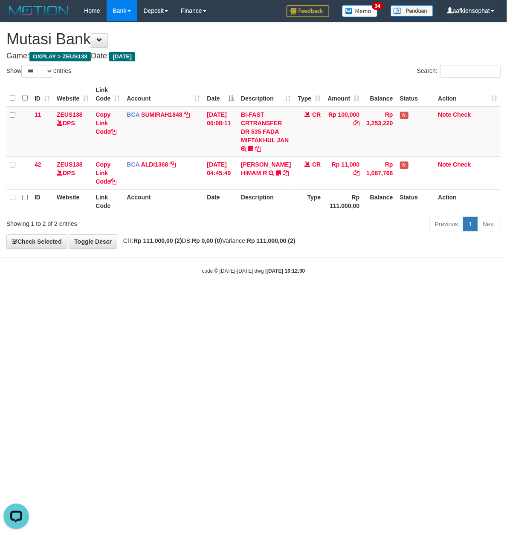
click at [326, 296] on html "Toggle navigation Home Bank Account List Load By Website Group [OXPLAY] ZEUS138…" at bounding box center [253, 148] width 507 height 296
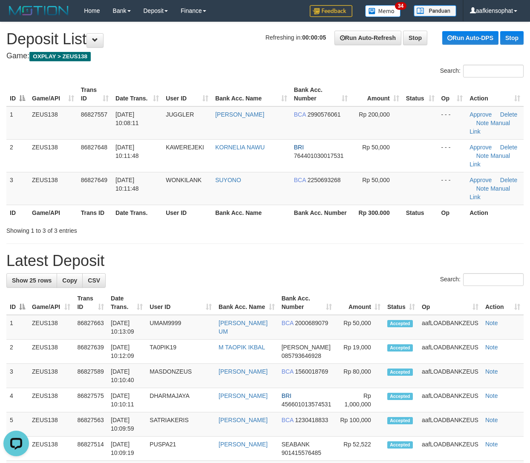
drag, startPoint x: 235, startPoint y: 208, endPoint x: 536, endPoint y: 245, distance: 303.0
click at [311, 223] on div "Showing 1 to 3 of 3 entries" at bounding box center [265, 229] width 530 height 12
drag, startPoint x: 202, startPoint y: 225, endPoint x: 227, endPoint y: 227, distance: 25.6
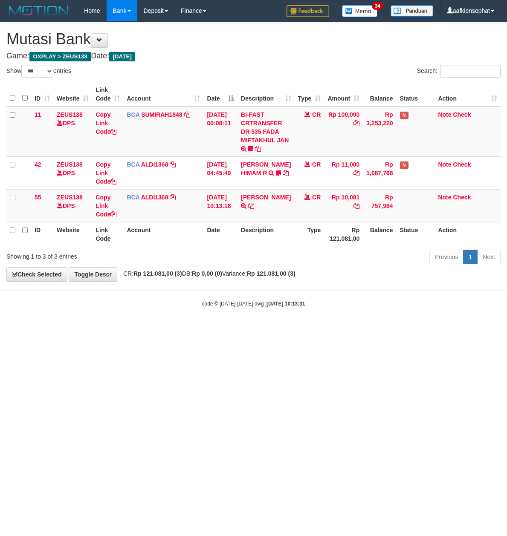
select select "***"
click at [271, 201] on link "[PERSON_NAME]" at bounding box center [266, 197] width 50 height 7
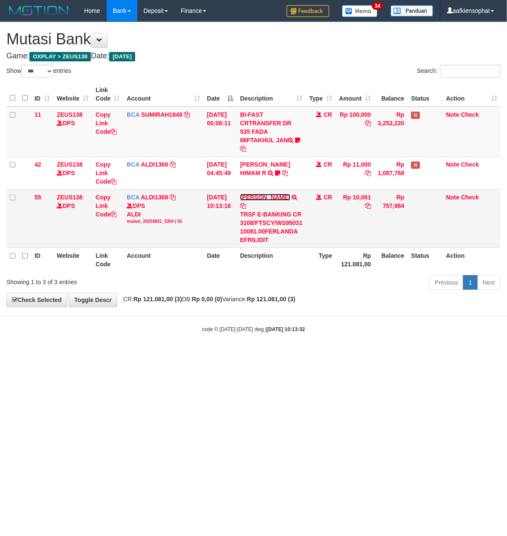
click at [271, 201] on link "[PERSON_NAME]" at bounding box center [265, 197] width 50 height 7
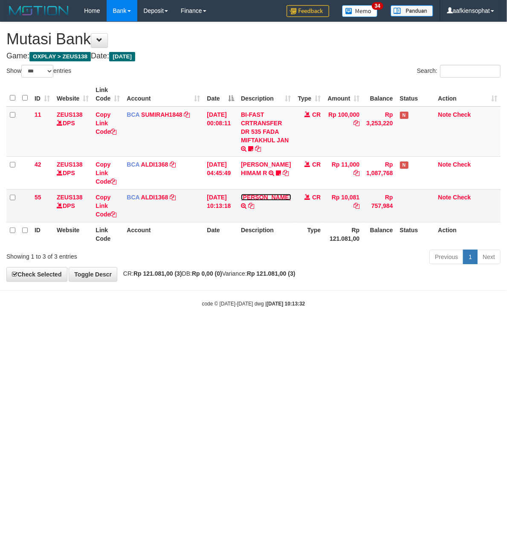
click at [271, 201] on link "[PERSON_NAME]" at bounding box center [266, 197] width 50 height 7
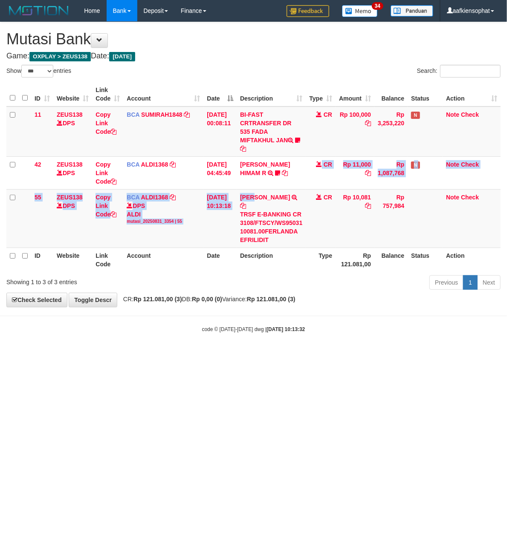
drag, startPoint x: 269, startPoint y: 184, endPoint x: 1, endPoint y: 215, distance: 270.1
click at [213, 198] on tbody "11 ZEUS138 DPS Copy Link Code BCA SUMIRAH1848 DPS SUMIRAH mutasi_20250831_4156 …" at bounding box center [253, 177] width 494 height 141
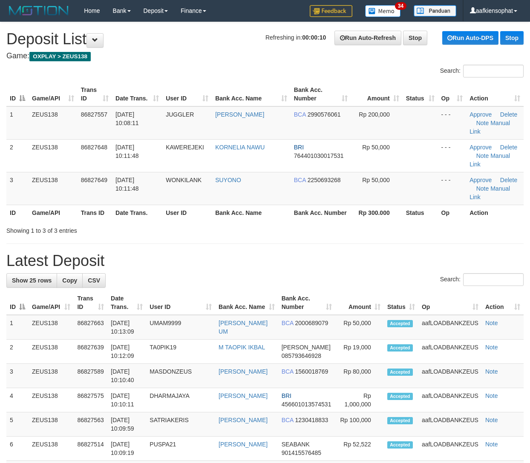
drag, startPoint x: 188, startPoint y: 212, endPoint x: 344, endPoint y: 227, distance: 156.7
drag, startPoint x: 247, startPoint y: 270, endPoint x: 278, endPoint y: 286, distance: 35.3
click at [268, 291] on th "Bank Acc. Name" at bounding box center [246, 303] width 63 height 24
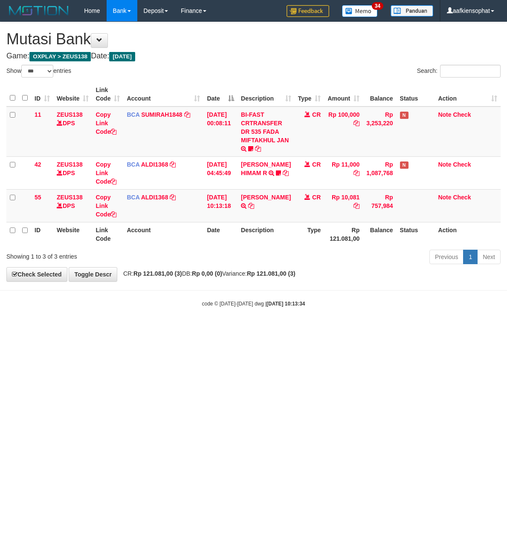
select select "***"
drag, startPoint x: 246, startPoint y: 360, endPoint x: 241, endPoint y: 369, distance: 10.7
click at [243, 329] on html "Toggle navigation Home Bank Account List Load By Website Group [OXPLAY] ZEUS138…" at bounding box center [253, 164] width 507 height 329
drag, startPoint x: 333, startPoint y: 321, endPoint x: 502, endPoint y: 238, distance: 188.4
click at [350, 308] on body "Toggle navigation Home Bank Account List Load By Website Group [OXPLAY] ZEUS138…" at bounding box center [253, 164] width 507 height 329
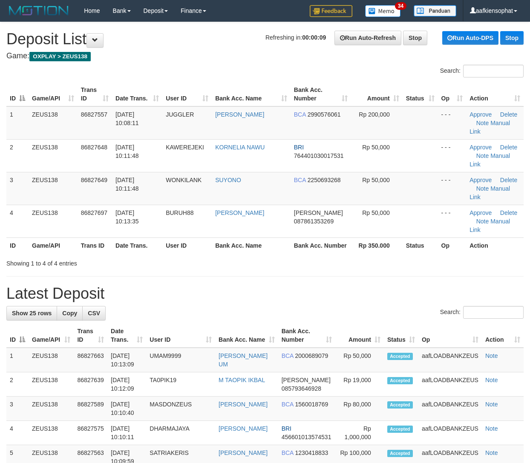
drag, startPoint x: 353, startPoint y: 249, endPoint x: 365, endPoint y: 248, distance: 12.0
drag, startPoint x: 365, startPoint y: 248, endPoint x: 418, endPoint y: 212, distance: 63.6
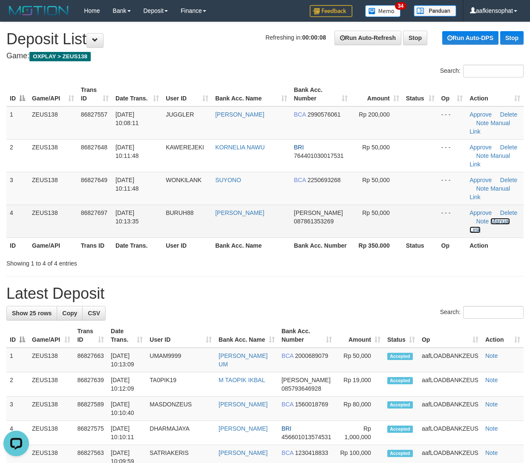
click at [494, 218] on link "Manual Link" at bounding box center [489, 225] width 40 height 15
click at [130, 210] on span "31/08/2025 10:13:35" at bounding box center [126, 217] width 23 height 15
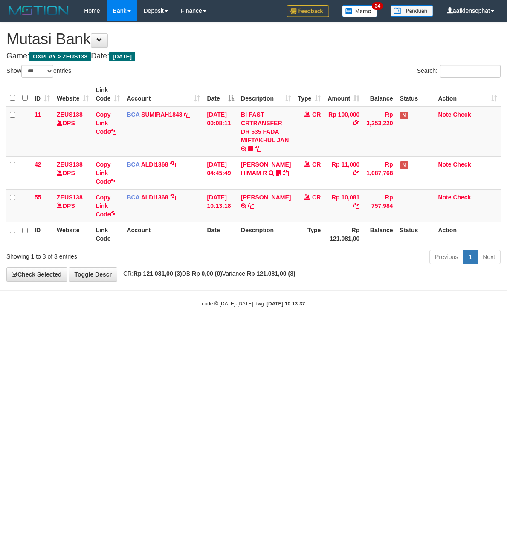
select select "***"
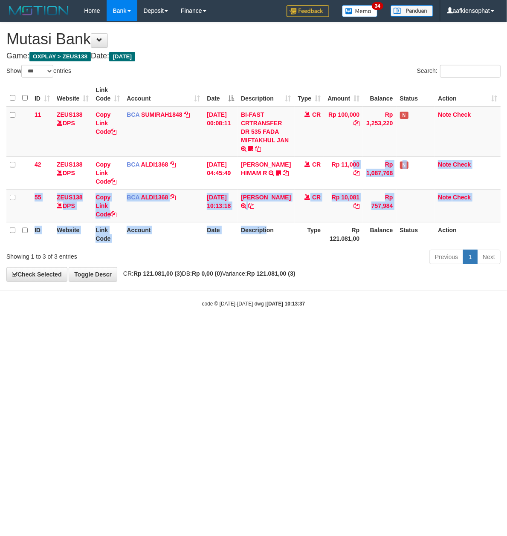
click at [324, 329] on html "Toggle navigation Home Bank Account List Load By Website Group [OXPLAY] ZEUS138…" at bounding box center [253, 164] width 507 height 329
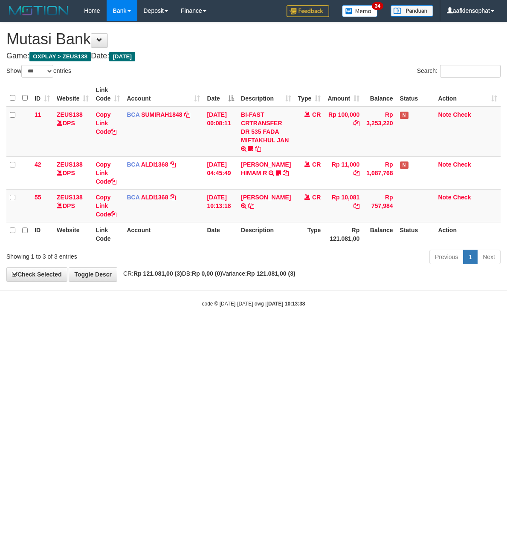
select select "***"
click at [328, 328] on body "Toggle navigation Home Bank Account List Load By Website Group [OXPLAY] ZEUS138…" at bounding box center [253, 164] width 507 height 329
click at [300, 329] on html "Toggle navigation Home Bank Account List Load By Website Group [OXPLAY] ZEUS138…" at bounding box center [253, 164] width 507 height 329
drag, startPoint x: 241, startPoint y: 357, endPoint x: 233, endPoint y: 338, distance: 20.3
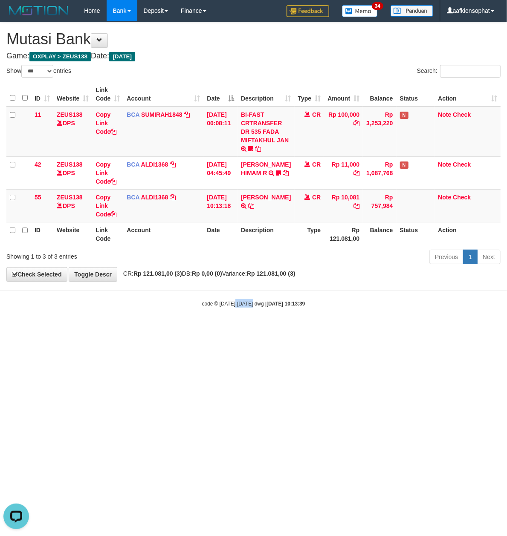
click at [233, 329] on html "Toggle navigation Home Bank Account List Load By Website Group [OXPLAY] ZEUS138…" at bounding box center [253, 164] width 507 height 329
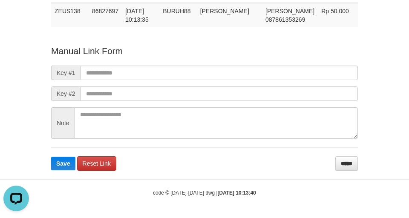
click at [220, 173] on body "Deposit Detail Game/API Trans ID Date Trans. User ID Bank Acc. Name Bank Acc. N…" at bounding box center [204, 78] width 409 height 280
click at [232, 157] on form "Manual Link Form Key #1 Key #2 Note Save Reset Link *****" at bounding box center [204, 108] width 307 height 126
click at [348, 162] on input "*****" at bounding box center [346, 163] width 23 height 14
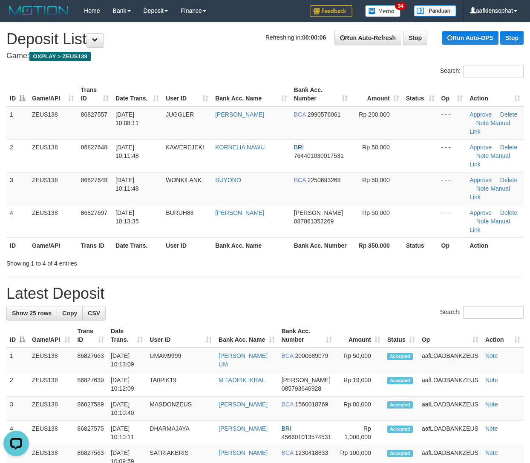
drag, startPoint x: 428, startPoint y: 217, endPoint x: 458, endPoint y: 222, distance: 29.8
click at [430, 238] on th "Status" at bounding box center [420, 246] width 35 height 16
drag, startPoint x: 337, startPoint y: 251, endPoint x: 538, endPoint y: 290, distance: 204.0
drag, startPoint x: 285, startPoint y: 248, endPoint x: 537, endPoint y: 290, distance: 255.3
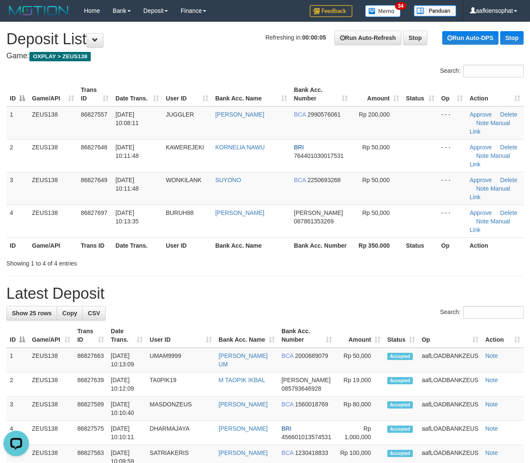
drag, startPoint x: 205, startPoint y: 262, endPoint x: 535, endPoint y: 287, distance: 330.7
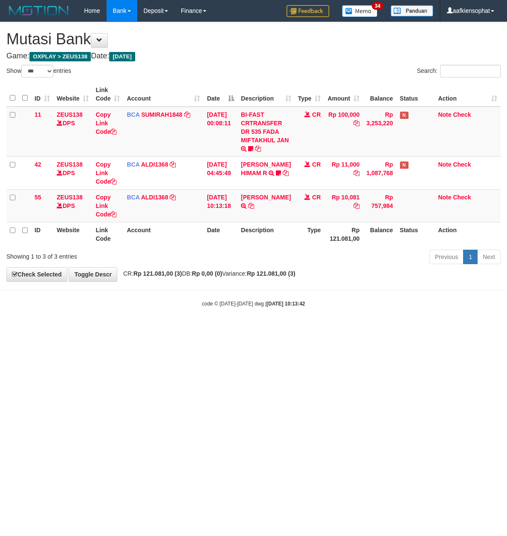
select select "***"
click at [241, 329] on html "Toggle navigation Home Bank Account List Load By Website Group [OXPLAY] ZEUS138…" at bounding box center [253, 164] width 507 height 329
drag, startPoint x: 241, startPoint y: 338, endPoint x: 246, endPoint y: 332, distance: 7.9
click at [241, 329] on html "Toggle navigation Home Bank Account List Load By Website Group [OXPLAY] ZEUS138…" at bounding box center [253, 164] width 507 height 329
click at [249, 320] on body "Toggle navigation Home Bank Account List Load By Website Group [OXPLAY] ZEUS138…" at bounding box center [253, 164] width 507 height 329
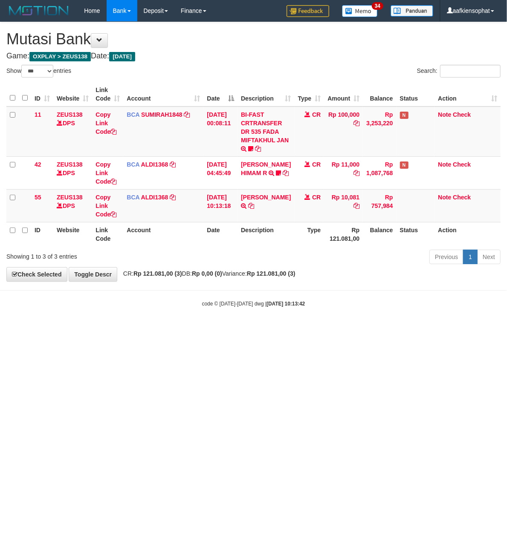
click at [250, 320] on body "Toggle navigation Home Bank Account List Load By Website Group [OXPLAY] ZEUS138…" at bounding box center [253, 164] width 507 height 329
click at [250, 321] on body "Toggle navigation Home Bank Account List Load By Website Group [OXPLAY] ZEUS138…" at bounding box center [253, 164] width 507 height 329
select select "***"
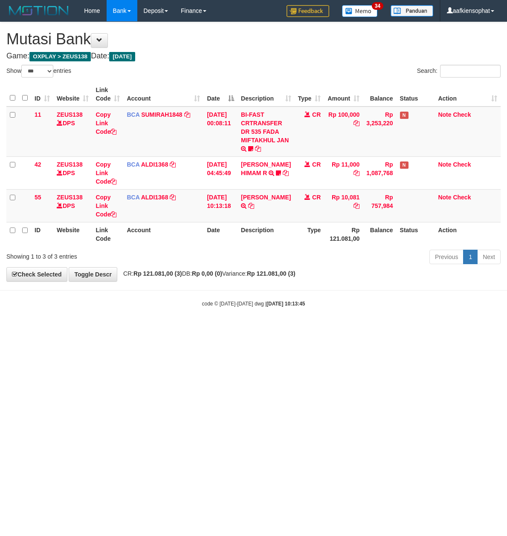
click at [264, 329] on html "Toggle navigation Home Bank Account List Load By Website Group [OXPLAY] ZEUS138…" at bounding box center [253, 164] width 507 height 329
drag, startPoint x: 268, startPoint y: 347, endPoint x: 146, endPoint y: 335, distance: 123.3
click at [222, 329] on html "Toggle navigation Home Bank Account List Load By Website Group [OXPLAY] ZEUS138…" at bounding box center [253, 164] width 507 height 329
select select "***"
click at [213, 329] on html "Toggle navigation Home Bank Account List Load By Website Group [OXPLAY] ZEUS138…" at bounding box center [253, 164] width 507 height 329
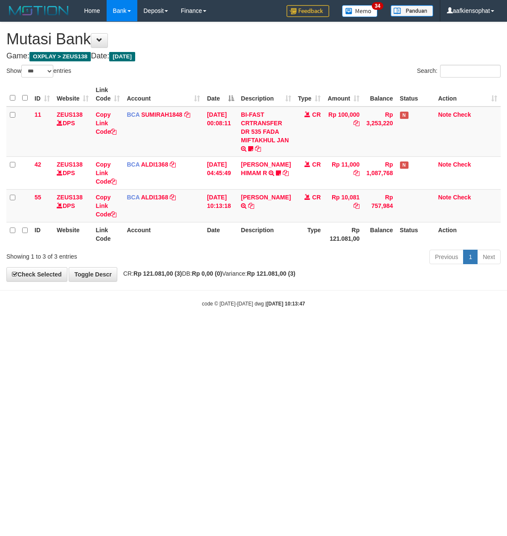
select select "***"
drag, startPoint x: 0, startPoint y: 0, endPoint x: 290, endPoint y: 320, distance: 432.2
click at [290, 320] on body "Toggle navigation Home Bank Account List Load By Website Group [OXPLAY] ZEUS138…" at bounding box center [253, 164] width 507 height 329
click at [288, 324] on body "Toggle navigation Home Bank Account List Load By Website Group [OXPLAY] ZEUS138…" at bounding box center [253, 164] width 507 height 329
click at [202, 329] on html "Toggle navigation Home Bank Account List Load By Website Group [OXPLAY] ZEUS138…" at bounding box center [253, 164] width 507 height 329
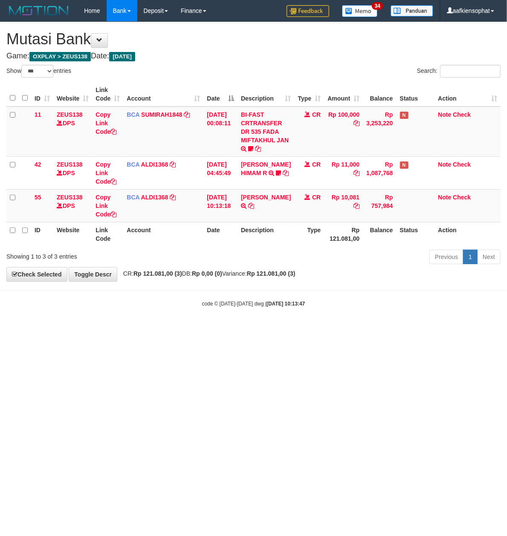
click at [207, 329] on html "Toggle navigation Home Bank Account List Load By Website Group [OXPLAY] ZEUS138…" at bounding box center [253, 164] width 507 height 329
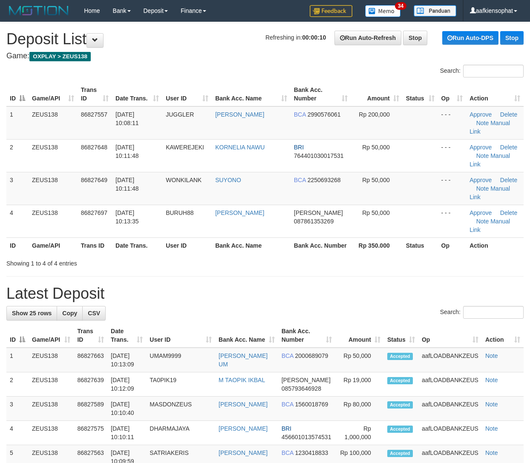
drag, startPoint x: 263, startPoint y: 309, endPoint x: 294, endPoint y: 311, distance: 30.7
click at [282, 324] on tr "ID Game/API Trans ID Date Trans. User ID Bank Acc. Name Bank Acc. Number Amount…" at bounding box center [264, 336] width 517 height 24
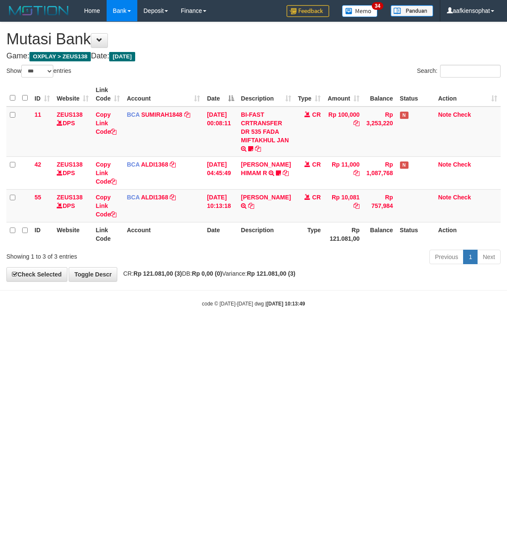
select select "***"
drag, startPoint x: 320, startPoint y: 395, endPoint x: 309, endPoint y: 391, distance: 12.4
click at [319, 329] on html "Toggle navigation Home Bank Account List Load By Website Group [OXPLAY] ZEUS138…" at bounding box center [253, 164] width 507 height 329
drag, startPoint x: 244, startPoint y: 275, endPoint x: 273, endPoint y: 280, distance: 30.2
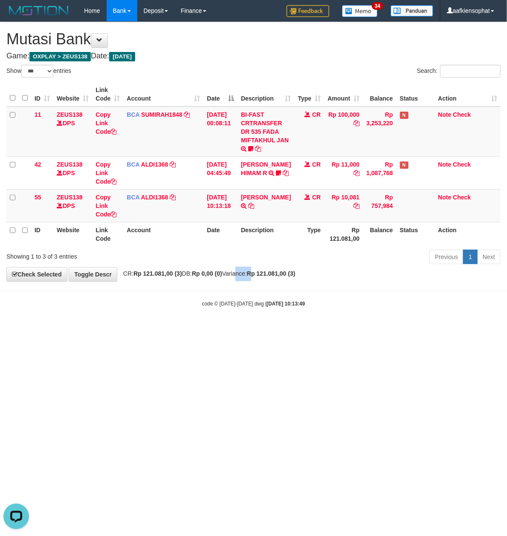
click at [273, 280] on div "**********" at bounding box center [253, 151] width 507 height 259
drag, startPoint x: 279, startPoint y: 283, endPoint x: 245, endPoint y: 279, distance: 33.4
click at [278, 283] on body "Toggle navigation Home Bank Account List Load By Website Group [OXPLAY] ZEUS138…" at bounding box center [253, 164] width 507 height 329
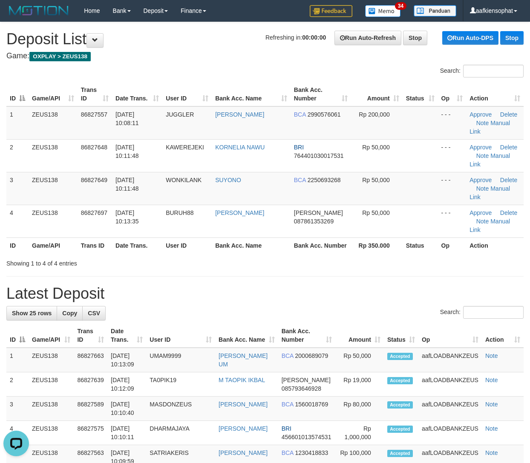
drag, startPoint x: 316, startPoint y: 216, endPoint x: 535, endPoint y: 241, distance: 221.3
click at [343, 238] on th "Bank Acc. Number" at bounding box center [321, 246] width 60 height 16
drag, startPoint x: 308, startPoint y: 249, endPoint x: 535, endPoint y: 259, distance: 227.7
drag, startPoint x: 317, startPoint y: 239, endPoint x: 532, endPoint y: 291, distance: 221.0
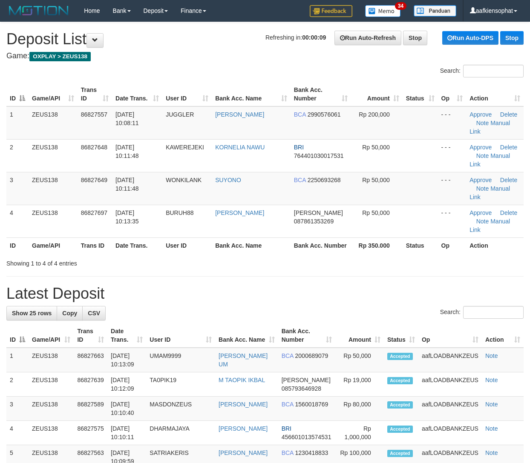
click at [341, 324] on tr "ID Game/API Trans ID Date Trans. User ID Bank Acc. Name Bank Acc. Number Amount…" at bounding box center [264, 336] width 517 height 24
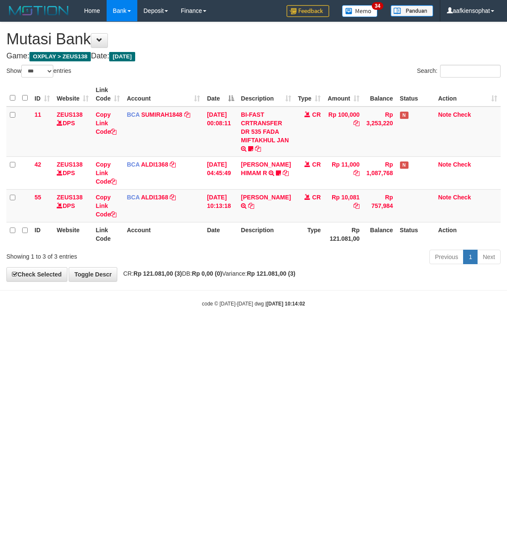
select select "***"
drag, startPoint x: 251, startPoint y: 303, endPoint x: 174, endPoint y: 288, distance: 78.2
click at [245, 299] on body "Toggle navigation Home Bank Account List Load By Website Group [OXPLAY] ZEUS138…" at bounding box center [253, 164] width 507 height 329
select select "***"
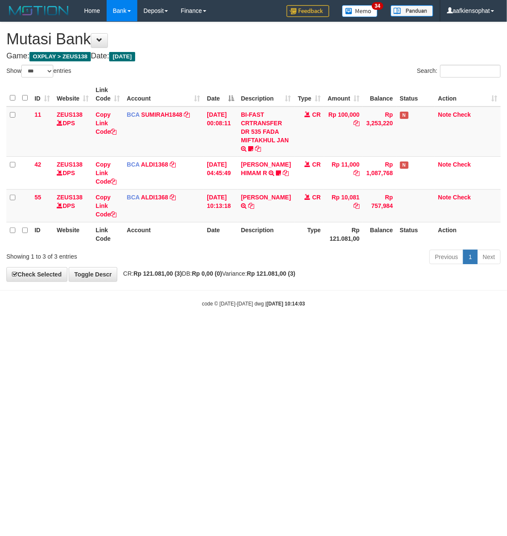
drag, startPoint x: 316, startPoint y: 343, endPoint x: 203, endPoint y: 335, distance: 113.2
click at [313, 329] on html "Toggle navigation Home Bank Account List Load By Website Group [OXPLAY] ZEUS138…" at bounding box center [253, 164] width 507 height 329
drag, startPoint x: 284, startPoint y: 329, endPoint x: 6, endPoint y: 295, distance: 280.2
click at [253, 321] on body "Toggle navigation Home Bank Account List Load By Website Group [OXPLAY] ZEUS138…" at bounding box center [253, 164] width 507 height 329
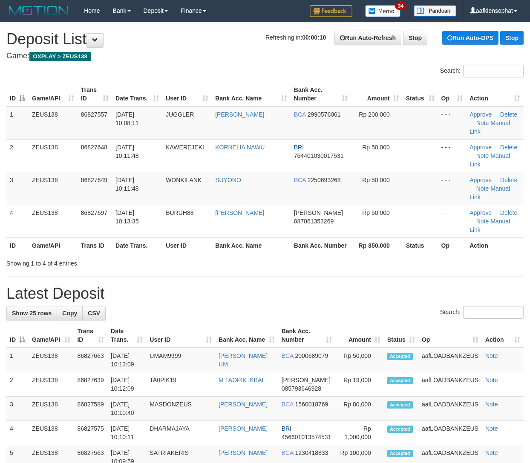
drag, startPoint x: 181, startPoint y: 233, endPoint x: 537, endPoint y: 273, distance: 357.9
drag, startPoint x: 247, startPoint y: 273, endPoint x: 537, endPoint y: 326, distance: 294.9
click at [297, 306] on div "Search:" at bounding box center [264, 313] width 517 height 15
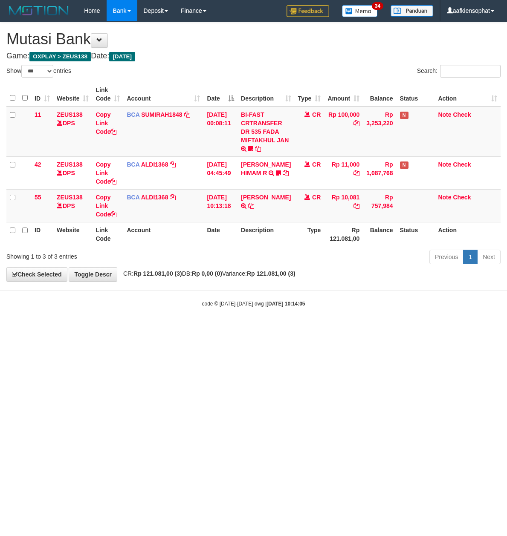
select select "***"
drag, startPoint x: 261, startPoint y: 450, endPoint x: 261, endPoint y: 435, distance: 15.3
click at [261, 329] on html "Toggle navigation Home Bank Account List Load By Website Group [OXPLAY] ZEUS138…" at bounding box center [253, 164] width 507 height 329
drag, startPoint x: 259, startPoint y: 412, endPoint x: 5, endPoint y: 360, distance: 259.8
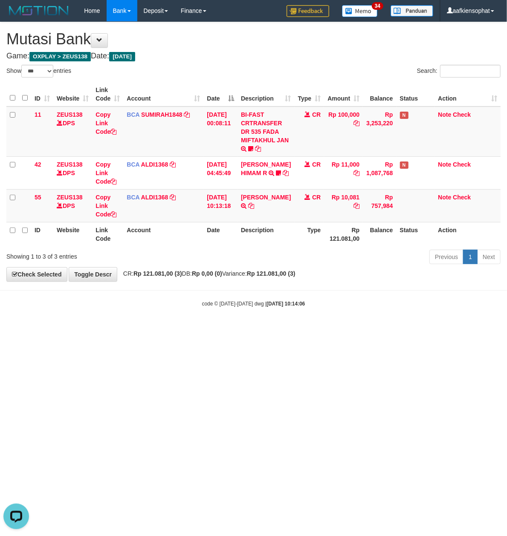
click at [228, 329] on html "Toggle navigation Home Bank Account List Load By Website Group [OXPLAY] ZEUS138…" at bounding box center [253, 164] width 507 height 329
drag, startPoint x: 278, startPoint y: 349, endPoint x: 2, endPoint y: 324, distance: 277.7
click at [250, 329] on html "Toggle navigation Home Bank Account List Load By Website Group [OXPLAY] ZEUS138…" at bounding box center [253, 164] width 507 height 329
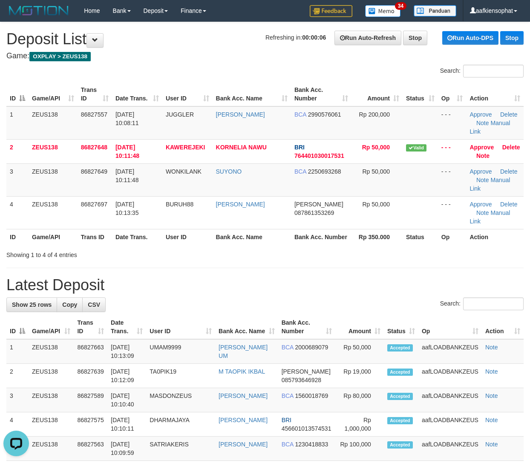
drag, startPoint x: 188, startPoint y: 245, endPoint x: 269, endPoint y: 256, distance: 81.8
drag, startPoint x: 238, startPoint y: 251, endPoint x: 538, endPoint y: 287, distance: 302.1
click at [283, 277] on h1 "Latest Deposit" at bounding box center [264, 285] width 517 height 17
drag, startPoint x: 252, startPoint y: 250, endPoint x: 262, endPoint y: 250, distance: 9.4
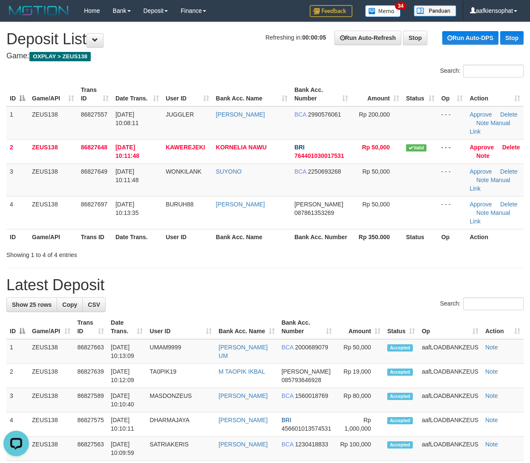
click at [385, 277] on h1 "Latest Deposit" at bounding box center [264, 285] width 517 height 17
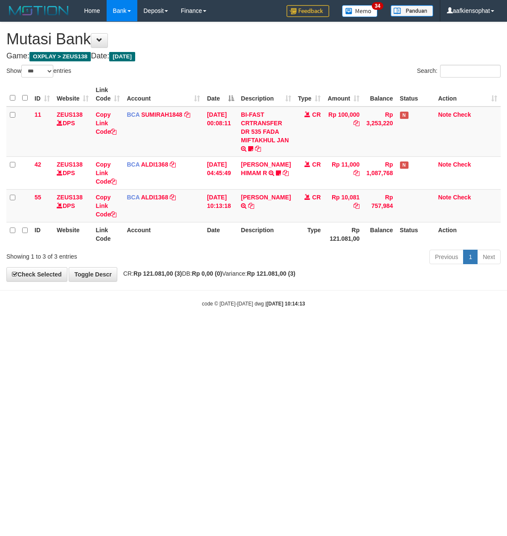
select select "***"
drag, startPoint x: 246, startPoint y: 305, endPoint x: 253, endPoint y: 312, distance: 9.9
click at [253, 312] on body "Toggle navigation Home Bank Account List Load By Website Group [OXPLAY] ZEUS138…" at bounding box center [253, 164] width 507 height 329
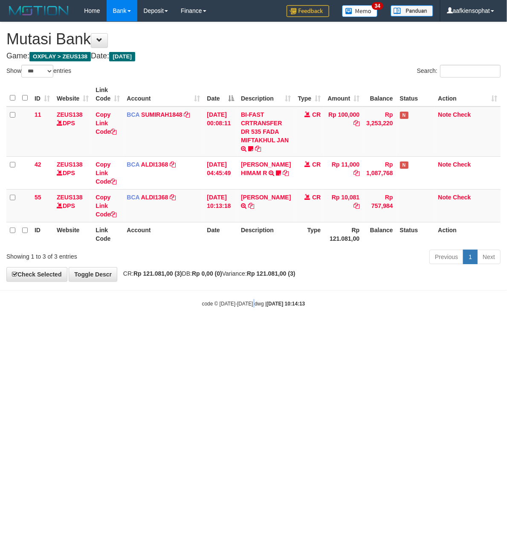
click at [253, 312] on body "Toggle navigation Home Bank Account List Load By Website Group [OXPLAY] ZEUS138…" at bounding box center [253, 164] width 507 height 329
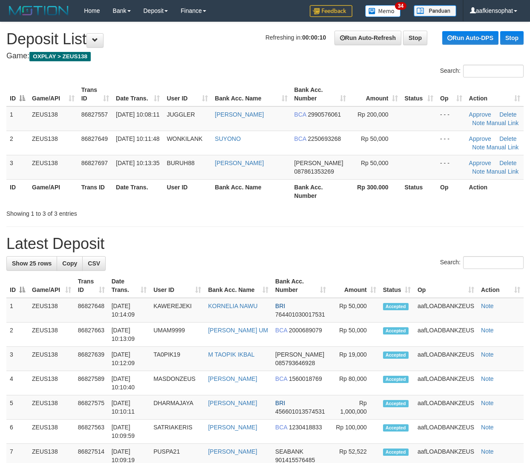
drag, startPoint x: 195, startPoint y: 218, endPoint x: 215, endPoint y: 215, distance: 20.3
click at [208, 216] on div "Showing 1 to 3 of 3 entries" at bounding box center [110, 212] width 208 height 12
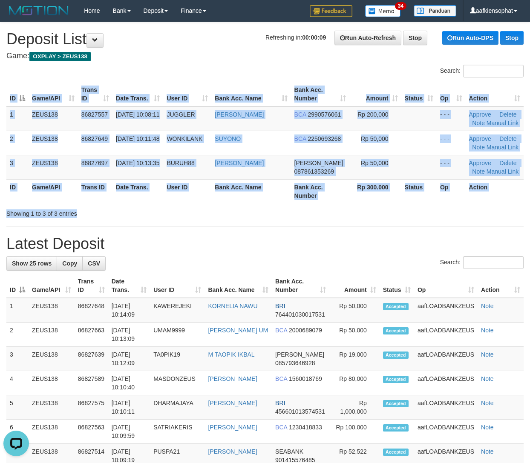
drag, startPoint x: 230, startPoint y: 206, endPoint x: 534, endPoint y: 208, distance: 303.8
click at [263, 205] on div "Search: ID Game/API Trans ID Date Trans. User ID Bank Acc. Name Bank Acc. Numbe…" at bounding box center [264, 141] width 517 height 153
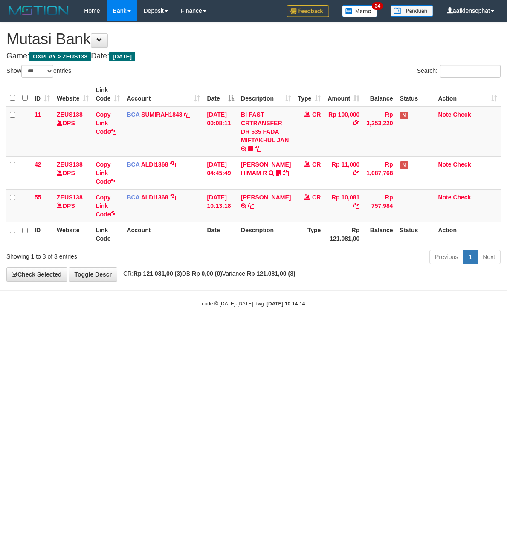
select select "***"
click at [252, 312] on body "Toggle navigation Home Bank Account List Load By Website Group [OXPLAY] ZEUS138…" at bounding box center [253, 164] width 507 height 329
click at [229, 290] on body "Toggle navigation Home Bank Account List Load By Website Group [OXPLAY] ZEUS138…" at bounding box center [253, 164] width 507 height 329
select select "***"
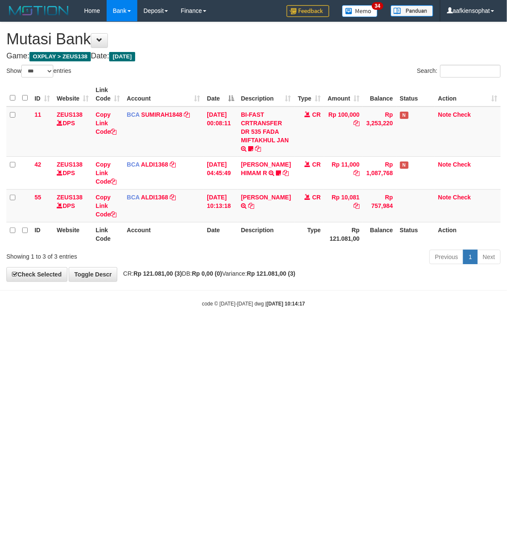
drag, startPoint x: 114, startPoint y: 261, endPoint x: 107, endPoint y: 265, distance: 7.6
click at [107, 265] on div "Showing 1 to 3 of 3 entries Previous 1 Next" at bounding box center [253, 258] width 507 height 18
drag, startPoint x: 244, startPoint y: 351, endPoint x: 0, endPoint y: 312, distance: 246.8
click at [239, 329] on html "Toggle navigation Home Bank Account List Load By Website Group [OXPLAY] ZEUS138…" at bounding box center [253, 164] width 507 height 329
drag, startPoint x: 188, startPoint y: 322, endPoint x: 0, endPoint y: 389, distance: 200.0
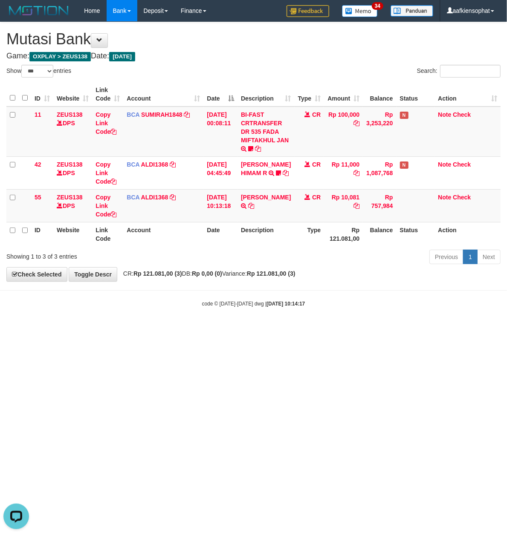
click at [57, 329] on html "Toggle navigation Home Bank Account List Load By Website Group [OXPLAY] ZEUS138…" at bounding box center [253, 164] width 507 height 329
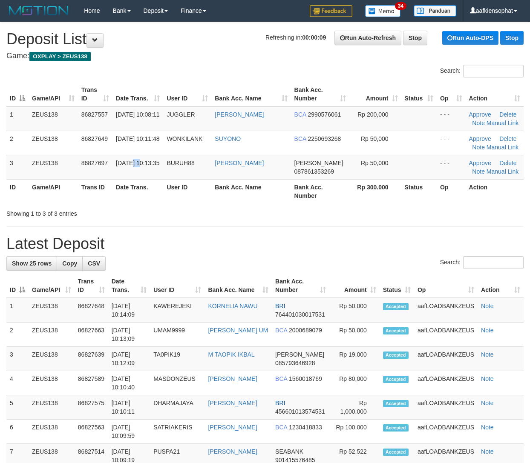
drag, startPoint x: 130, startPoint y: 164, endPoint x: 489, endPoint y: 212, distance: 361.9
click at [191, 174] on tr "3 ZEUS138 86827697 31/08/2025 10:13:35 BURUH88 ALDI ANSYAH DANA 087861353269 Rp…" at bounding box center [264, 167] width 517 height 24
drag, startPoint x: 253, startPoint y: 246, endPoint x: 394, endPoint y: 262, distance: 141.5
click at [261, 245] on h1 "Latest Deposit" at bounding box center [264, 244] width 517 height 17
drag, startPoint x: 91, startPoint y: 222, endPoint x: 538, endPoint y: 268, distance: 449.2
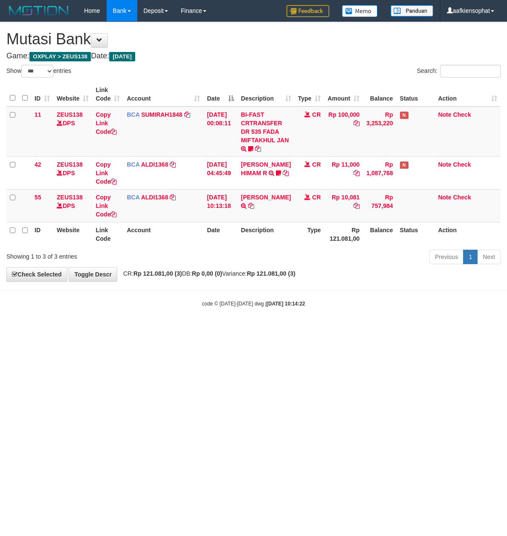
select select "***"
drag, startPoint x: 256, startPoint y: 436, endPoint x: 256, endPoint y: 441, distance: 5.2
click at [256, 329] on html "Toggle navigation Home Bank Account List Load By Website Group [OXPLAY] ZEUS138…" at bounding box center [253, 164] width 507 height 329
click at [261, 329] on html "Toggle navigation Home Bank Account List Load By Website Group [OXPLAY] ZEUS138…" at bounding box center [253, 164] width 507 height 329
click at [280, 329] on html "Toggle navigation Home Bank Account List Load By Website Group [OXPLAY] ZEUS138…" at bounding box center [253, 164] width 507 height 329
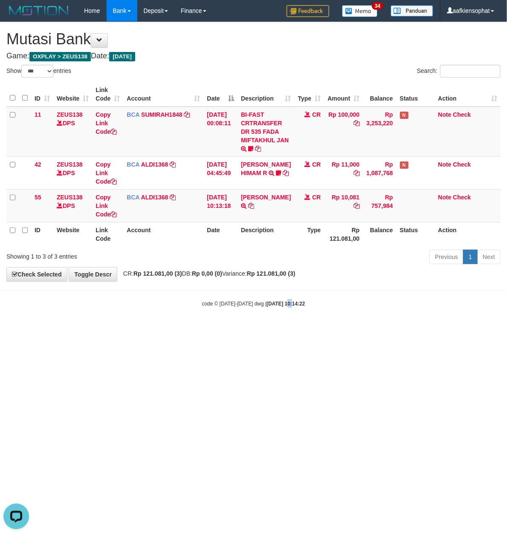
click at [281, 329] on html "Toggle navigation Home Bank Account List Load By Website Group [OXPLAY] ZEUS138…" at bounding box center [253, 164] width 507 height 329
drag, startPoint x: 275, startPoint y: 400, endPoint x: 275, endPoint y: 387, distance: 12.8
click at [275, 329] on html "Toggle navigation Home Bank Account List Load By Website Group [OXPLAY] ZEUS138…" at bounding box center [253, 164] width 507 height 329
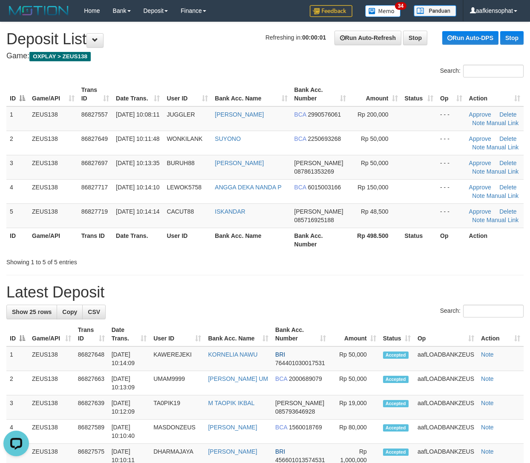
drag, startPoint x: 389, startPoint y: 332, endPoint x: 415, endPoint y: 318, distance: 29.4
click at [314, 291] on h1 "Latest Deposit" at bounding box center [264, 292] width 517 height 17
drag, startPoint x: 321, startPoint y: 294, endPoint x: 535, endPoint y: 324, distance: 216.5
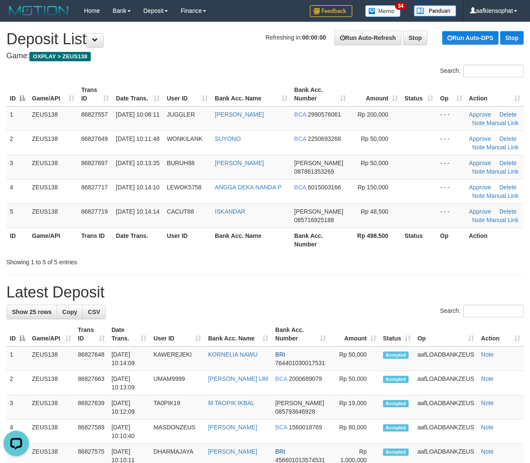
click at [367, 255] on div "Showing 1 to 5 of 5 entries" at bounding box center [265, 261] width 530 height 12
drag, startPoint x: 367, startPoint y: 255, endPoint x: 464, endPoint y: 271, distance: 98.1
click at [372, 263] on div "Showing 1 to 5 of 5 entries" at bounding box center [265, 261] width 530 height 12
drag, startPoint x: 239, startPoint y: 282, endPoint x: 535, endPoint y: 308, distance: 296.8
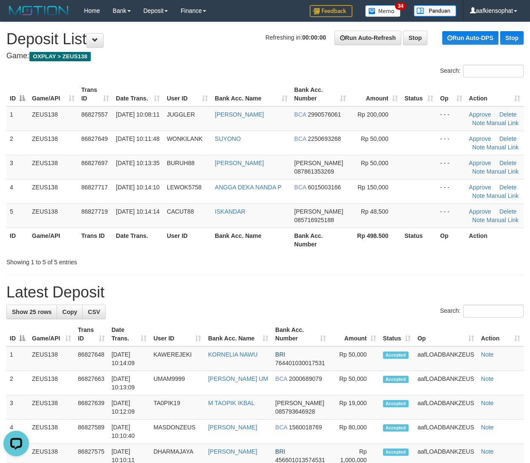
drag, startPoint x: 282, startPoint y: 291, endPoint x: 440, endPoint y: 273, distance: 159.4
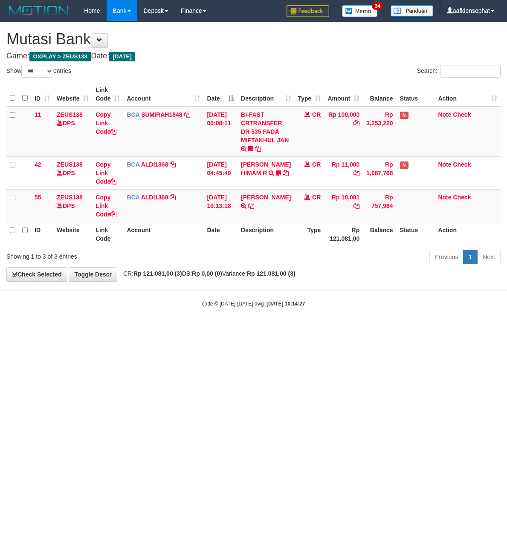
select select "***"
drag, startPoint x: 209, startPoint y: 395, endPoint x: 210, endPoint y: 400, distance: 5.4
click at [210, 329] on html "Toggle navigation Home Bank Account List Load By Website Group [OXPLAY] ZEUS138…" at bounding box center [253, 164] width 507 height 329
select select "***"
click at [254, 329] on html "Toggle navigation Home Bank Account List Load By Website Group [OXPLAY] ZEUS138…" at bounding box center [253, 164] width 507 height 329
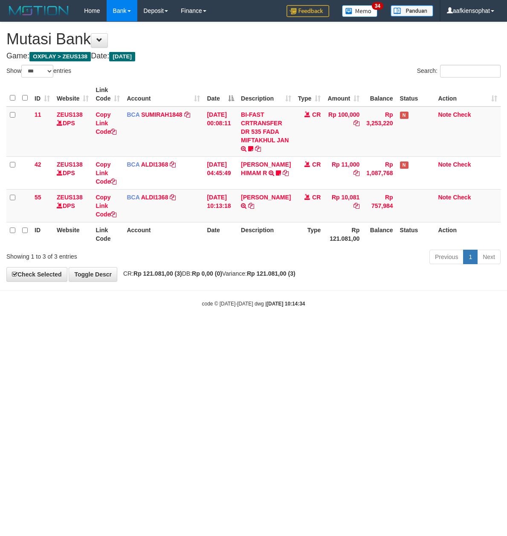
select select "***"
drag, startPoint x: 302, startPoint y: 287, endPoint x: 222, endPoint y: 312, distance: 84.6
click at [255, 309] on body "Toggle navigation Home Bank Account List Load By Website Group [OXPLAY] ZEUS138…" at bounding box center [253, 164] width 507 height 329
select select "***"
drag, startPoint x: 275, startPoint y: 343, endPoint x: 274, endPoint y: 332, distance: 11.1
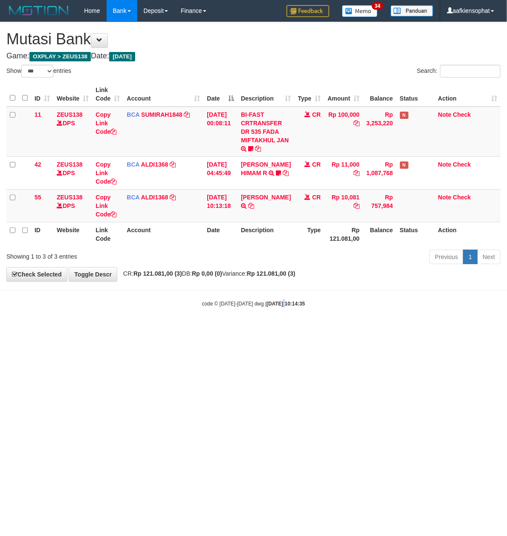
click at [274, 329] on html "Toggle navigation Home Bank Account List Load By Website Group [OXPLAY] ZEUS138…" at bounding box center [253, 164] width 507 height 329
click at [268, 329] on html "Toggle navigation Home Bank Account List Load By Website Group [OXPLAY] ZEUS138…" at bounding box center [253, 164] width 507 height 329
click at [267, 329] on html "Toggle navigation Home Bank Account List Load By Website Group [OXPLAY] ZEUS138…" at bounding box center [253, 164] width 507 height 329
click at [264, 329] on html "Toggle navigation Home Bank Account List Load By Website Group [OXPLAY] ZEUS138…" at bounding box center [253, 164] width 507 height 329
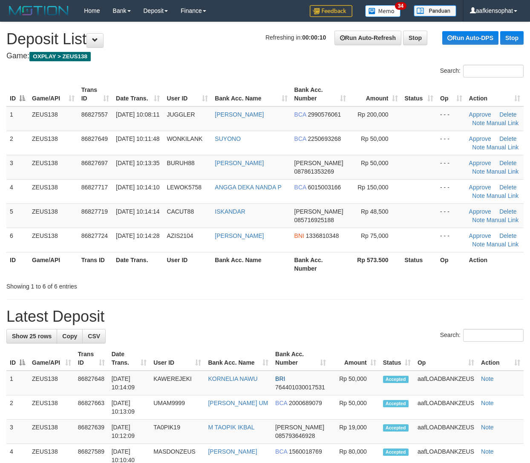
click at [253, 286] on div "Showing 1 to 6 of 6 entries" at bounding box center [265, 285] width 530 height 12
drag, startPoint x: 271, startPoint y: 291, endPoint x: 538, endPoint y: 284, distance: 266.8
drag, startPoint x: 130, startPoint y: 246, endPoint x: 464, endPoint y: 263, distance: 334.0
click at [154, 252] on td "[DATE] 10:14:28" at bounding box center [137, 240] width 51 height 24
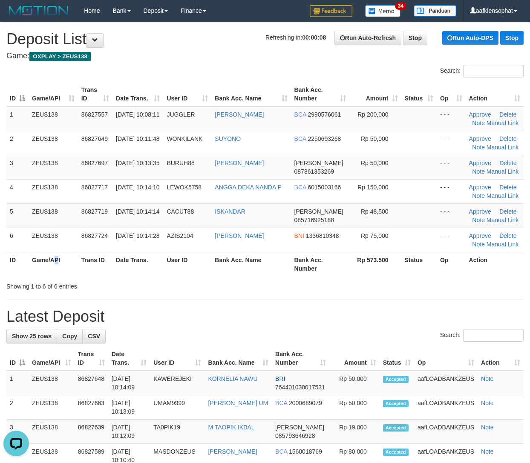
drag, startPoint x: 54, startPoint y: 273, endPoint x: 404, endPoint y: 259, distance: 350.5
click at [93, 271] on tr "ID Game/API Trans ID Date Trans. User ID Bank Acc. Name Bank Acc. Number Rp 573…" at bounding box center [264, 264] width 517 height 24
drag, startPoint x: 153, startPoint y: 298, endPoint x: 535, endPoint y: 316, distance: 382.1
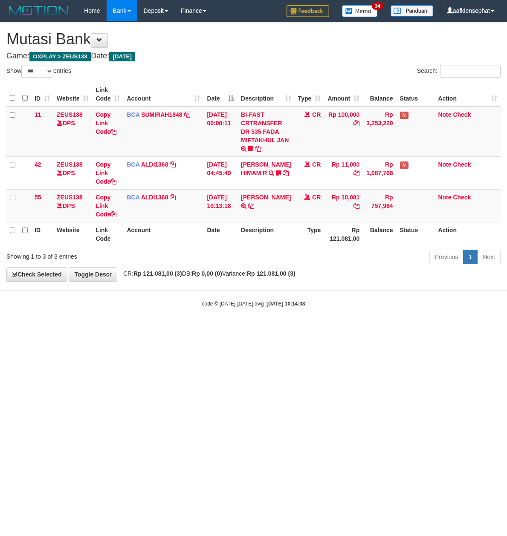
select select "***"
click at [303, 305] on body "Toggle navigation Home Bank Account List Load By Website Group [OXPLAY] ZEUS138…" at bounding box center [253, 164] width 507 height 329
select select "***"
drag, startPoint x: 261, startPoint y: 312, endPoint x: 4, endPoint y: 326, distance: 257.7
click at [235, 324] on body "Toggle navigation Home Bank Account List Load By Website Group [OXPLAY] ZEUS138…" at bounding box center [253, 164] width 507 height 329
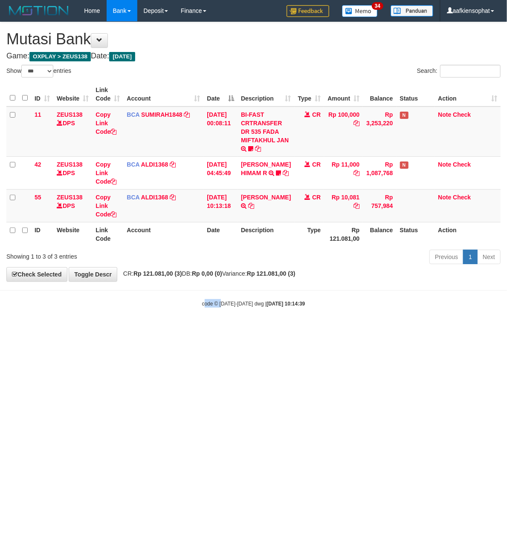
drag, startPoint x: 218, startPoint y: 358, endPoint x: 0, endPoint y: 363, distance: 218.2
click at [174, 329] on html "Toggle navigation Home Bank Account List Load By Website Group [OXPLAY] ZEUS138…" at bounding box center [253, 164] width 507 height 329
drag, startPoint x: 254, startPoint y: 336, endPoint x: 0, endPoint y: 355, distance: 255.0
click at [165, 329] on html "Toggle navigation Home Bank Account List Load By Website Group [OXPLAY] ZEUS138…" at bounding box center [253, 164] width 507 height 329
drag, startPoint x: 273, startPoint y: 348, endPoint x: 65, endPoint y: 354, distance: 208.0
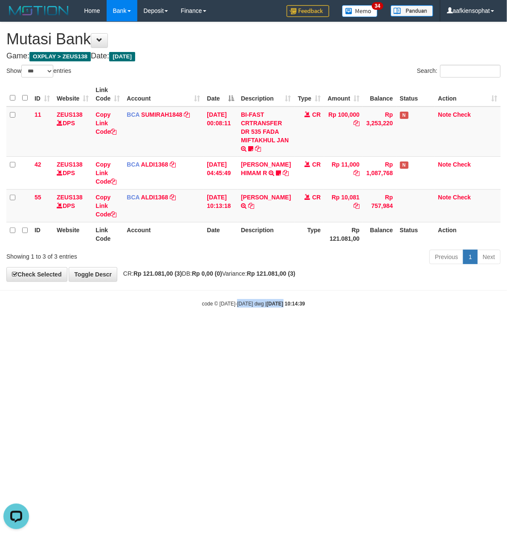
click at [215, 329] on html "Toggle navigation Home Bank Account List Load By Website Group [OXPLAY] ZEUS138…" at bounding box center [253, 164] width 507 height 329
drag, startPoint x: 357, startPoint y: 338, endPoint x: 176, endPoint y: 348, distance: 180.9
click at [320, 329] on html "Toggle navigation Home Bank Account List Load By Website Group [OXPLAY] ZEUS138…" at bounding box center [253, 164] width 507 height 329
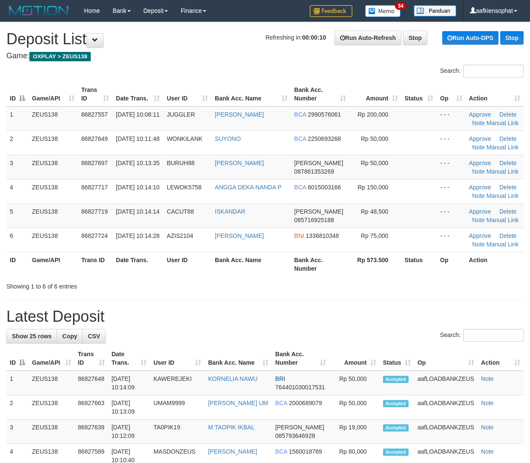
click at [215, 317] on h1 "Latest Deposit" at bounding box center [264, 316] width 517 height 17
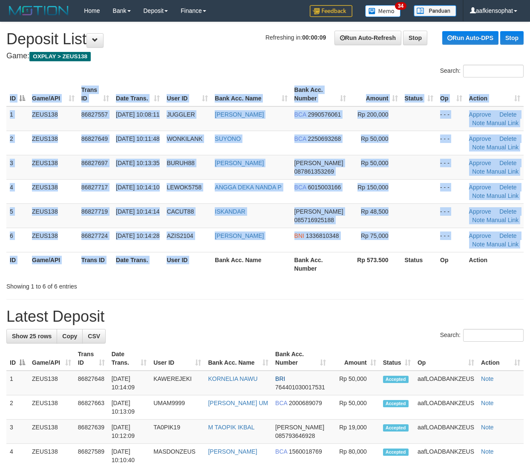
drag, startPoint x: 138, startPoint y: 271, endPoint x: 534, endPoint y: 279, distance: 395.8
click at [231, 268] on div "ID Game/API Trans ID Date Trans. User ID Bank Acc. Name Bank Acc. Number Amount…" at bounding box center [265, 179] width 530 height 199
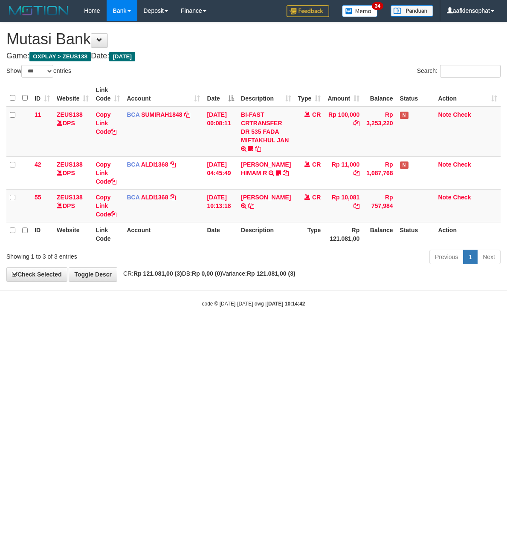
select select "***"
drag, startPoint x: 222, startPoint y: 312, endPoint x: 229, endPoint y: 320, distance: 10.5
click at [229, 320] on body "Toggle navigation Home Bank Account List Load By Website Group [OXPLAY] ZEUS138…" at bounding box center [253, 164] width 507 height 329
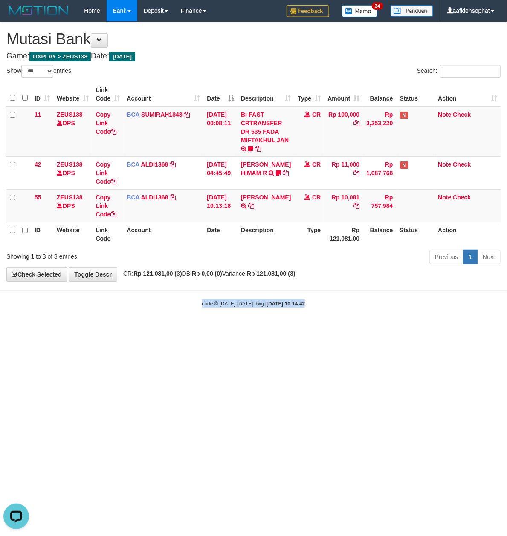
click at [229, 320] on body "Toggle navigation Home Bank Account List Load By Website Group [OXPLAY] ZEUS138…" at bounding box center [253, 164] width 507 height 329
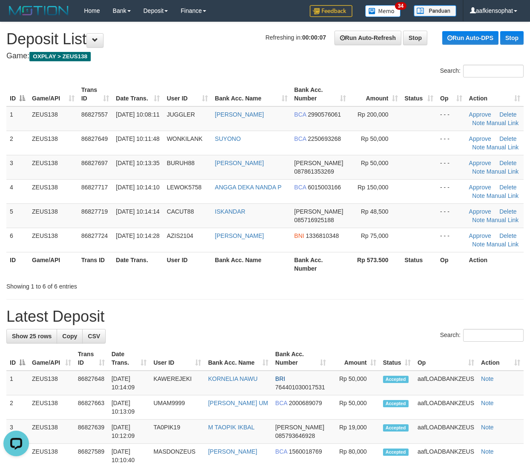
drag, startPoint x: 50, startPoint y: 253, endPoint x: 423, endPoint y: 267, distance: 373.4
click at [118, 249] on table "ID Game/API Trans ID Date Trans. User ID Bank Acc. Name Bank Acc. Number Amount…" at bounding box center [264, 179] width 517 height 194
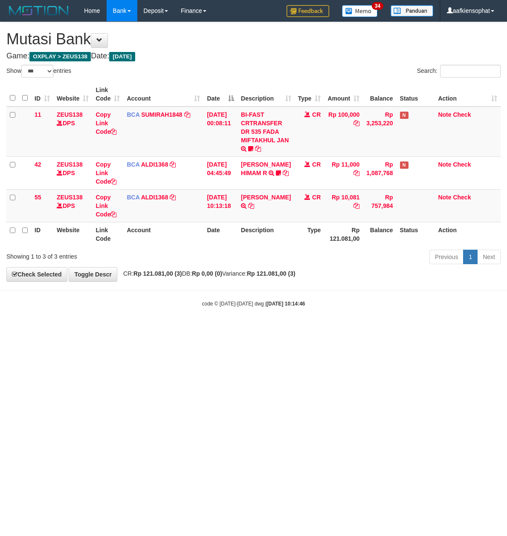
select select "***"
drag, startPoint x: 0, startPoint y: 0, endPoint x: 225, endPoint y: 313, distance: 385.2
click at [225, 313] on body "Toggle navigation Home Bank Account List Load By Website Group [OXPLAY] ZEUS138…" at bounding box center [253, 164] width 507 height 329
select select "***"
click at [65, 314] on body "Toggle navigation Home Bank Account List Load By Website Group [OXPLAY] ZEUS138…" at bounding box center [253, 164] width 507 height 329
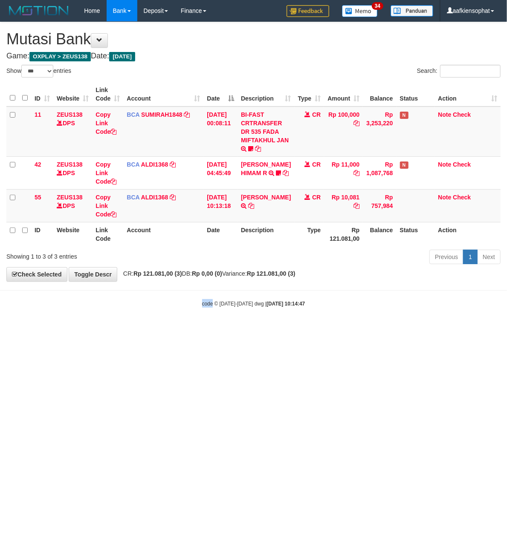
click at [65, 314] on body "Toggle navigation Home Bank Account List Load By Website Group [OXPLAY] ZEUS138…" at bounding box center [253, 164] width 507 height 329
select select "***"
drag, startPoint x: 64, startPoint y: 316, endPoint x: 20, endPoint y: 300, distance: 46.1
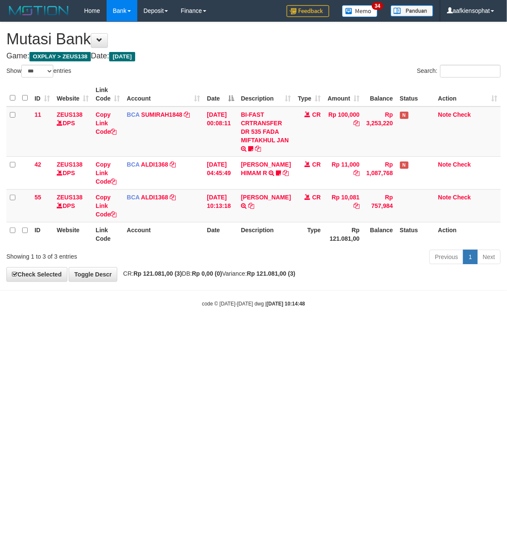
click at [63, 316] on body "Toggle navigation Home Bank Account List Load By Website Group [OXPLAY] ZEUS138…" at bounding box center [253, 164] width 507 height 329
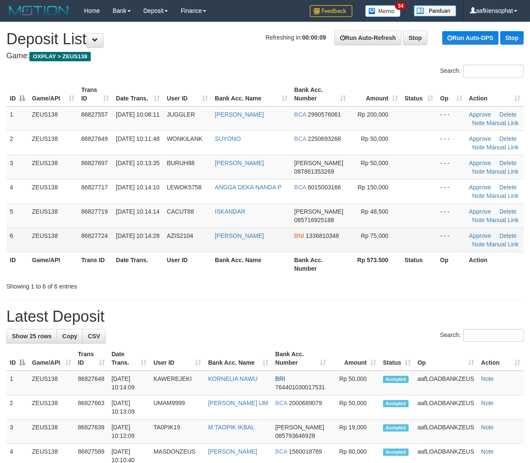
click at [129, 239] on span "31/08/2025 10:14:28" at bounding box center [137, 236] width 43 height 7
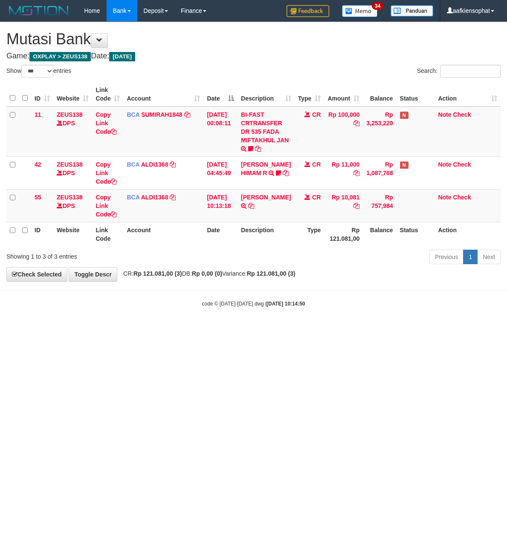
select select "***"
drag, startPoint x: 198, startPoint y: 325, endPoint x: -3, endPoint y: 327, distance: 201.1
click at [0, 327] on html "Toggle navigation Home Bank Account List Load By Website Group [OXPLAY] ZEUS138…" at bounding box center [253, 164] width 507 height 329
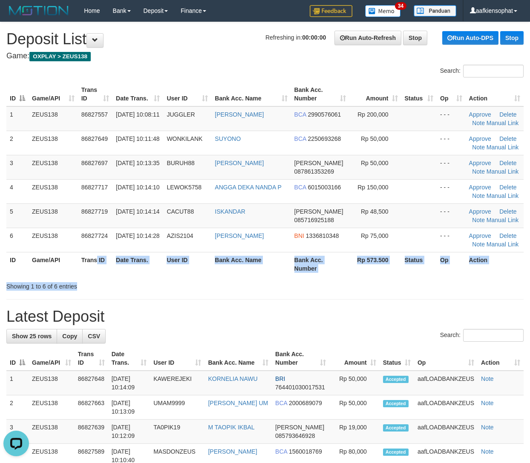
drag, startPoint x: 99, startPoint y: 268, endPoint x: 416, endPoint y: 298, distance: 318.9
click at [230, 284] on div "Search: ID Game/API Trans ID Date Trans. User ID Bank Acc. Name Bank Acc. Numbe…" at bounding box center [264, 178] width 517 height 226
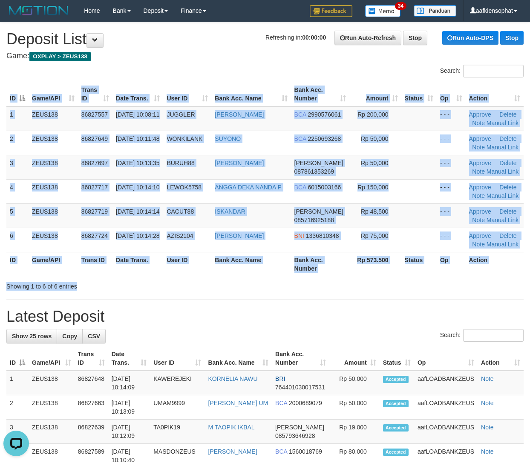
drag, startPoint x: 89, startPoint y: 277, endPoint x: 474, endPoint y: 316, distance: 387.1
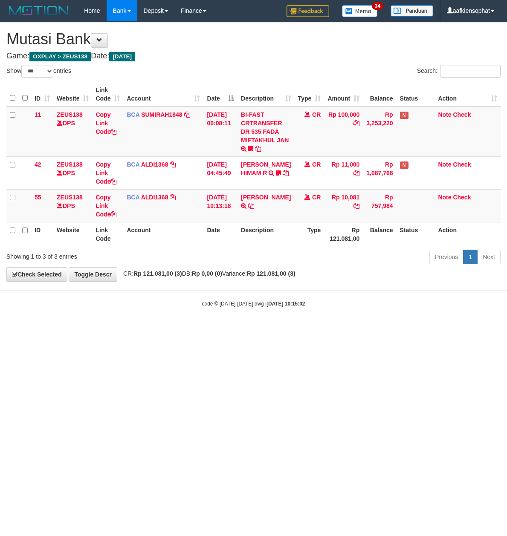
select select "***"
click at [262, 329] on body "Toggle navigation Home Bank Account List Load By Website Group [OXPLAY] ZEUS138…" at bounding box center [253, 164] width 507 height 329
drag, startPoint x: 153, startPoint y: 317, endPoint x: 72, endPoint y: 329, distance: 81.8
click at [136, 329] on html "Toggle navigation Home Bank Account List Load By Website Group [OXPLAY] ZEUS138…" at bounding box center [253, 164] width 507 height 329
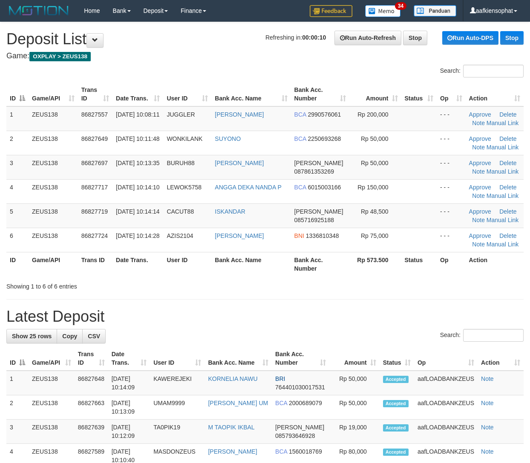
drag, startPoint x: 185, startPoint y: 309, endPoint x: 321, endPoint y: 304, distance: 136.0
click at [195, 309] on h1 "Latest Deposit" at bounding box center [264, 316] width 517 height 17
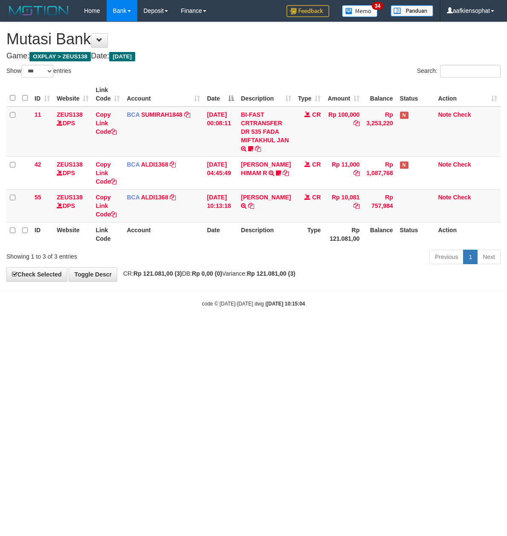
select select "***"
drag, startPoint x: 149, startPoint y: 337, endPoint x: 158, endPoint y: 333, distance: 10.1
click at [154, 329] on html "Toggle navigation Home Bank Account List Load By Website Group [OXPLAY] ZEUS138…" at bounding box center [253, 164] width 507 height 329
drag, startPoint x: 158, startPoint y: 333, endPoint x: 2, endPoint y: 321, distance: 156.8
click at [144, 329] on html "Toggle navigation Home Bank Account List Load By Website Group [OXPLAY] ZEUS138…" at bounding box center [253, 164] width 507 height 329
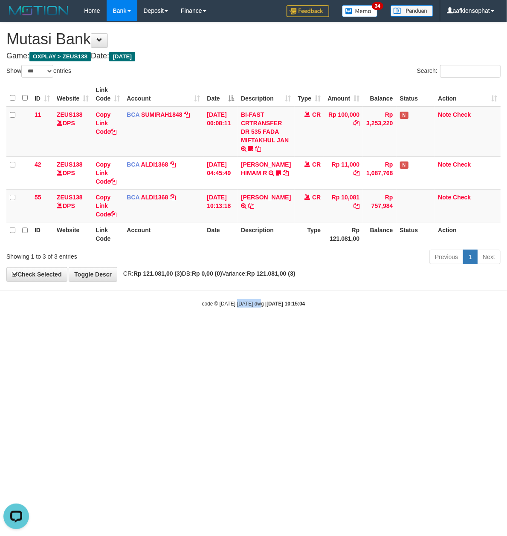
drag, startPoint x: 237, startPoint y: 312, endPoint x: 253, endPoint y: 273, distance: 42.2
click at [259, 311] on body "Toggle navigation Home Bank Account List Load By Website Group [OXPLAY] ZEUS138…" at bounding box center [253, 164] width 507 height 329
click at [250, 233] on th "Description" at bounding box center [265, 234] width 57 height 24
drag, startPoint x: 250, startPoint y: 233, endPoint x: 2, endPoint y: 270, distance: 250.3
click at [242, 237] on th "Description" at bounding box center [265, 234] width 57 height 24
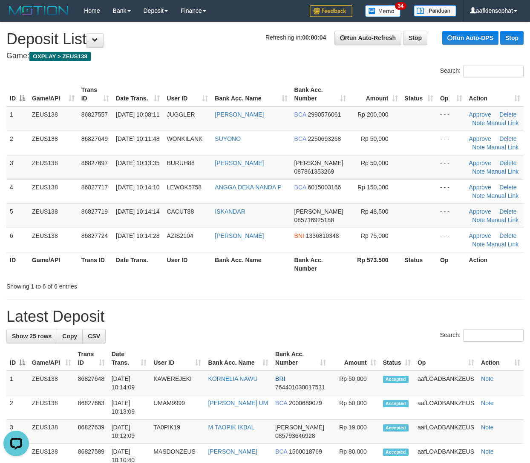
drag, startPoint x: 215, startPoint y: 294, endPoint x: 266, endPoint y: 304, distance: 51.7
drag, startPoint x: 90, startPoint y: 274, endPoint x: 535, endPoint y: 283, distance: 444.8
click at [165, 275] on tr "ID Game/API Trans ID Date Trans. User ID Bank Acc. Name Bank Acc. Number Rp 573…" at bounding box center [264, 264] width 517 height 24
drag, startPoint x: 179, startPoint y: 314, endPoint x: 218, endPoint y: 314, distance: 38.8
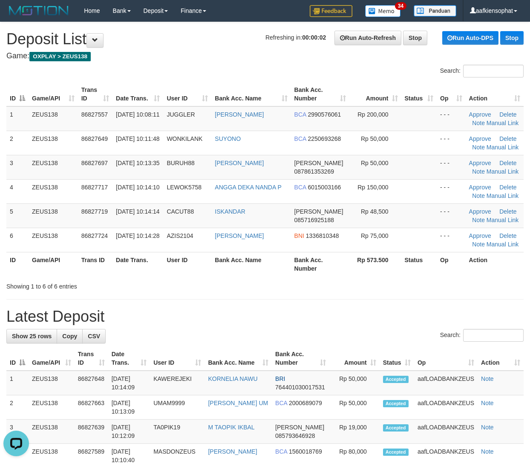
click at [204, 314] on h1 "Latest Deposit" at bounding box center [264, 316] width 517 height 17
drag, startPoint x: 297, startPoint y: 346, endPoint x: 537, endPoint y: 365, distance: 240.2
drag, startPoint x: 273, startPoint y: 343, endPoint x: 531, endPoint y: 345, distance: 258.2
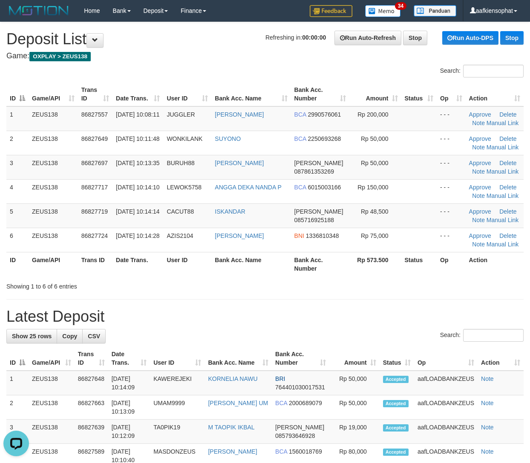
drag, startPoint x: 200, startPoint y: 320, endPoint x: 334, endPoint y: 338, distance: 135.1
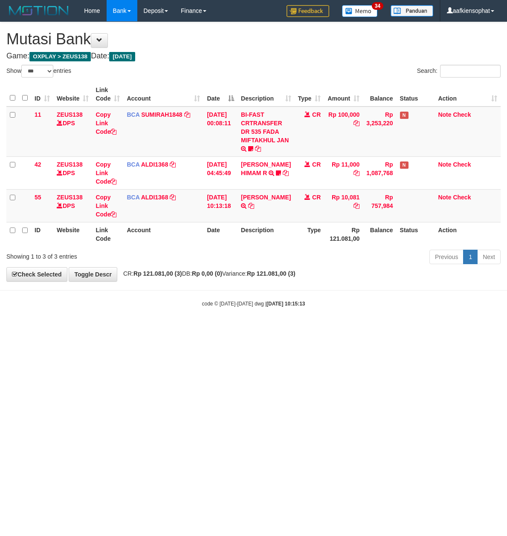
select select "***"
click at [324, 316] on body "Toggle navigation Home Bank Account List Load By Website Group [OXPLAY] ZEUS138…" at bounding box center [253, 164] width 507 height 329
select select "***"
drag, startPoint x: 425, startPoint y: 358, endPoint x: 139, endPoint y: 363, distance: 285.9
click at [394, 329] on html "Toggle navigation Home Bank Account List Load By Website Group [OXPLAY] ZEUS138…" at bounding box center [253, 164] width 507 height 329
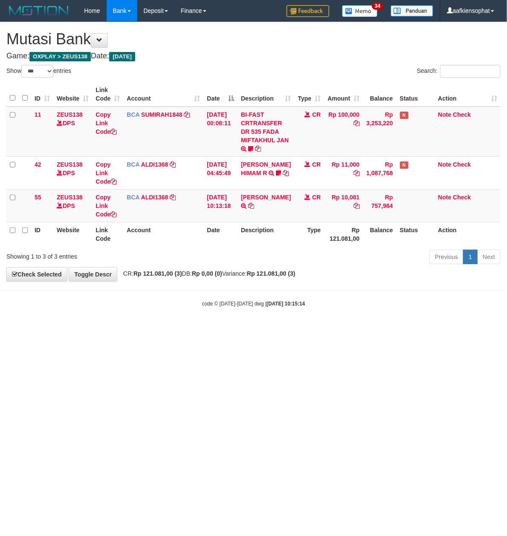
drag, startPoint x: 358, startPoint y: 353, endPoint x: 216, endPoint y: 362, distance: 141.7
click at [350, 329] on html "Toggle navigation Home Bank Account List Load By Website Group [OXPLAY] ZEUS138…" at bounding box center [253, 164] width 507 height 329
click at [252, 329] on html "Toggle navigation Home Bank Account List Load By Website Group [OXPLAY] ZEUS138…" at bounding box center [253, 164] width 507 height 329
drag, startPoint x: 246, startPoint y: 401, endPoint x: 252, endPoint y: 390, distance: 12.4
click at [252, 329] on html "Toggle navigation Home Bank Account List Load By Website Group [OXPLAY] ZEUS138…" at bounding box center [253, 164] width 507 height 329
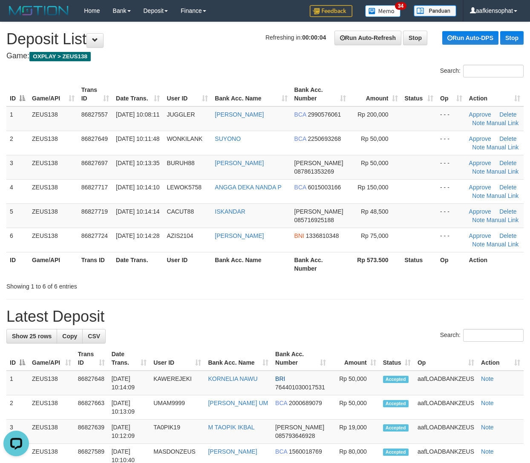
drag, startPoint x: 173, startPoint y: 295, endPoint x: 490, endPoint y: 297, distance: 317.0
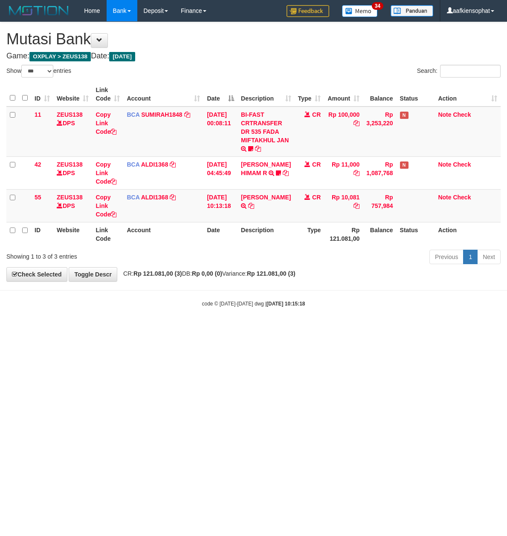
select select "***"
click at [189, 293] on body "Toggle navigation Home Bank Account List Load By Website Group [OXPLAY] ZEUS138…" at bounding box center [253, 164] width 507 height 329
select select "***"
drag, startPoint x: 157, startPoint y: 397, endPoint x: 130, endPoint y: 382, distance: 30.5
click at [133, 329] on html "Toggle navigation Home Bank Account List Load By Website Group [OXPLAY] ZEUS138…" at bounding box center [253, 164] width 507 height 329
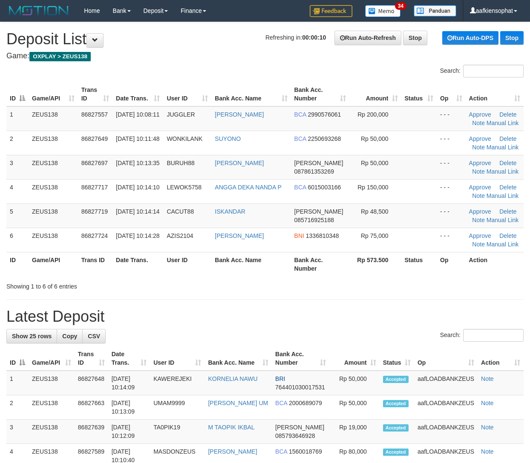
click at [207, 333] on div "Search:" at bounding box center [264, 336] width 517 height 15
drag, startPoint x: 328, startPoint y: 306, endPoint x: 535, endPoint y: 313, distance: 208.0
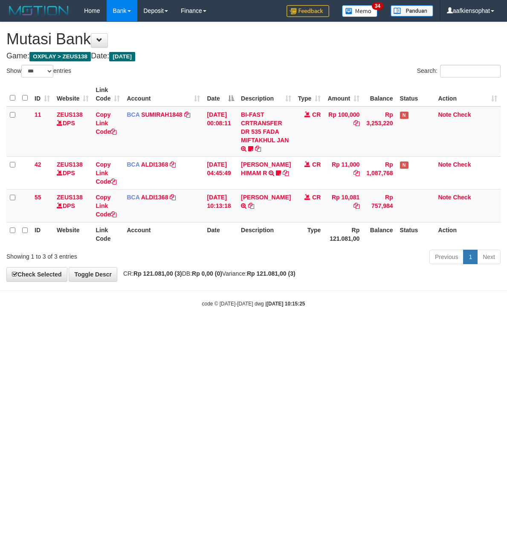
select select "***"
drag, startPoint x: 47, startPoint y: 420, endPoint x: 57, endPoint y: 416, distance: 10.9
click at [56, 329] on html "Toggle navigation Home Bank Account List Load By Website Group [OXPLAY] ZEUS138…" at bounding box center [253, 164] width 507 height 329
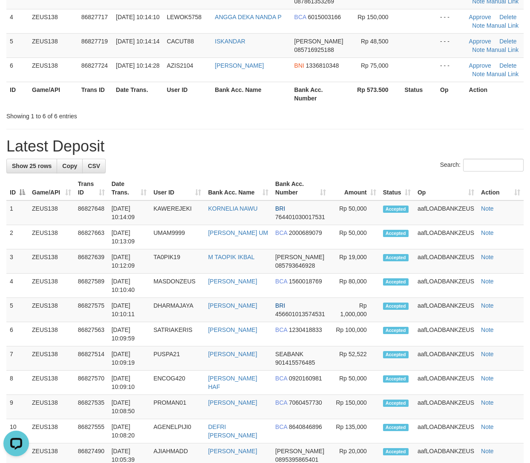
scroll to position [8, 0]
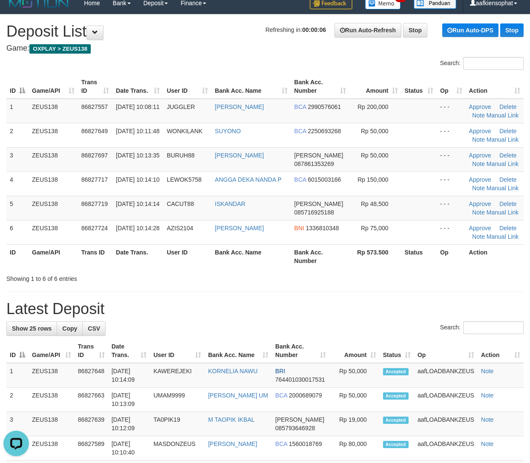
drag, startPoint x: 252, startPoint y: 276, endPoint x: 535, endPoint y: 304, distance: 284.6
click at [275, 278] on div "Showing 1 to 6 of 6 entries" at bounding box center [265, 277] width 530 height 12
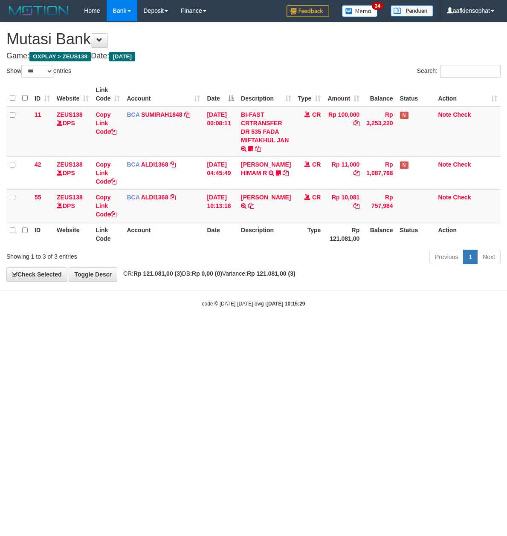
select select "***"
drag, startPoint x: 147, startPoint y: 294, endPoint x: 0, endPoint y: 278, distance: 147.8
click at [124, 287] on body "Toggle navigation Home Bank Account List Load By Website Group [OXPLAY] ZEUS138…" at bounding box center [253, 164] width 507 height 329
select select "***"
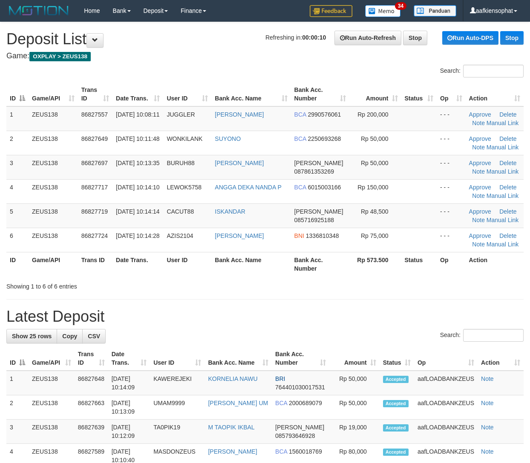
scroll to position [8, 0]
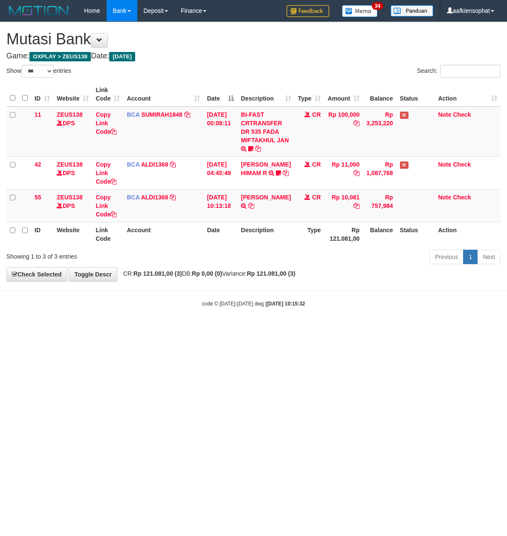
select select "***"
drag, startPoint x: 244, startPoint y: 245, endPoint x: 232, endPoint y: 246, distance: 11.6
click at [237, 246] on tr "ID Website Link Code Account Date Description Type Rp 121.081,00 Balance Status…" at bounding box center [253, 234] width 494 height 24
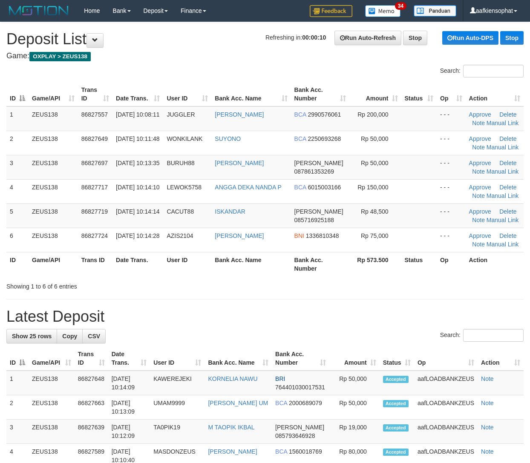
scroll to position [8, 0]
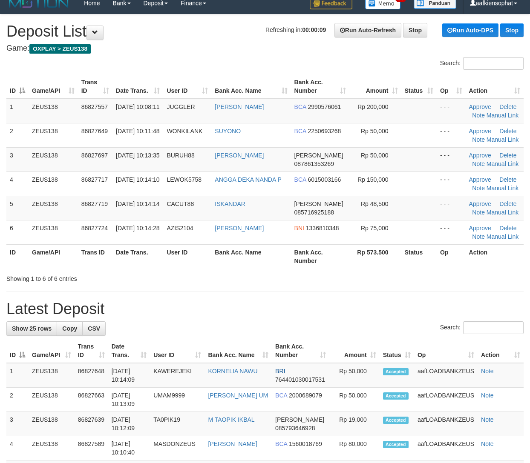
drag, startPoint x: 333, startPoint y: 224, endPoint x: 533, endPoint y: 244, distance: 200.3
click at [343, 225] on td "BNI 1336810348" at bounding box center [320, 232] width 59 height 24
drag, startPoint x: 150, startPoint y: 270, endPoint x: 536, endPoint y: 266, distance: 385.6
click at [205, 268] on div "Search: ID Game/API Trans ID Date Trans. User ID Bank Acc. Name Bank Acc. Numbe…" at bounding box center [264, 170] width 517 height 226
drag, startPoint x: 78, startPoint y: 288, endPoint x: 242, endPoint y: 302, distance: 164.2
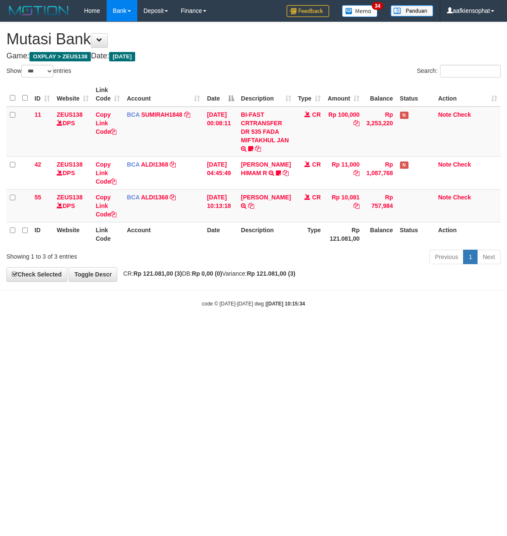
select select "***"
click at [247, 329] on html "Toggle navigation Home Bank Account List Load By Website Group [OXPLAY] ZEUS138…" at bounding box center [253, 164] width 507 height 329
click at [280, 329] on html "Toggle navigation Home Bank Account List Load By Website Group [OXPLAY] ZEUS138…" at bounding box center [253, 164] width 507 height 329
click at [224, 311] on body "Toggle navigation Home Bank Account List Load By Website Group [OXPLAY] ZEUS138…" at bounding box center [253, 164] width 507 height 329
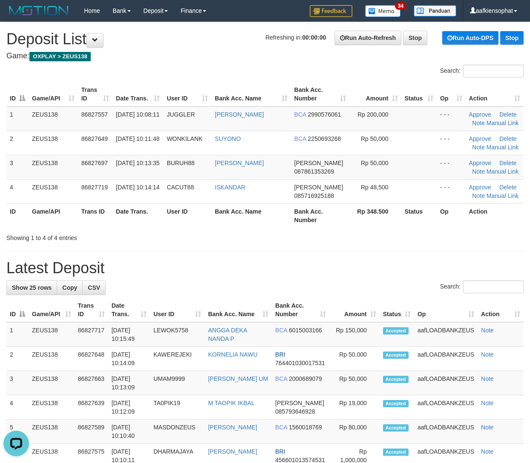
click at [222, 288] on div "Search:" at bounding box center [264, 288] width 517 height 15
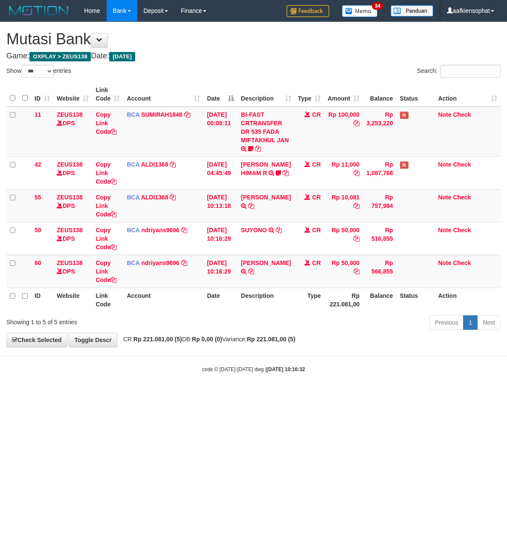
select select "***"
click at [189, 372] on body "Toggle navigation Home Bank Account List Load By Website Group [OXPLAY] ZEUS138…" at bounding box center [253, 197] width 507 height 394
select select "***"
click at [259, 273] on td "ALDI ANSYAH TRSF E-BANKING CR 3108/FTSCY/WS95051 50000.002025083175774461 TRFDN…" at bounding box center [265, 271] width 57 height 33
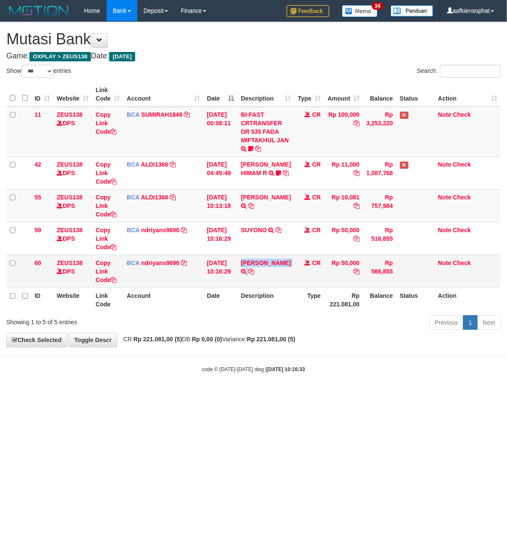
click at [259, 273] on td "ALDI ANSYAH TRSF E-BANKING CR 3108/FTSCY/WS95051 50000.002025083175774461 TRFDN…" at bounding box center [265, 271] width 57 height 33
copy tr "ALDI ANSYAH TRSF E-BANKING CR 3108/FTSCY/WS95051 50000.002025083175774461 TRFDN…"
drag, startPoint x: 141, startPoint y: 387, endPoint x: 145, endPoint y: 384, distance: 4.5
click at [147, 386] on body "Toggle navigation Home Bank Account List Load By Website Group [OXPLAY] ZEUS138…" at bounding box center [253, 197] width 507 height 394
click at [235, 394] on html "Toggle navigation Home Bank Account List Load By Website Group [OXPLAY] ZEUS138…" at bounding box center [253, 197] width 507 height 394
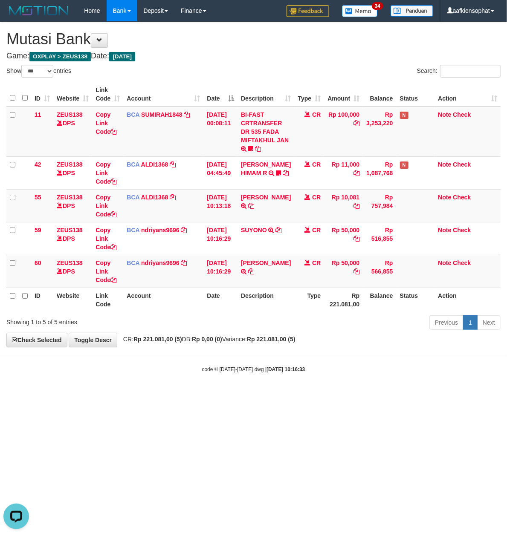
click at [233, 394] on html "Toggle navigation Home Bank Account List Load By Website Group [OXPLAY] ZEUS138…" at bounding box center [253, 197] width 507 height 394
click at [232, 394] on html "Toggle navigation Home Bank Account List Load By Website Group [OXPLAY] ZEUS138…" at bounding box center [253, 197] width 507 height 394
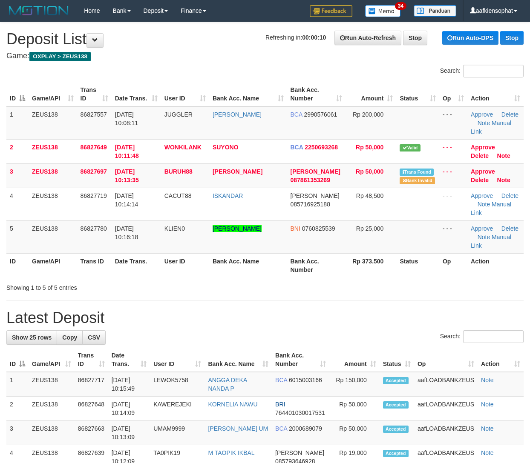
click at [479, 166] on td "Approve Delete Note" at bounding box center [495, 176] width 56 height 24
click at [481, 168] on link "Approve" at bounding box center [483, 171] width 24 height 7
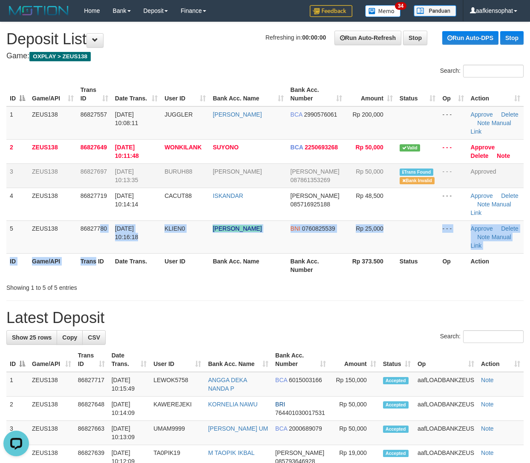
click at [99, 232] on table "ID Game/API Trans ID Date Trans. User ID Bank Acc. Name Bank Acc. Number Amount…" at bounding box center [264, 180] width 517 height 196
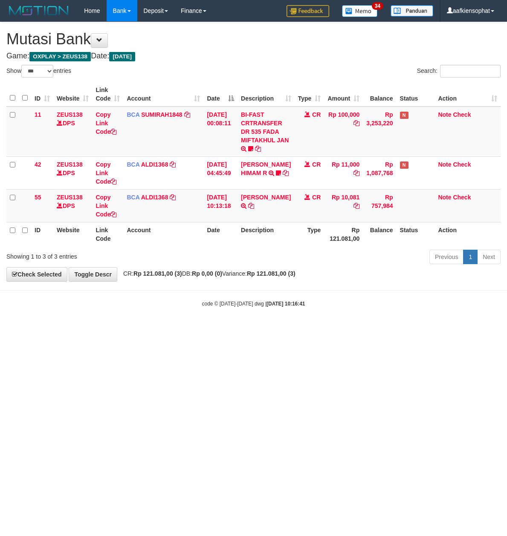
select select "***"
click at [271, 329] on html "Toggle navigation Home Bank Account List Load By Website Group [OXPLAY] ZEUS138…" at bounding box center [253, 164] width 507 height 329
select select "***"
drag, startPoint x: 316, startPoint y: 295, endPoint x: 171, endPoint y: 278, distance: 145.8
click at [298, 297] on body "Toggle navigation Home Bank Account List Load By Website Group [OXPLAY] ZEUS138…" at bounding box center [253, 164] width 507 height 329
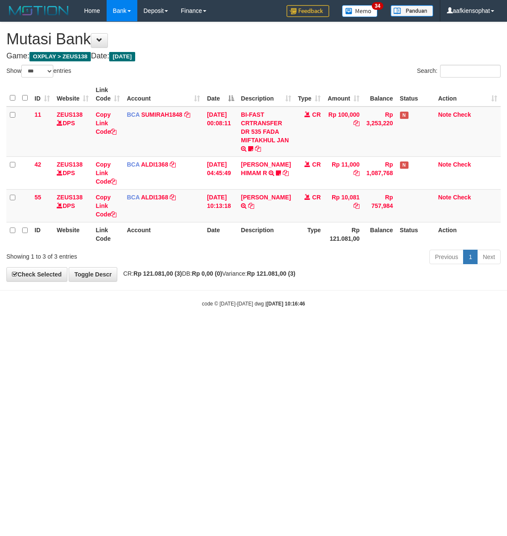
select select "***"
click at [204, 268] on div "**********" at bounding box center [253, 151] width 507 height 259
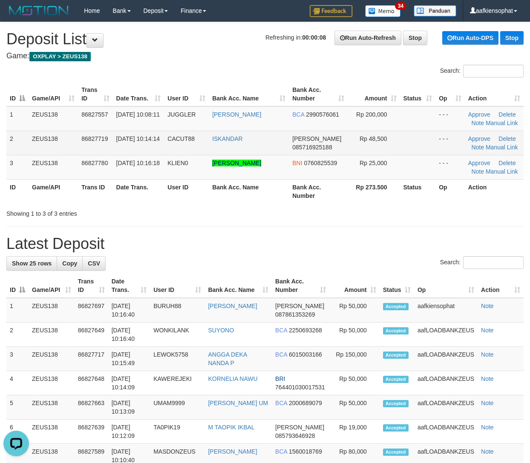
click at [496, 141] on td "Approve Delete Note Manual Link" at bounding box center [494, 143] width 59 height 24
click at [495, 143] on td "Approve Delete Note Manual Link" at bounding box center [494, 143] width 59 height 24
click at [492, 147] on link "Manual Link" at bounding box center [502, 147] width 32 height 7
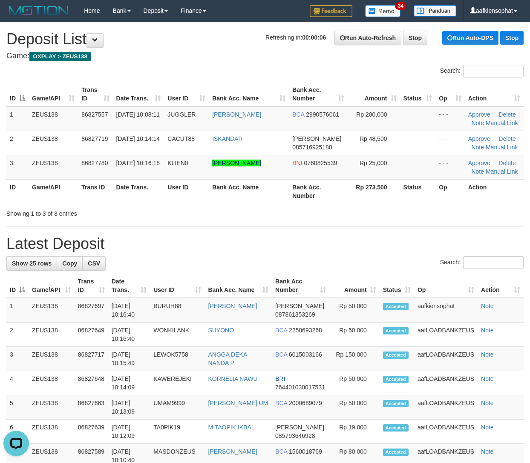
drag, startPoint x: 110, startPoint y: 237, endPoint x: 362, endPoint y: 265, distance: 253.8
click at [133, 238] on h1 "Latest Deposit" at bounding box center [264, 244] width 517 height 17
drag, startPoint x: 264, startPoint y: 259, endPoint x: 536, endPoint y: 276, distance: 272.4
click at [302, 262] on div "Search:" at bounding box center [264, 263] width 517 height 15
click at [159, 246] on h1 "Latest Deposit" at bounding box center [264, 244] width 517 height 17
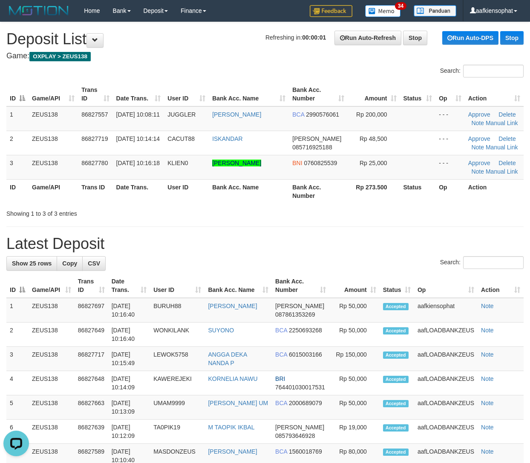
drag, startPoint x: 258, startPoint y: 232, endPoint x: 317, endPoint y: 245, distance: 60.8
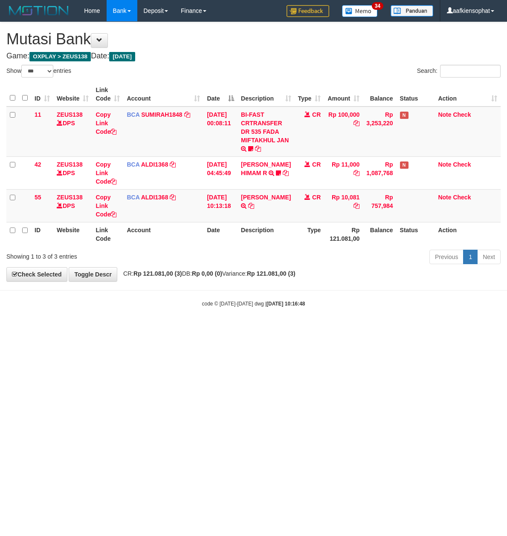
select select "***"
click at [251, 290] on body "Toggle navigation Home Bank Account List Load By Website Group [OXPLAY] ZEUS138…" at bounding box center [253, 164] width 507 height 329
click at [250, 295] on body "Toggle navigation Home Bank Account List Load By Website Group [OXPLAY] ZEUS138…" at bounding box center [253, 164] width 507 height 329
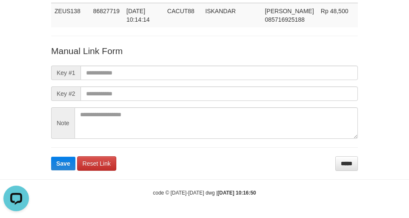
click at [232, 159] on form "Manual Link Form Key #1 Key #2 Note Save Reset Link *****" at bounding box center [204, 108] width 307 height 126
click at [345, 157] on input "*****" at bounding box center [346, 163] width 23 height 14
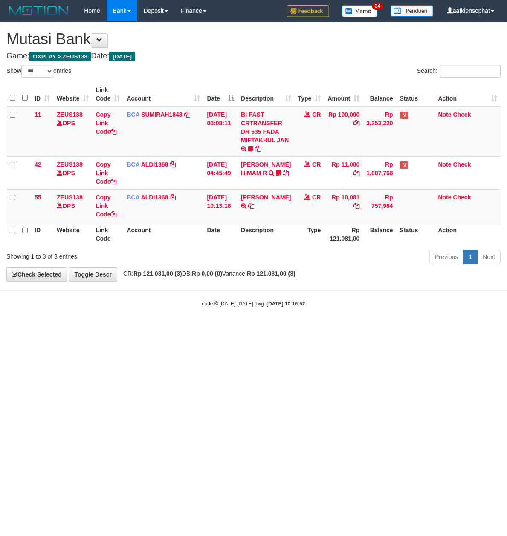
select select "***"
drag, startPoint x: 304, startPoint y: 353, endPoint x: 245, endPoint y: 464, distance: 125.4
click at [302, 329] on html "Toggle navigation Home Bank Account List Load By Website Group [OXPLAY] ZEUS138…" at bounding box center [253, 164] width 507 height 329
select select "***"
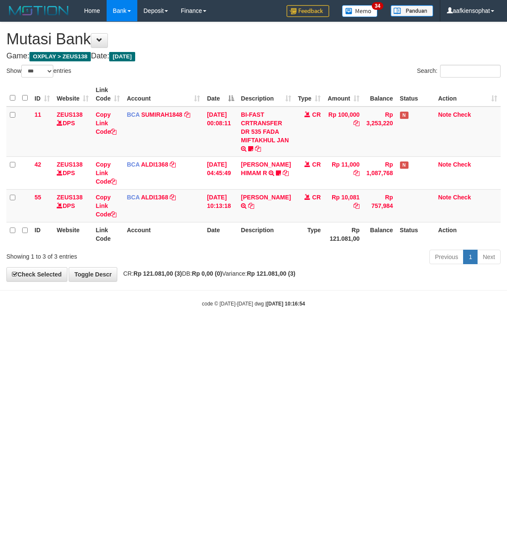
select select "***"
click at [224, 329] on html "Toggle navigation Home Bank Account List Load By Website Group [OXPLAY] ZEUS138…" at bounding box center [253, 164] width 507 height 329
select select "***"
drag, startPoint x: 250, startPoint y: 452, endPoint x: 248, endPoint y: 435, distance: 17.5
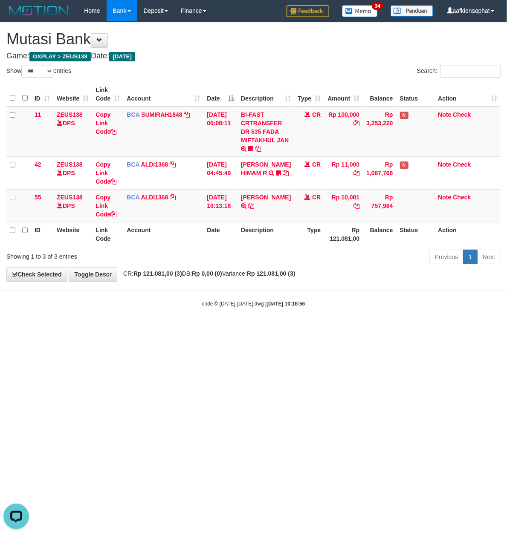
click at [248, 329] on html "Toggle navigation Home Bank Account List Load By Website Group [OXPLAY] ZEUS138…" at bounding box center [253, 164] width 507 height 329
drag, startPoint x: 256, startPoint y: 428, endPoint x: 92, endPoint y: 351, distance: 180.5
click at [254, 329] on html "Toggle navigation Home Bank Account List Load By Website Group [OXPLAY] ZEUS138…" at bounding box center [253, 164] width 507 height 329
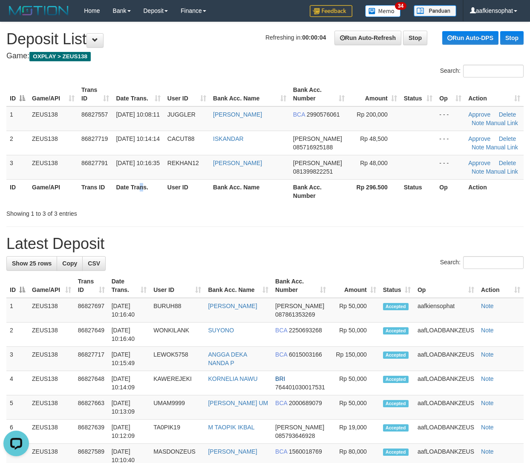
drag, startPoint x: 140, startPoint y: 183, endPoint x: 534, endPoint y: 237, distance: 397.8
click at [195, 193] on tr "ID Game/API Trans ID Date Trans. User ID Bank Acc. Name Bank Acc. Number Rp 296…" at bounding box center [264, 191] width 517 height 24
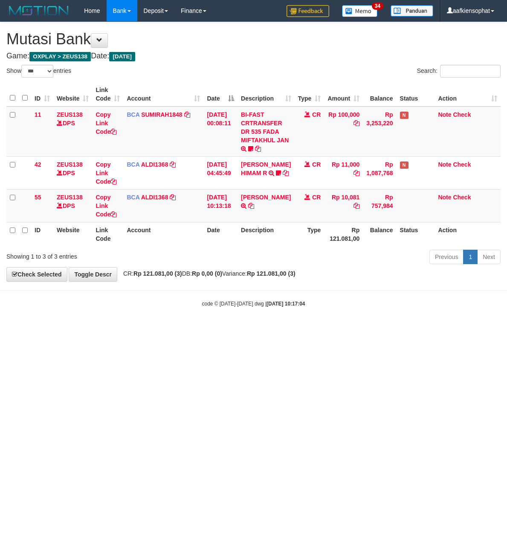
select select "***"
click at [264, 329] on html "Toggle navigation Home Bank Account List Load By Website Group [OXPLAY] ZEUS138…" at bounding box center [253, 164] width 507 height 329
drag, startPoint x: 239, startPoint y: 441, endPoint x: 2, endPoint y: 381, distance: 244.9
click at [229, 329] on html "Toggle navigation Home Bank Account List Load By Website Group [OXPLAY] ZEUS138…" at bounding box center [253, 164] width 507 height 329
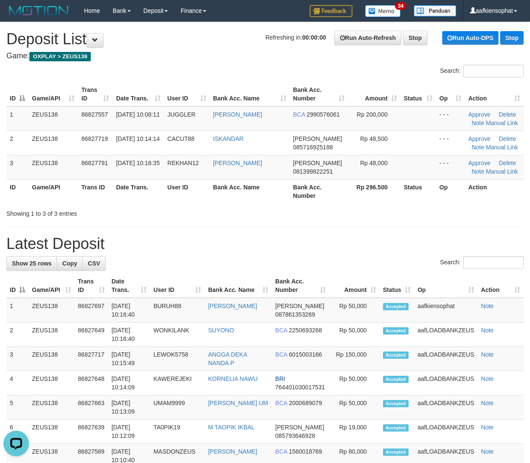
drag, startPoint x: 214, startPoint y: 255, endPoint x: 535, endPoint y: 289, distance: 323.4
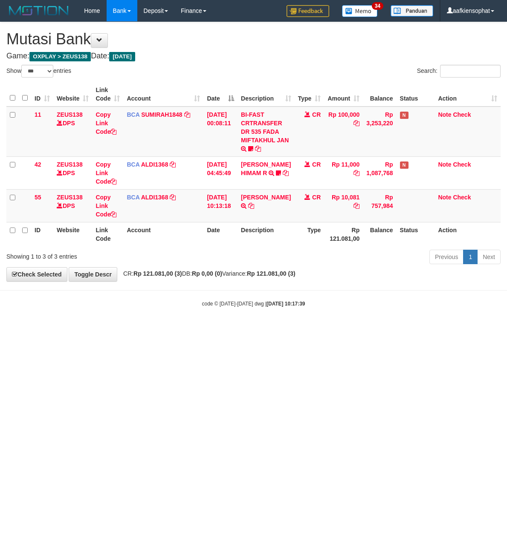
select select "***"
drag, startPoint x: 259, startPoint y: 404, endPoint x: 67, endPoint y: 351, distance: 199.7
click at [251, 329] on html "Toggle navigation Home Bank Account List Load By Website Group [OXPLAY] ZEUS138…" at bounding box center [253, 164] width 507 height 329
click at [196, 311] on body "Toggle navigation Home Bank Account List Load By Website Group [OXPLAY] ZEUS138…" at bounding box center [253, 164] width 507 height 329
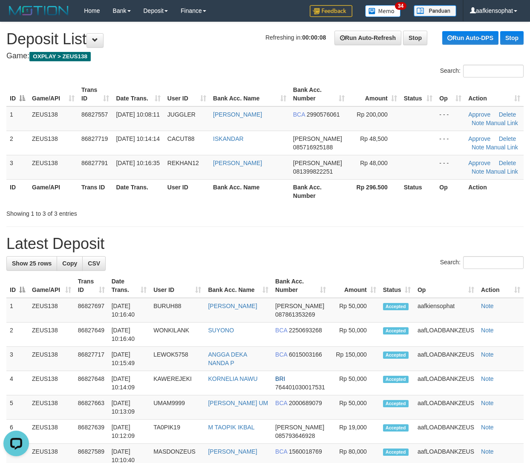
drag, startPoint x: 395, startPoint y: 204, endPoint x: 515, endPoint y: 195, distance: 120.5
click at [395, 204] on div "ID Game/API Trans ID Date Trans. User ID Bank Acc. Name Bank Acc. Number Amount…" at bounding box center [265, 143] width 530 height 127
click at [402, 237] on h1 "Latest Deposit" at bounding box center [264, 244] width 517 height 17
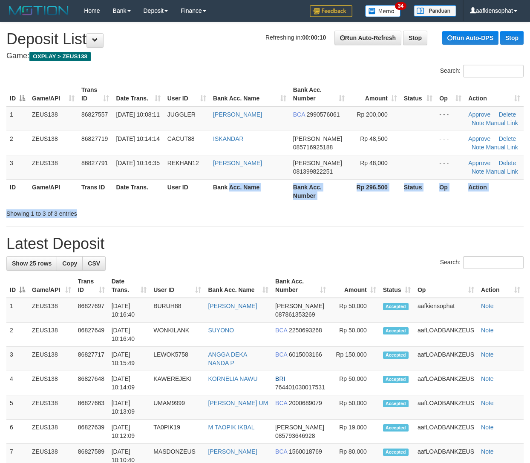
drag, startPoint x: 234, startPoint y: 196, endPoint x: 536, endPoint y: 253, distance: 307.4
click at [242, 191] on div "Search: ID Game/API Trans ID Date Trans. User ID Bank Acc. Name Bank Acc. Numbe…" at bounding box center [264, 141] width 517 height 153
drag, startPoint x: 203, startPoint y: 253, endPoint x: 371, endPoint y: 267, distance: 169.3
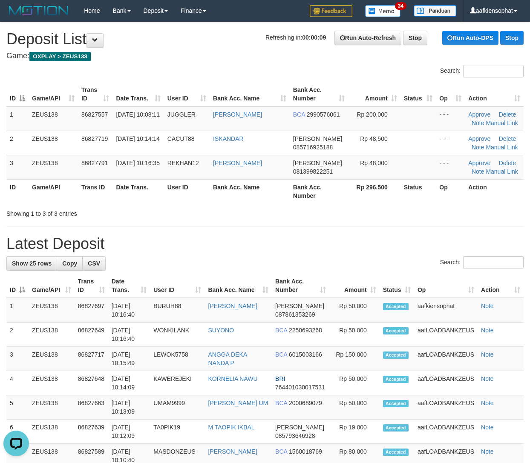
drag, startPoint x: 244, startPoint y: 247, endPoint x: 266, endPoint y: 249, distance: 22.3
click at [252, 247] on h1 "Latest Deposit" at bounding box center [264, 244] width 517 height 17
drag, startPoint x: 215, startPoint y: 230, endPoint x: 250, endPoint y: 232, distance: 35.0
drag, startPoint x: 233, startPoint y: 236, endPoint x: 536, endPoint y: 247, distance: 303.5
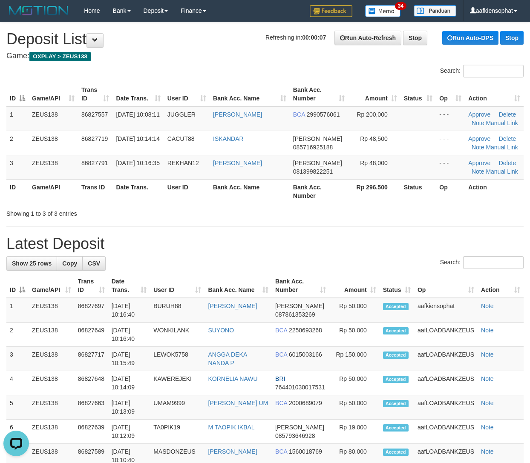
click at [337, 239] on h1 "Latest Deposit" at bounding box center [264, 244] width 517 height 17
drag, startPoint x: 250, startPoint y: 241, endPoint x: 537, endPoint y: 260, distance: 288.2
click at [291, 240] on h1 "Latest Deposit" at bounding box center [264, 244] width 517 height 17
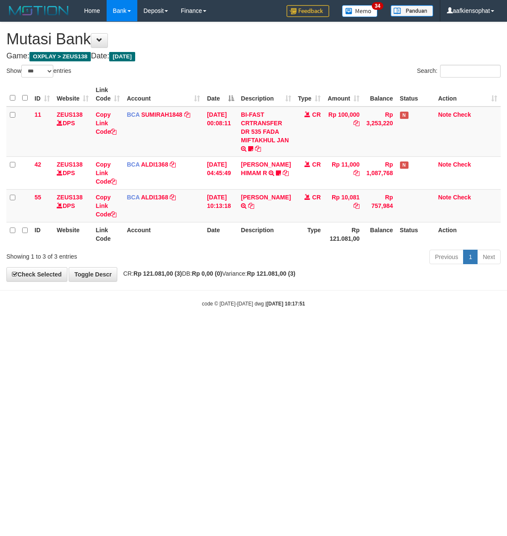
select select "***"
click at [112, 301] on div "code © 2012-2018 dwg | 2025/08/31 10:17:51" at bounding box center [253, 303] width 507 height 9
drag, startPoint x: 219, startPoint y: 307, endPoint x: 4, endPoint y: 290, distance: 215.8
click at [198, 307] on div "code © 2012-2018 dwg | 2025/08/31 10:17:51" at bounding box center [253, 303] width 507 height 9
select select "***"
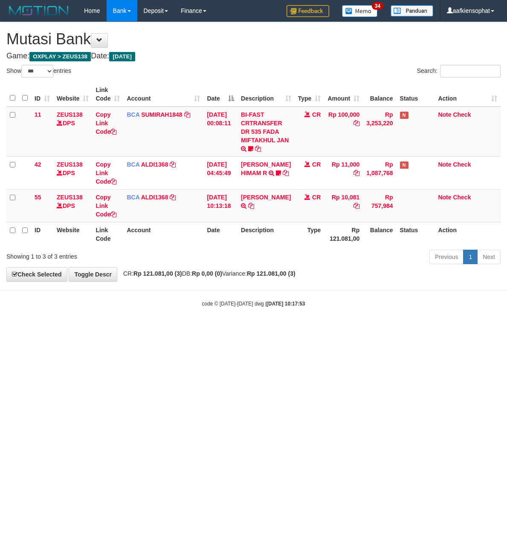
select select "***"
drag, startPoint x: 268, startPoint y: 404, endPoint x: 0, endPoint y: 327, distance: 278.3
click at [266, 329] on html "Toggle navigation Home Bank Account List Load By Website Group [OXPLAY] ZEUS138…" at bounding box center [253, 164] width 507 height 329
click at [222, 311] on body "Toggle navigation Home Bank Account List Load By Website Group [OXPLAY] ZEUS138…" at bounding box center [253, 164] width 507 height 329
drag, startPoint x: 195, startPoint y: 342, endPoint x: 108, endPoint y: 327, distance: 88.1
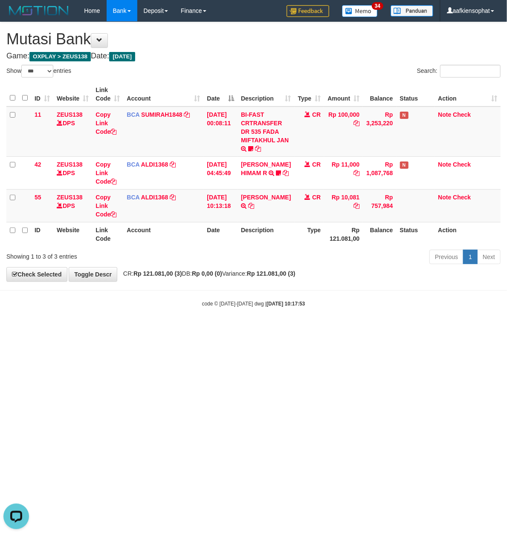
click at [183, 329] on html "Toggle navigation Home Bank Account List Load By Website Group [OXPLAY] ZEUS138…" at bounding box center [253, 164] width 507 height 329
click at [239, 305] on small "code © [DATE]-[DATE] dwg | [DATE] 10:17:53" at bounding box center [253, 304] width 103 height 6
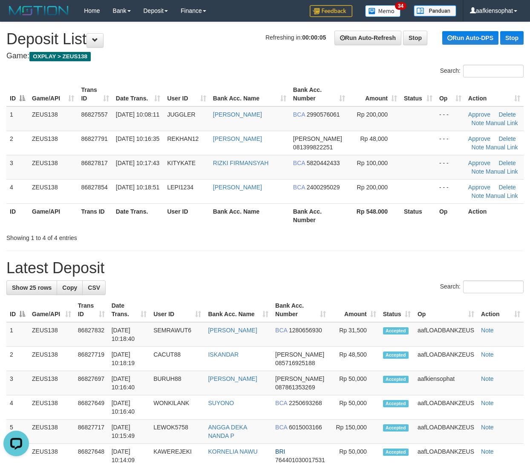
drag, startPoint x: 189, startPoint y: 254, endPoint x: 538, endPoint y: 303, distance: 351.9
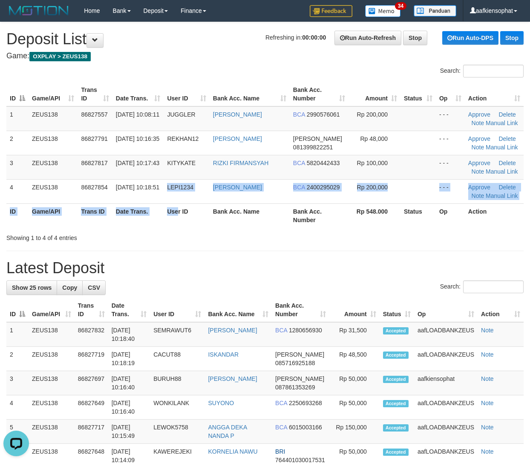
drag, startPoint x: 155, startPoint y: 198, endPoint x: 400, endPoint y: 250, distance: 250.4
click at [173, 200] on table "ID Game/API Trans ID Date Trans. User ID Bank Acc. Name Bank Acc. Number Amount…" at bounding box center [264, 155] width 517 height 146
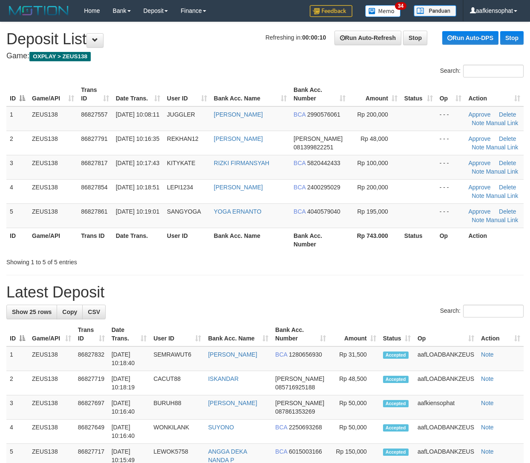
click at [176, 263] on div "Showing 1 to 5 of 5 entries" at bounding box center [110, 261] width 208 height 12
